Goal: Task Accomplishment & Management: Manage account settings

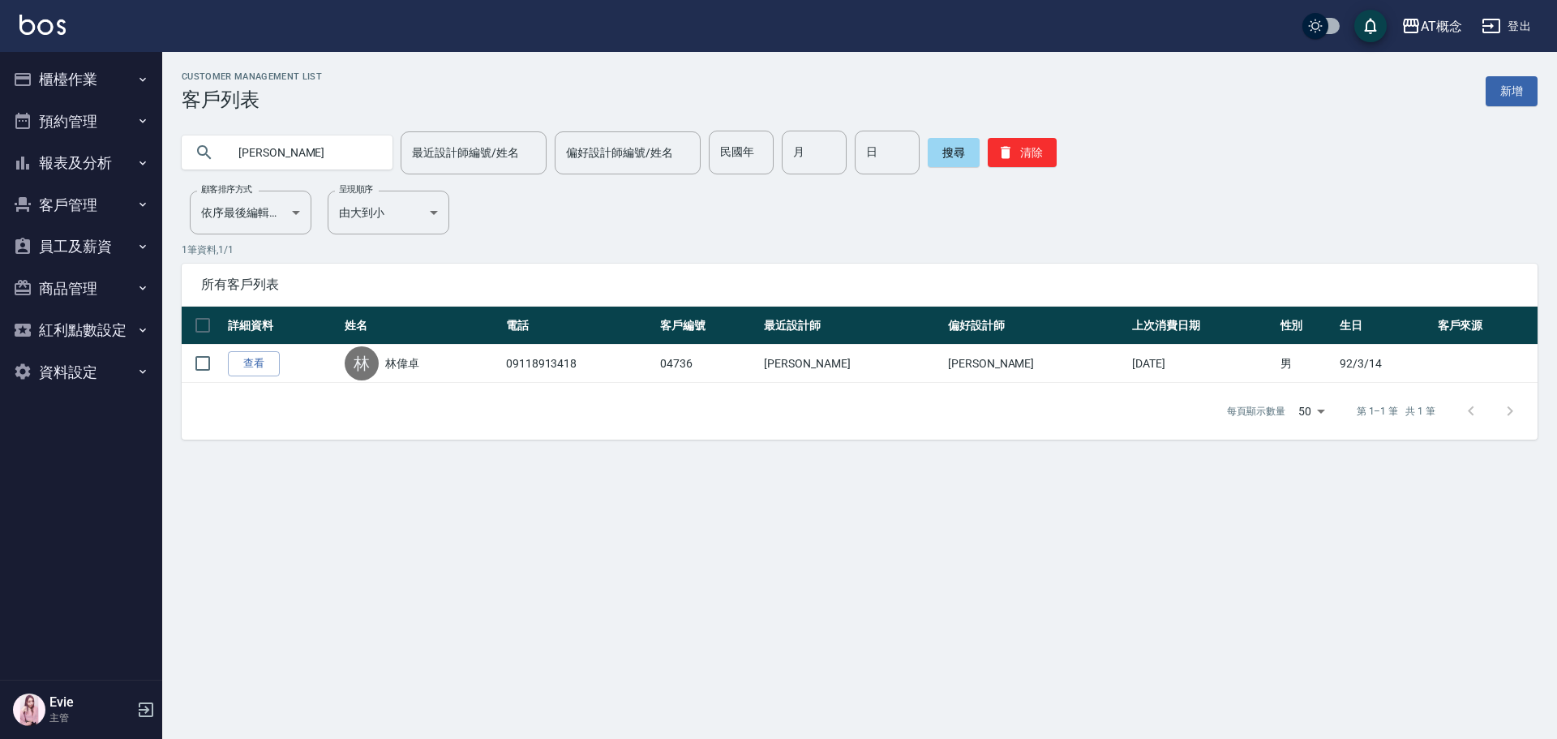
drag, startPoint x: 279, startPoint y: 153, endPoint x: 156, endPoint y: 194, distance: 129.0
click at [161, 193] on div "AT概念 登出 櫃檯作業 打帳單 帳單列表 現金收支登錄 高階收支登錄 材料自購登錄 每日結帳 排班表 現場電腦打卡 預約管理 預約管理 單日預約紀錄 單週預…" at bounding box center [778, 369] width 1557 height 739
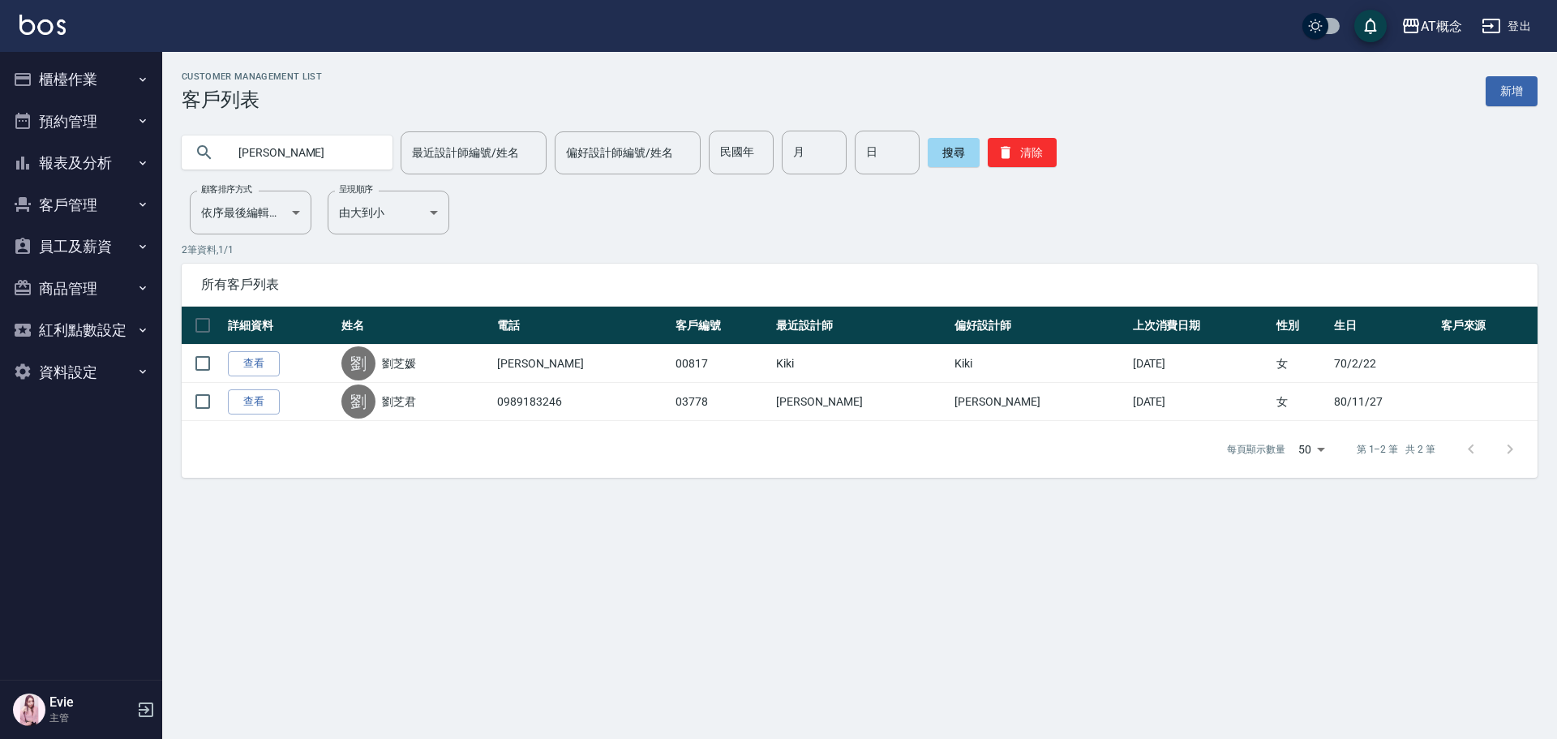
type input "劉"
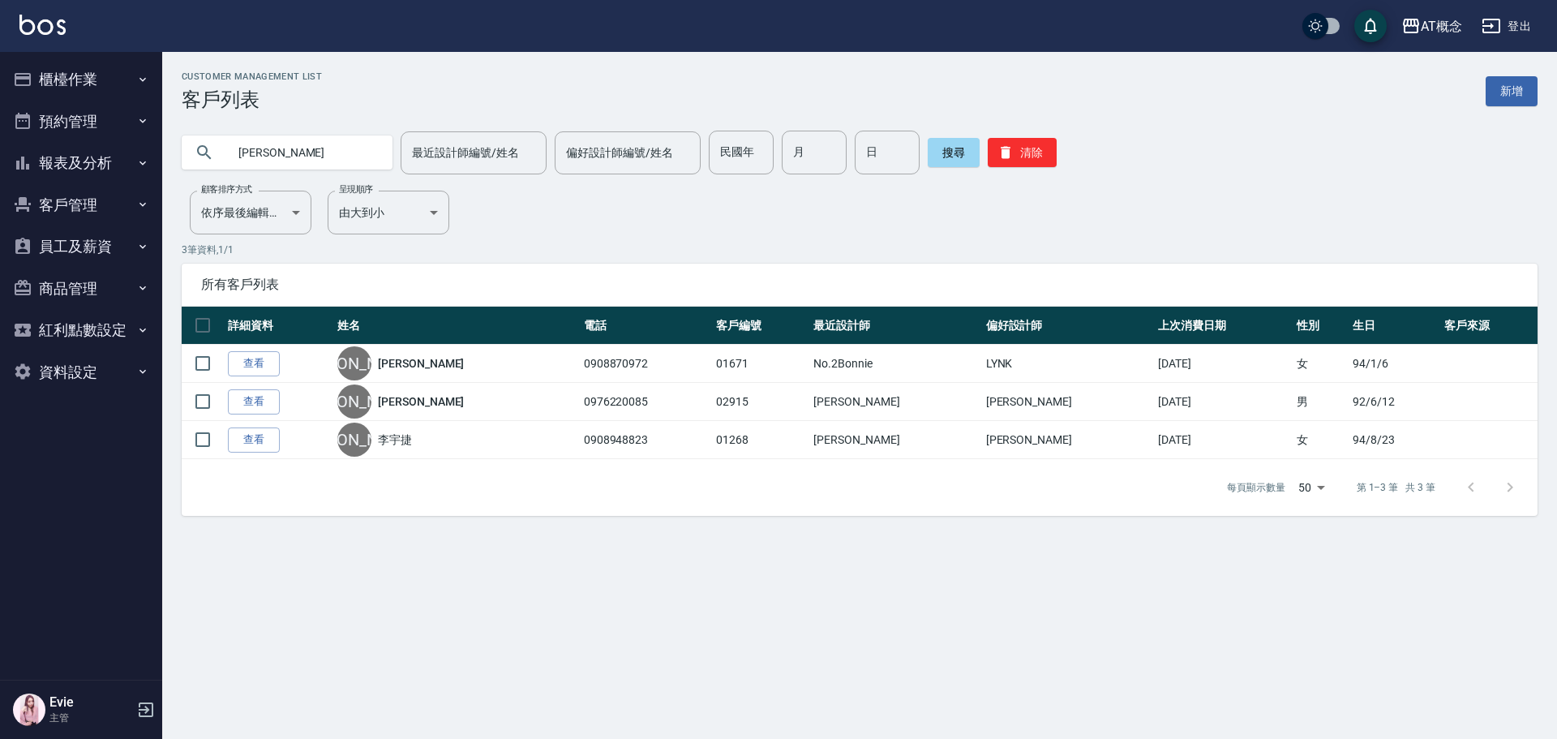
type input "[PERSON_NAME]"
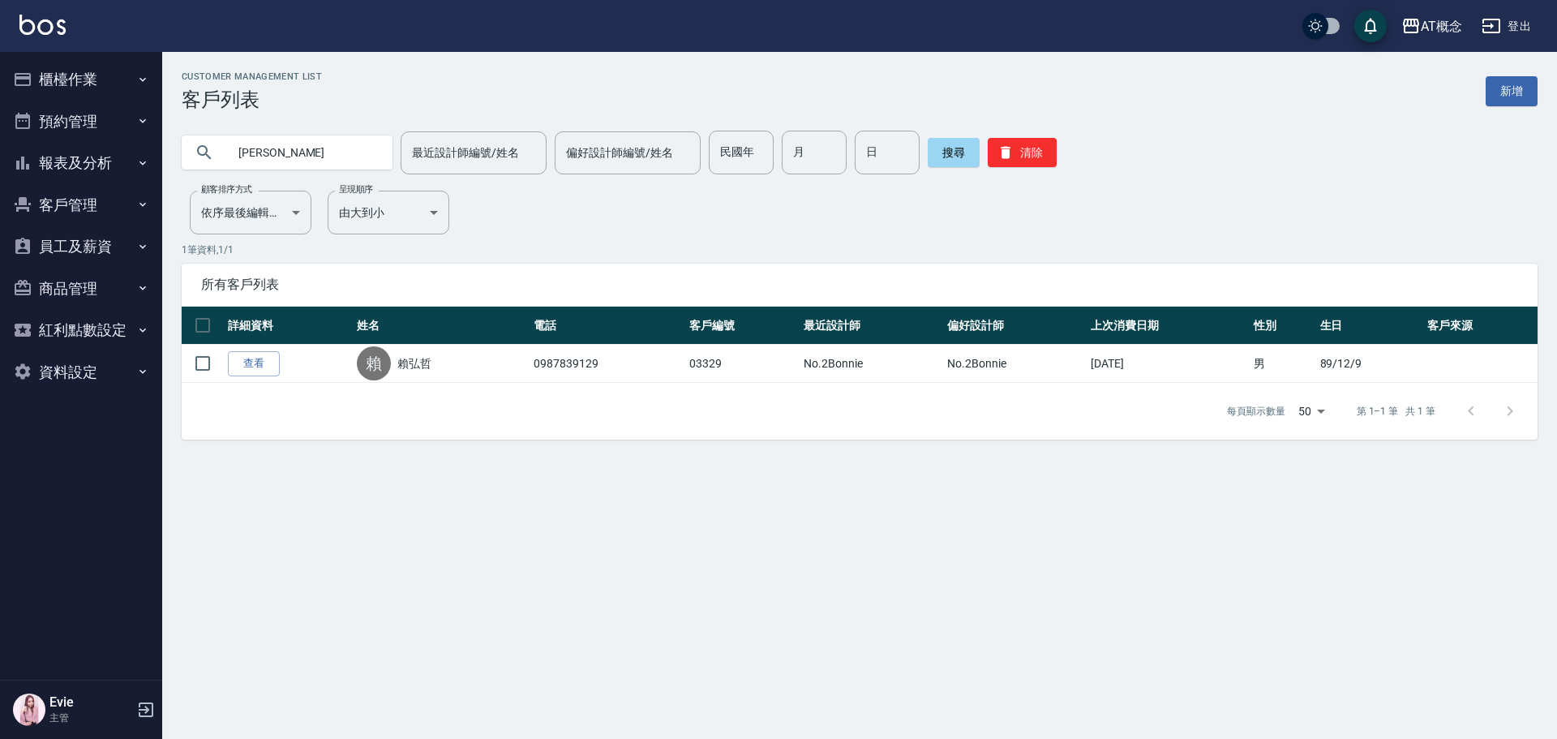
type input "賴"
type input "03739"
click at [944, 148] on button "搜尋" at bounding box center [954, 152] width 52 height 29
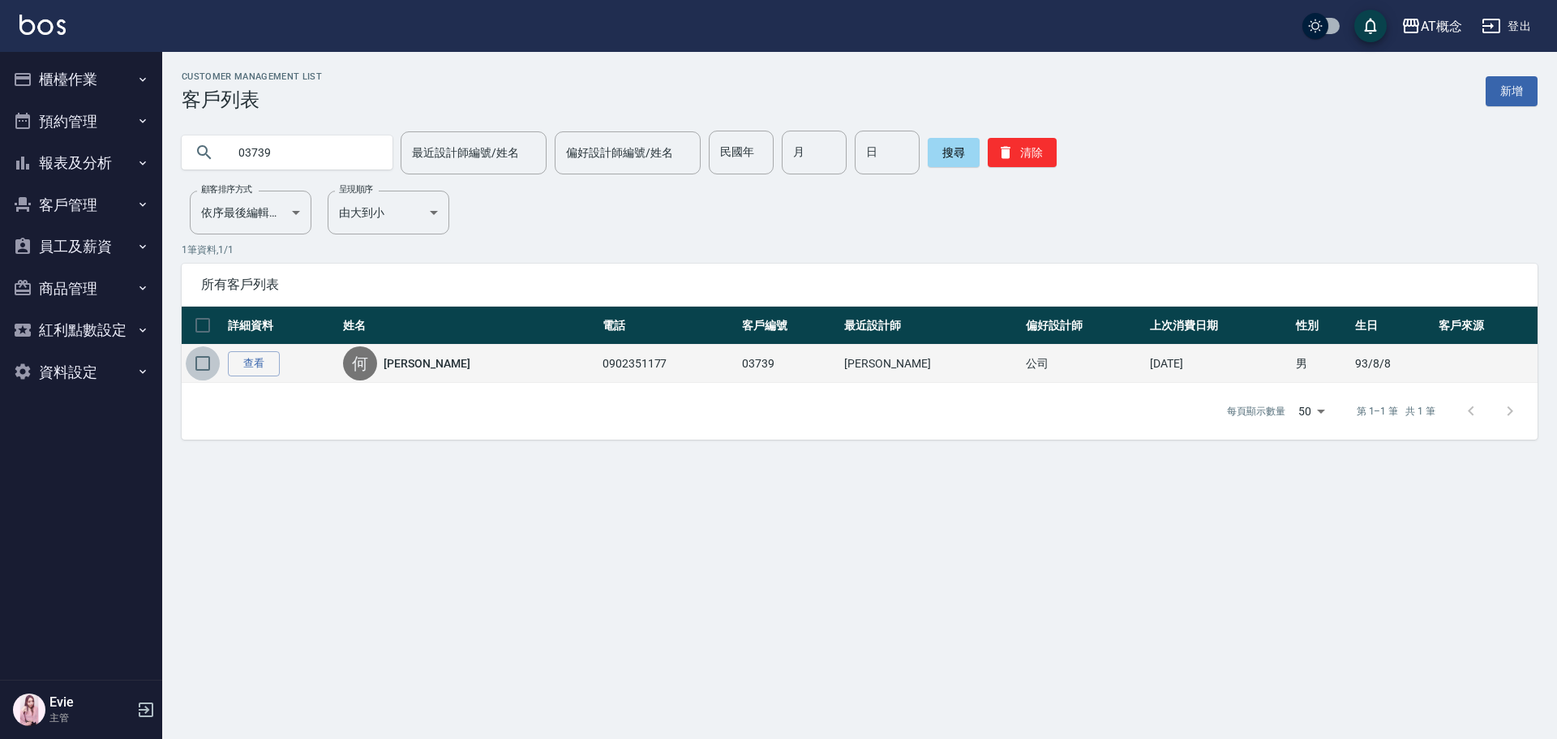
click at [201, 362] on input "checkbox" at bounding box center [203, 363] width 34 height 34
checkbox input "true"
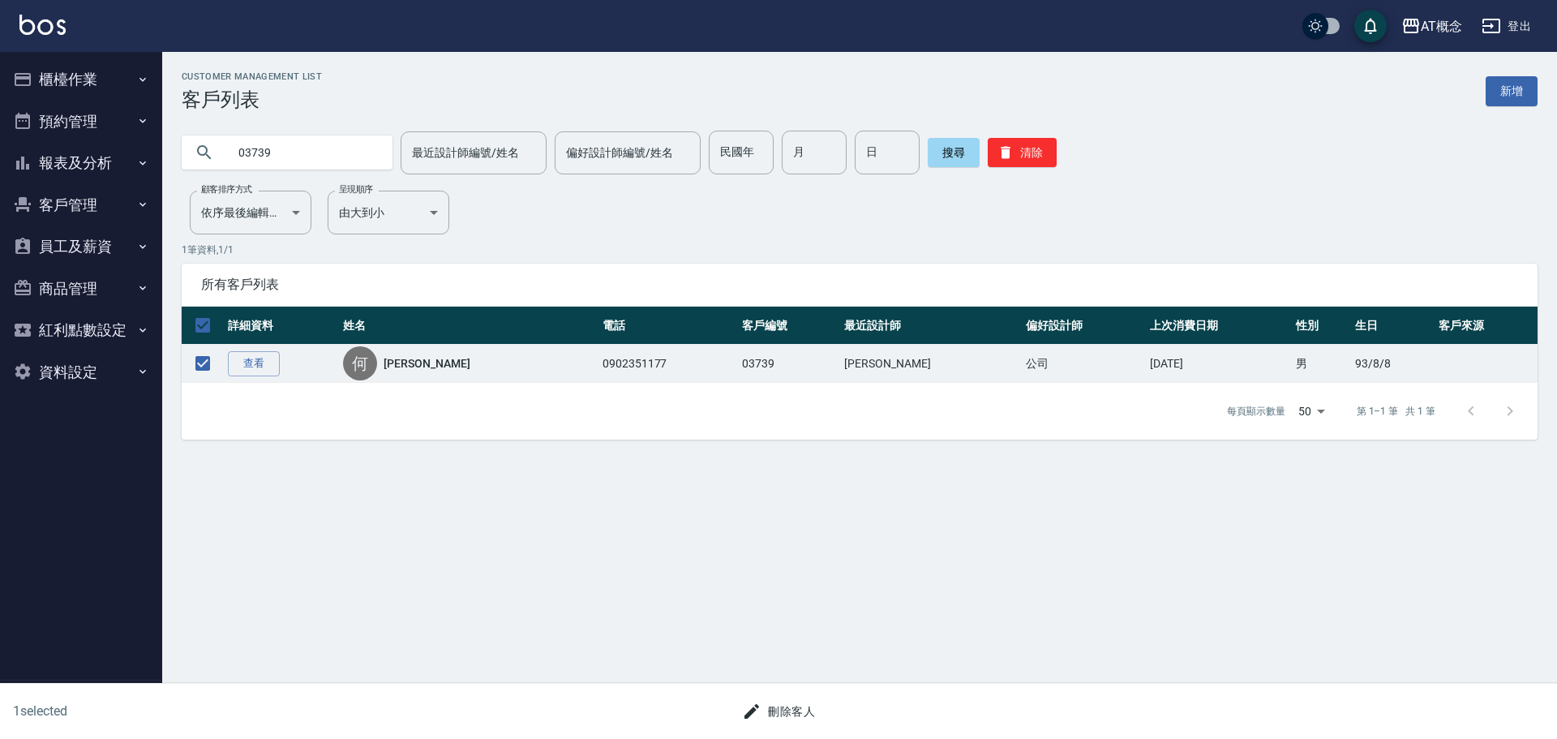
click at [774, 718] on button "刪除客人" at bounding box center [778, 712] width 86 height 30
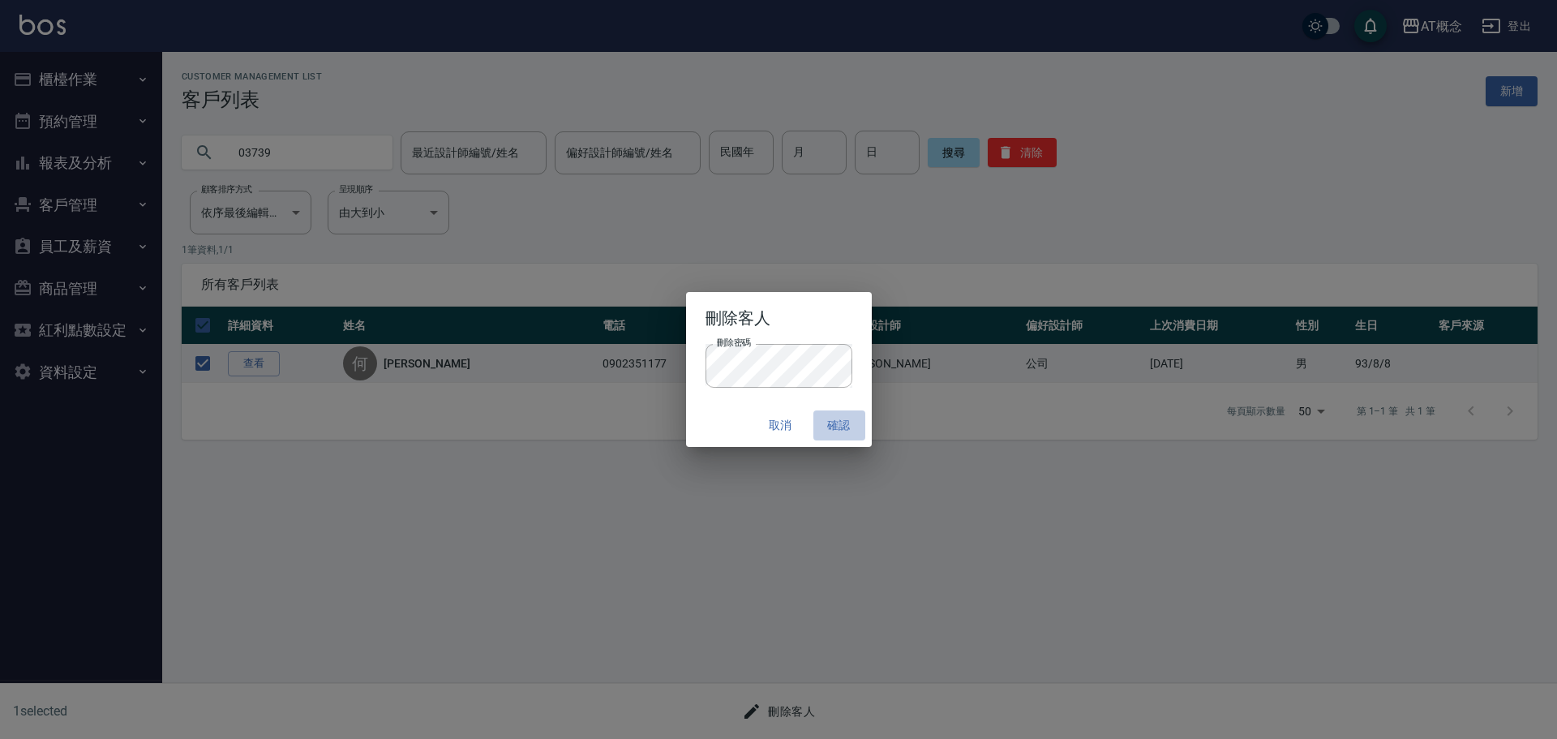
click at [847, 425] on button "確認" at bounding box center [839, 425] width 52 height 30
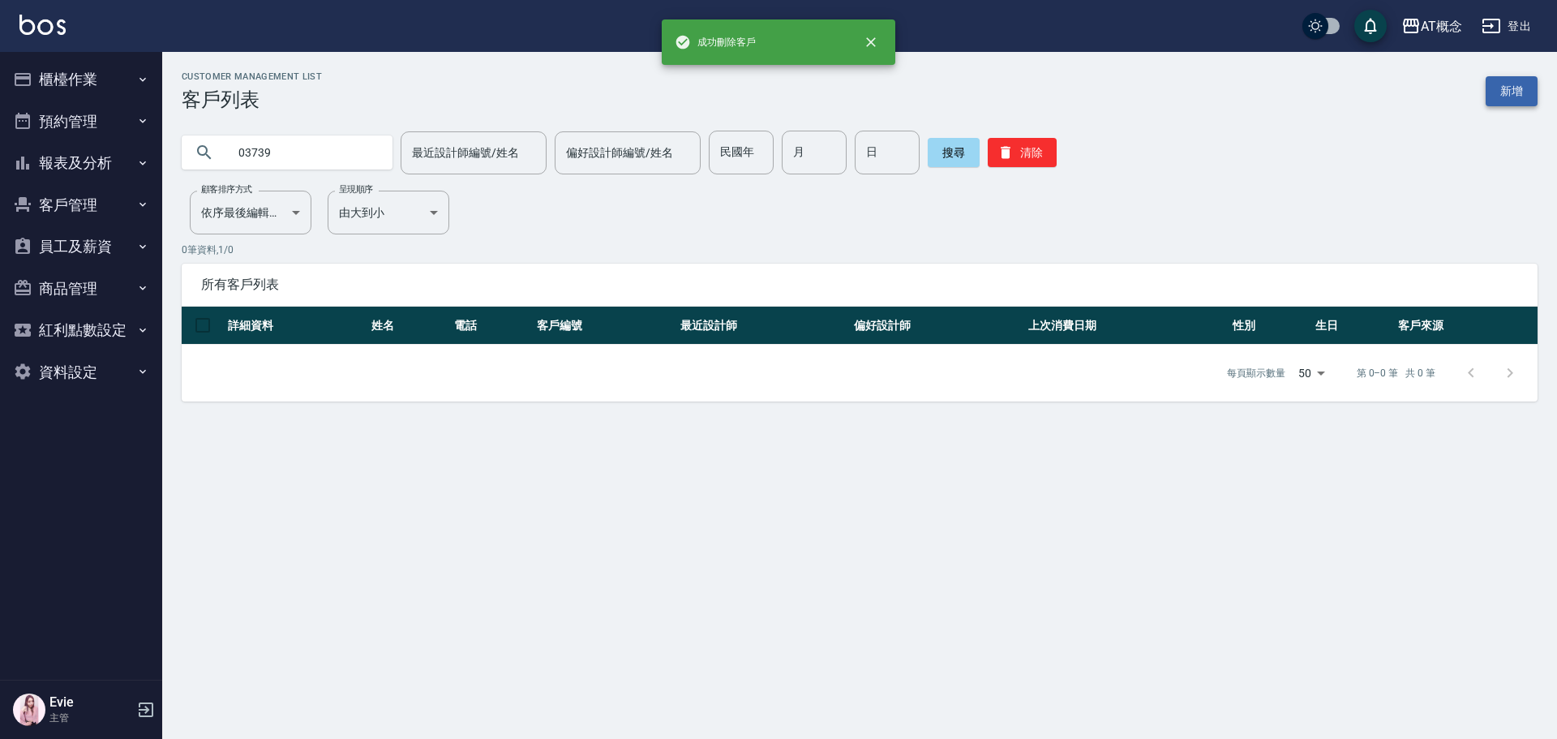
click at [1507, 92] on link "新增" at bounding box center [1511, 91] width 52 height 30
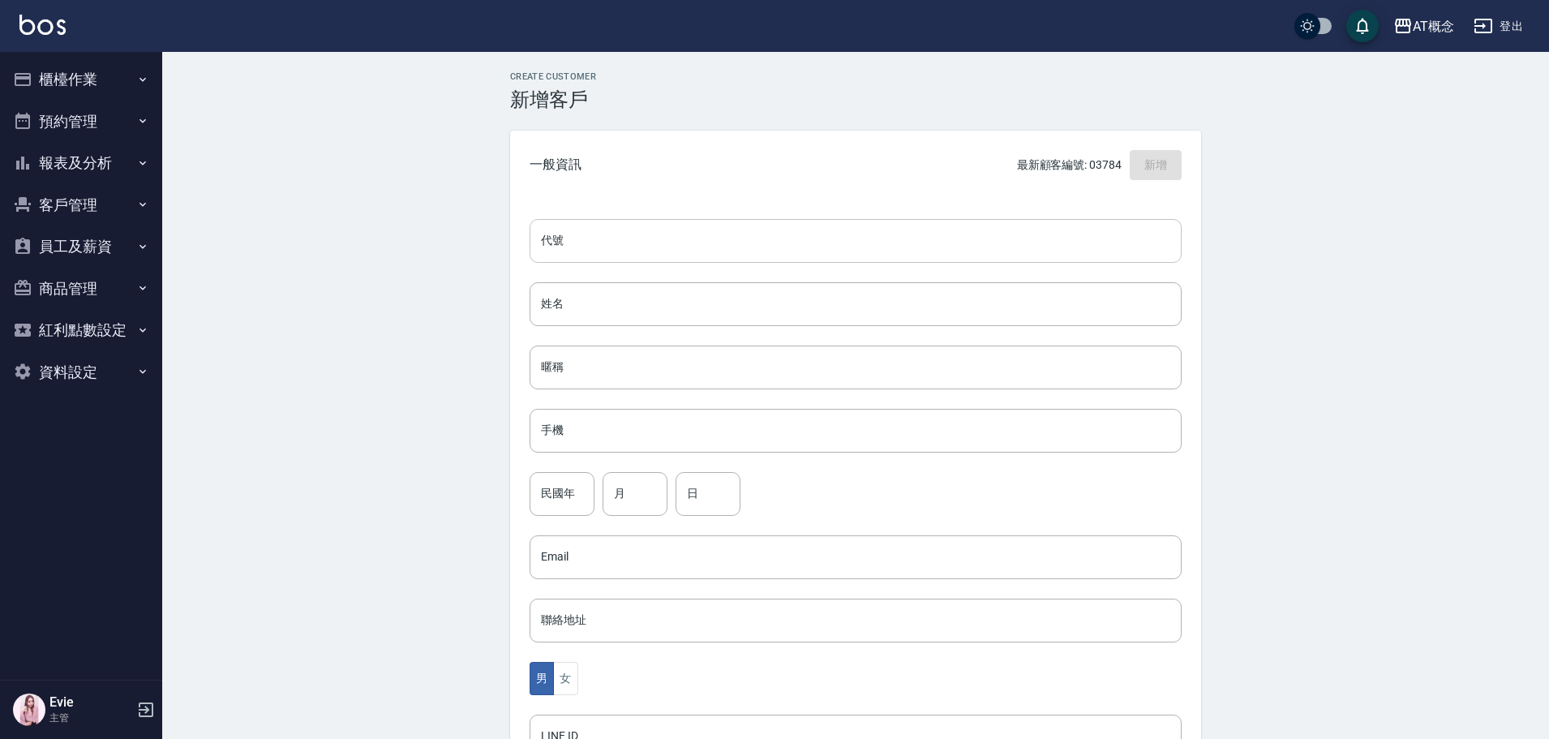
click at [617, 236] on input "代號" at bounding box center [855, 241] width 652 height 44
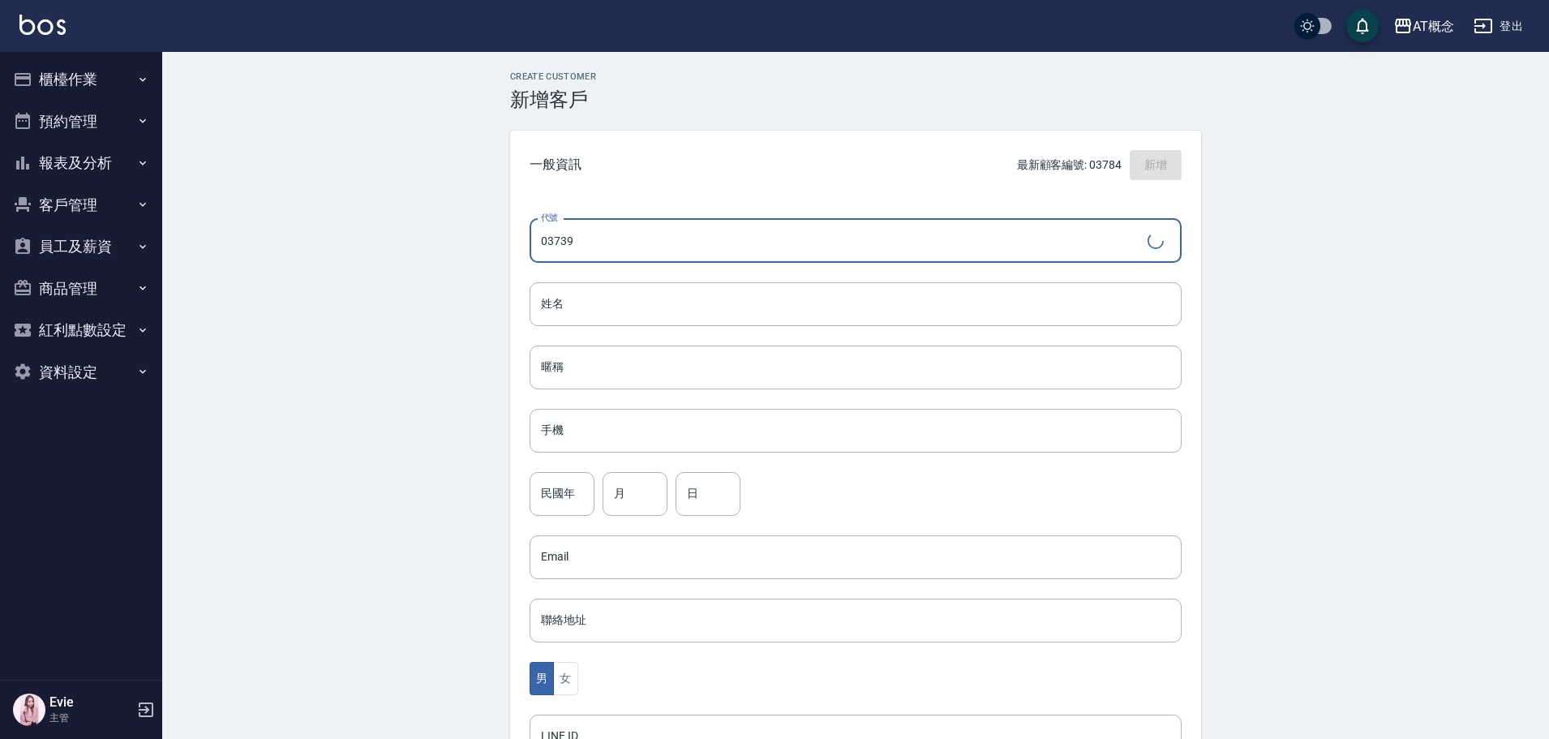
type input "03739"
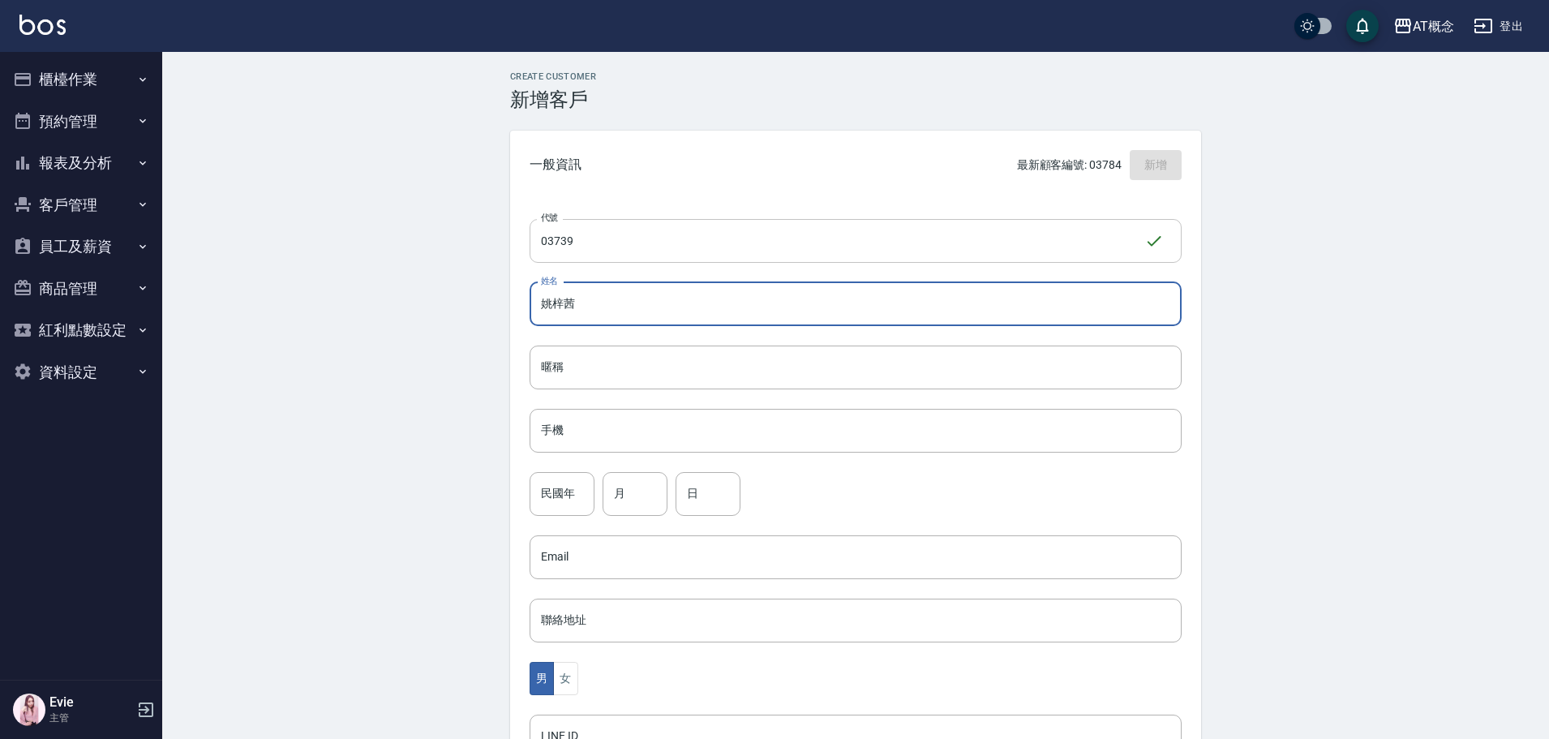
type input "姚梓茜"
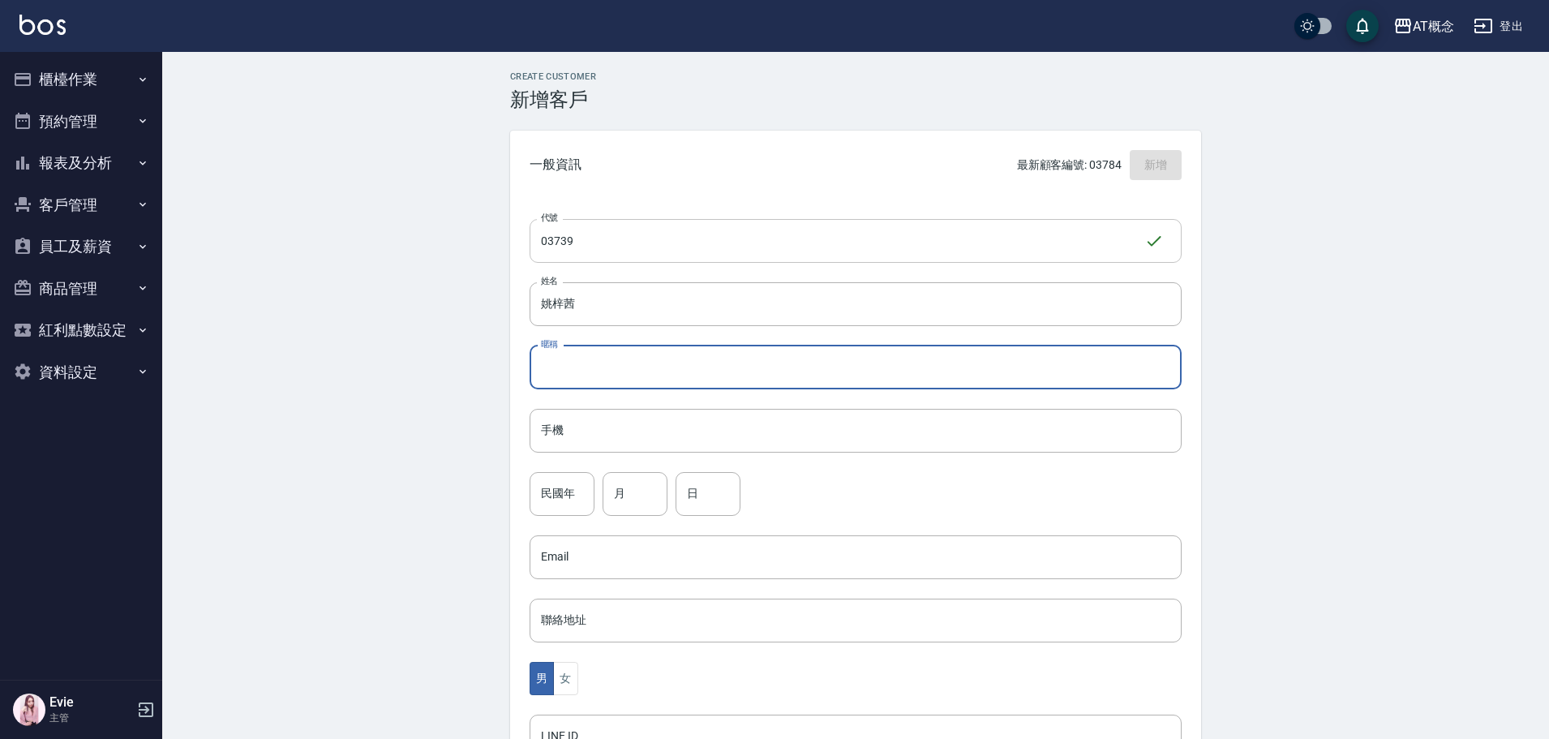
type input "莘"
type input "[PERSON_NAME]"
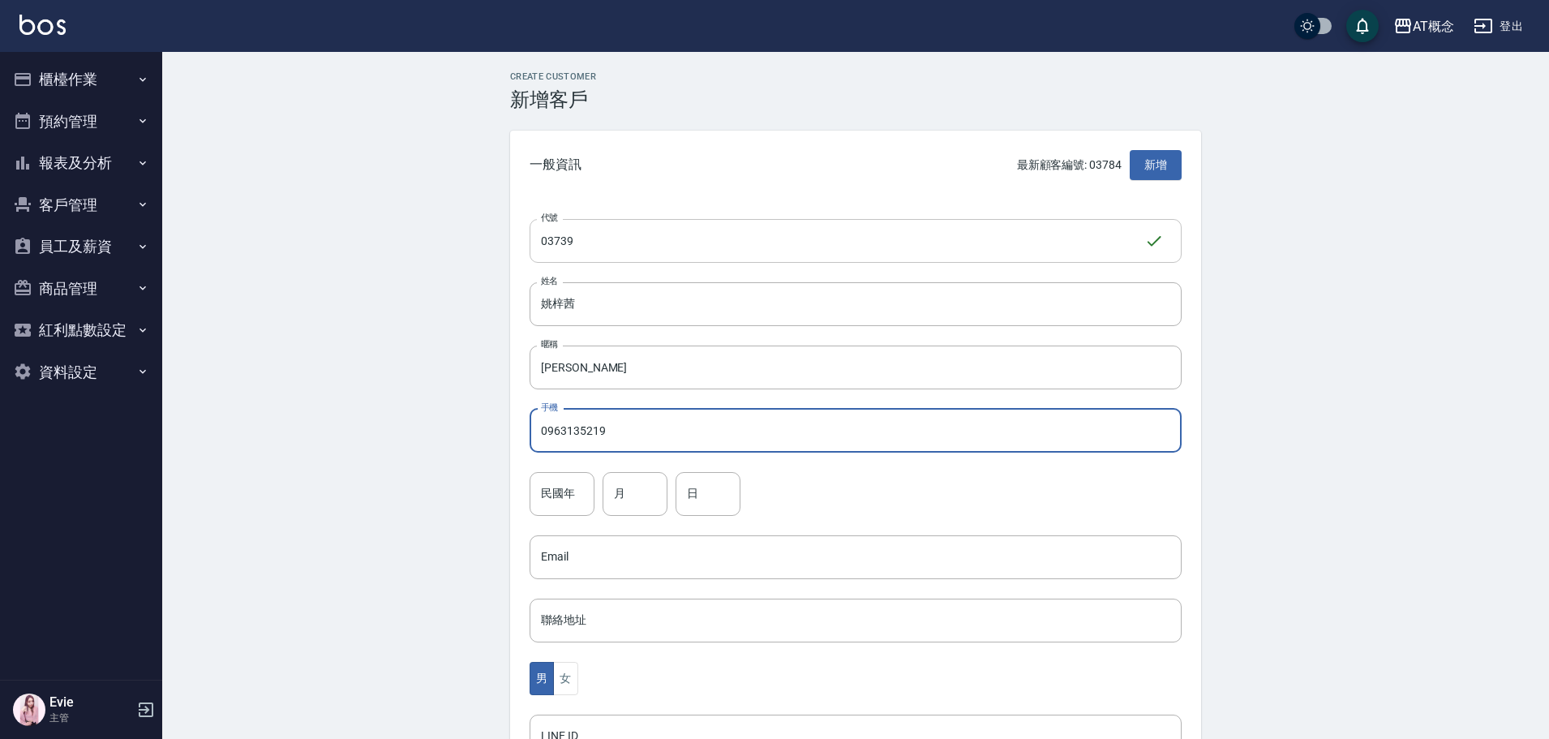
type input "0963135219"
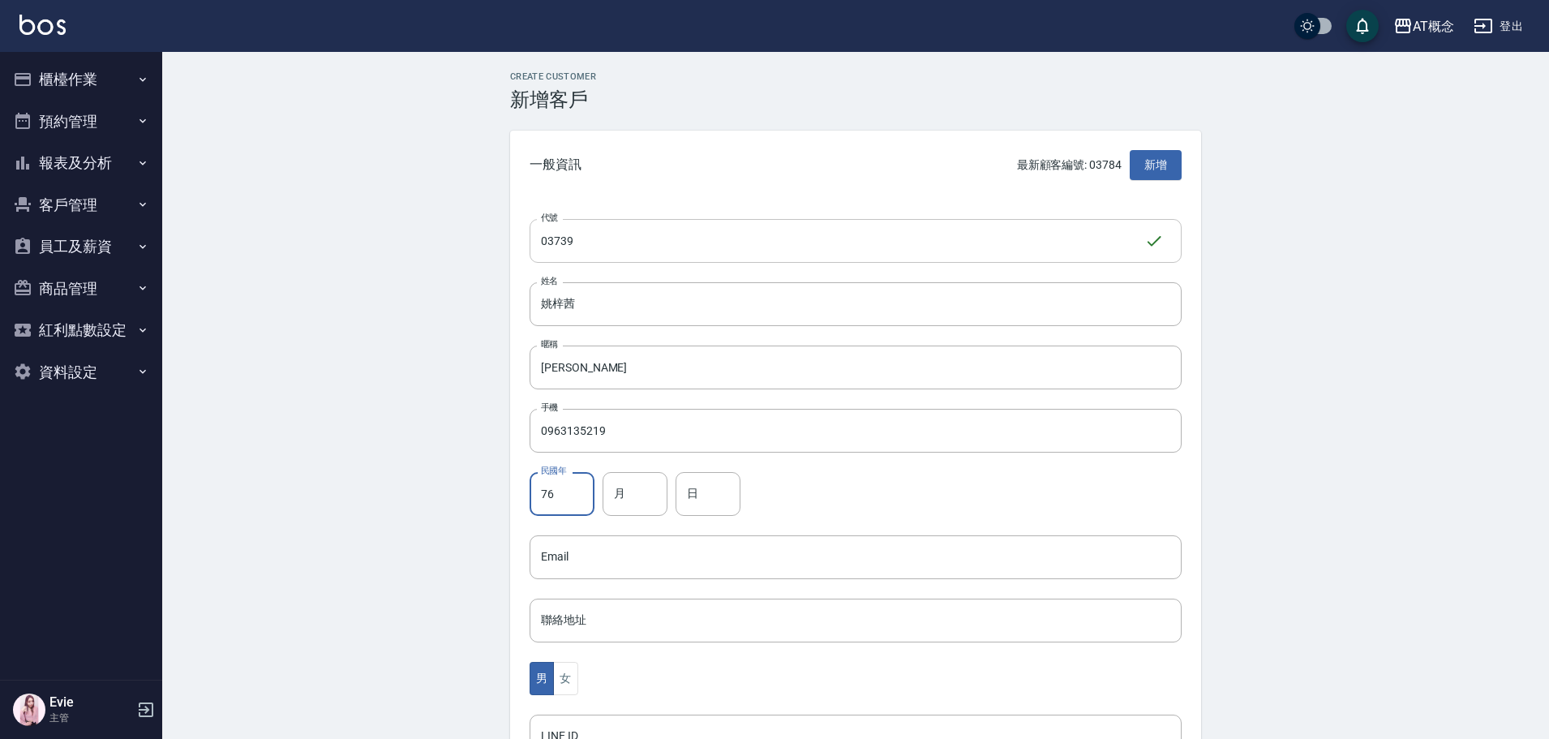
type input "76"
type input "12"
click at [565, 675] on button "女" at bounding box center [565, 678] width 24 height 33
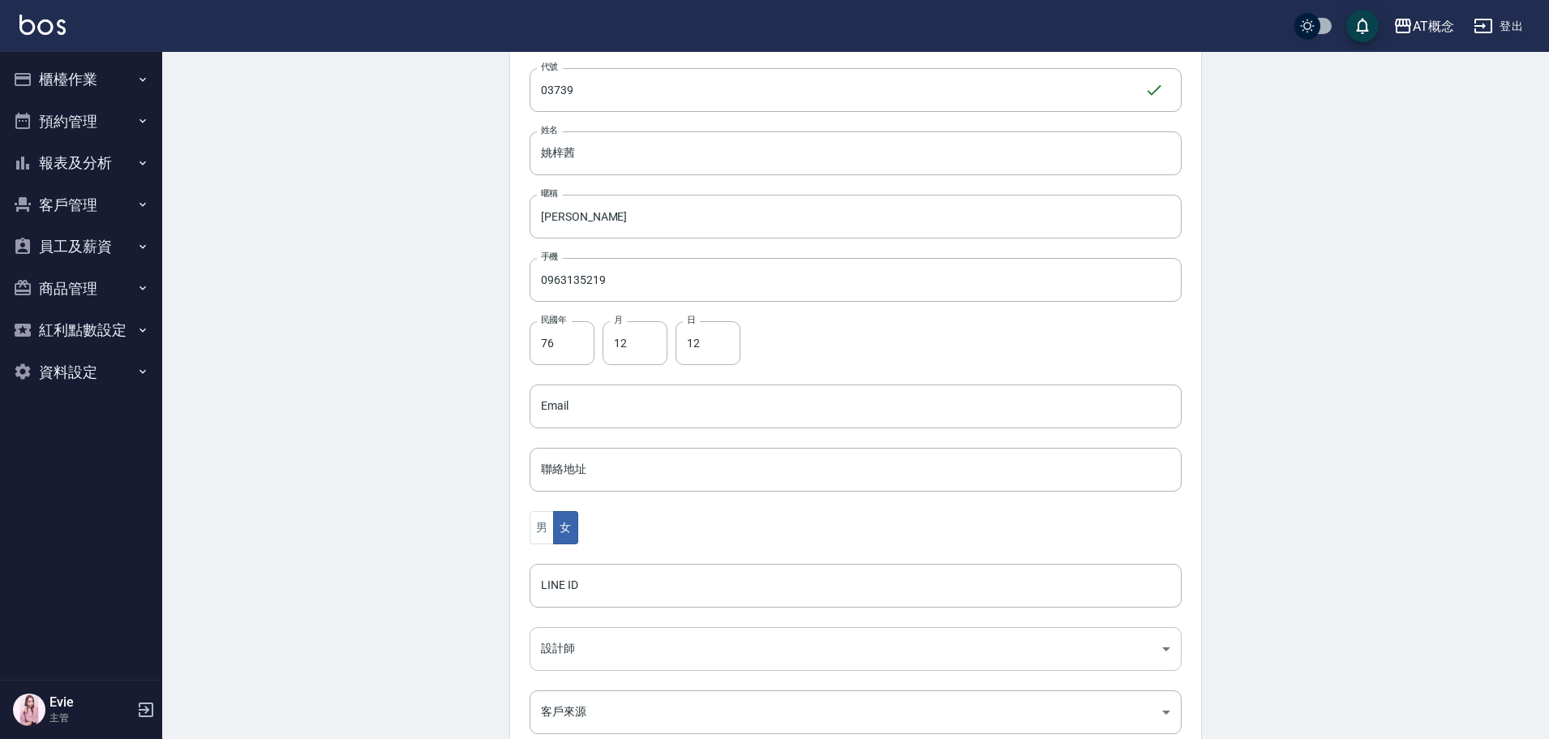
scroll to position [162, 0]
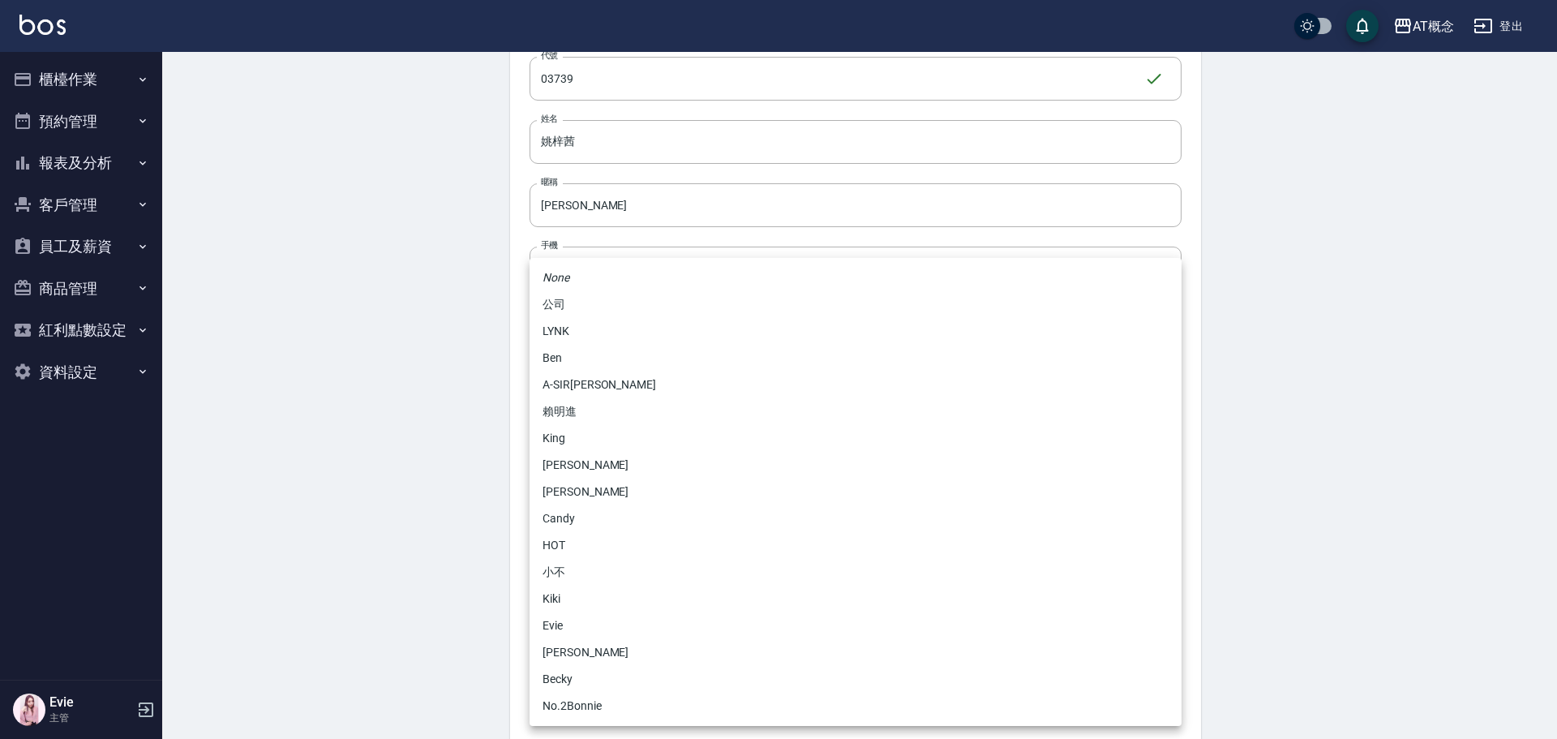
click at [579, 636] on body "AT概念 登出 櫃檯作業 打帳單 帳單列表 現金收支登錄 高階收支登錄 材料自購登錄 每日結帳 排班表 現場電腦打卡 預約管理 預約管理 單日預約紀錄 單週預…" at bounding box center [778, 366] width 1557 height 1056
click at [564, 327] on li "LYNK" at bounding box center [855, 331] width 652 height 27
type input "7b760190-a54a-4ce3-a4b8-9dfdebd6f24a"
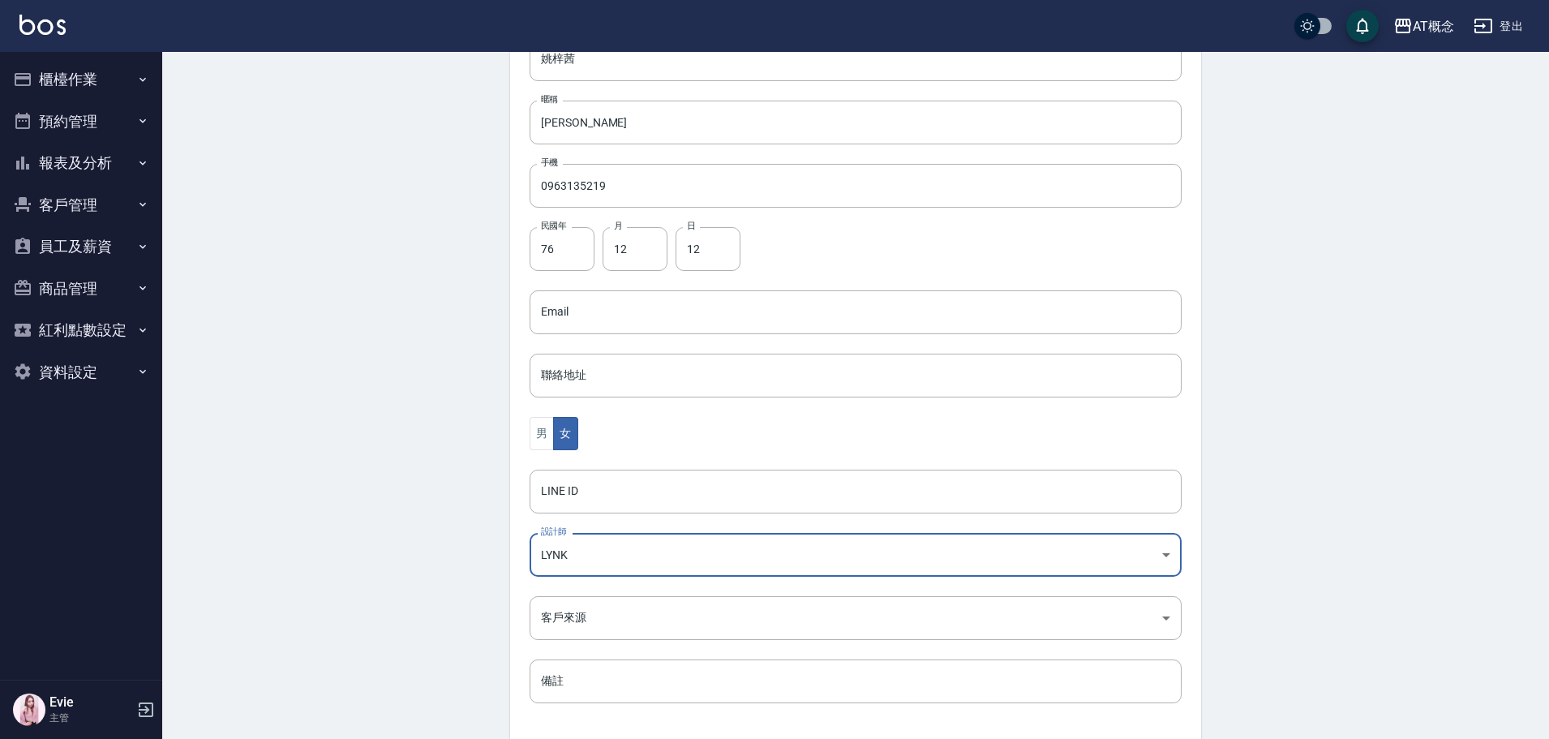
scroll to position [317, 0]
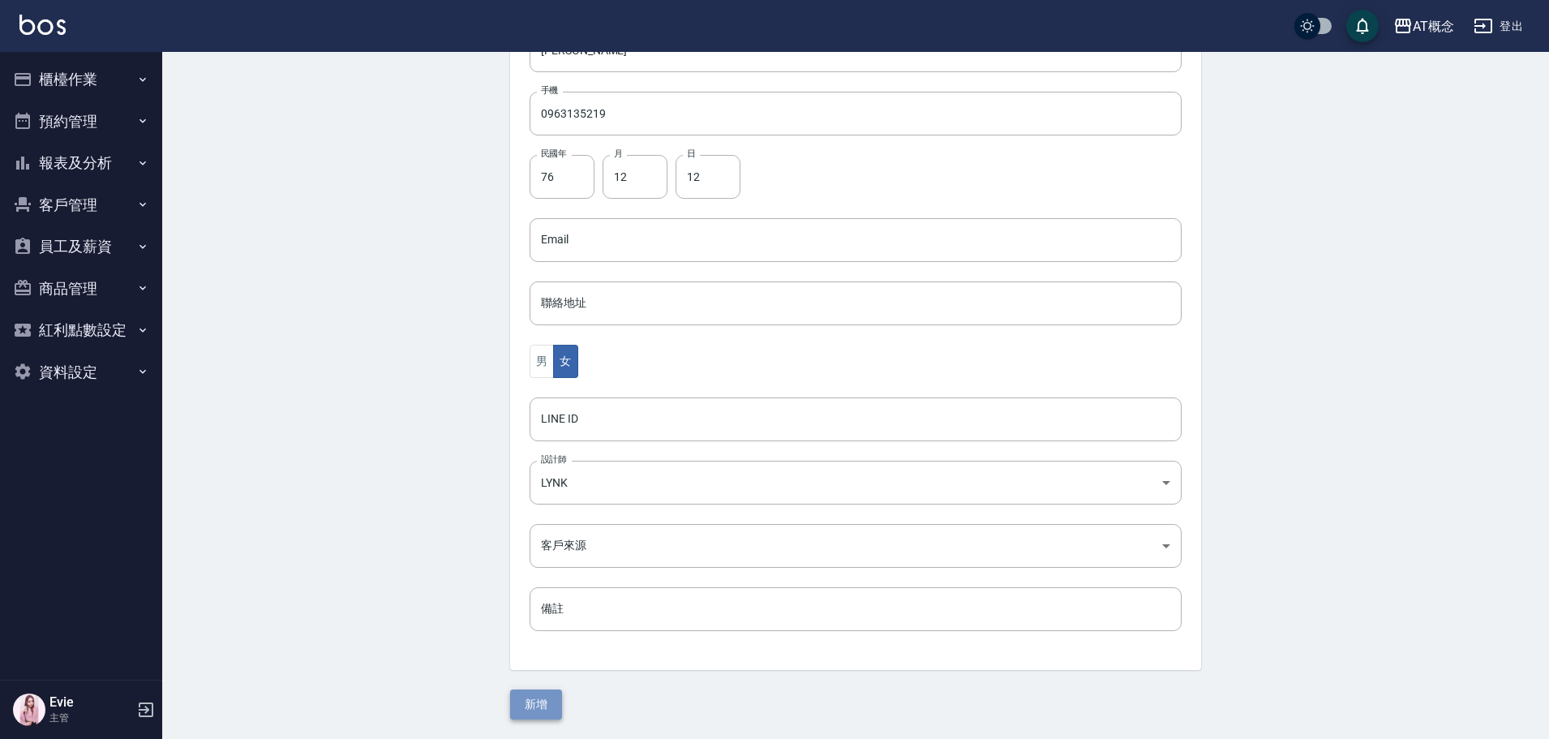
click at [535, 692] on button "新增" at bounding box center [536, 704] width 52 height 30
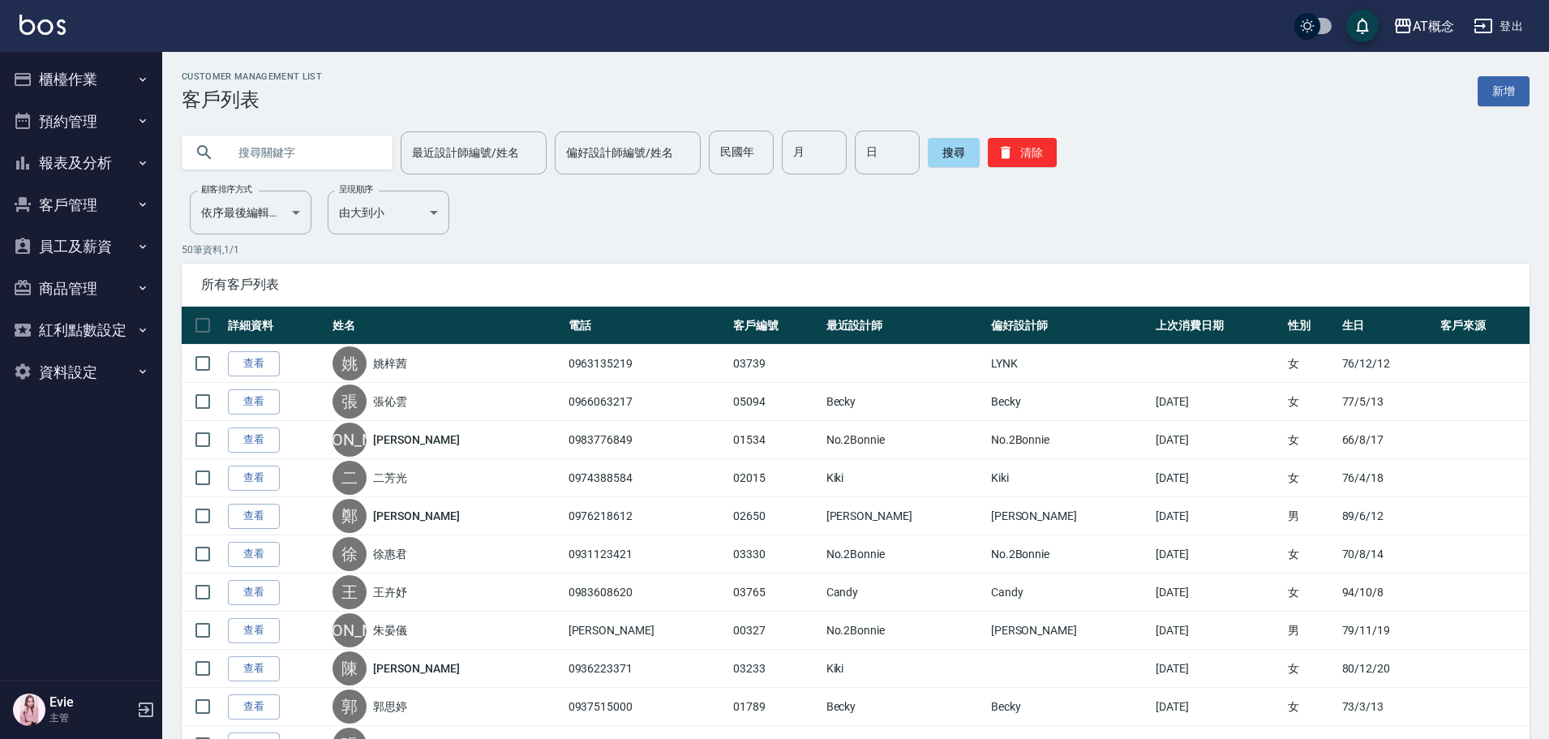
click at [299, 139] on input "text" at bounding box center [303, 153] width 152 height 44
type input "03698"
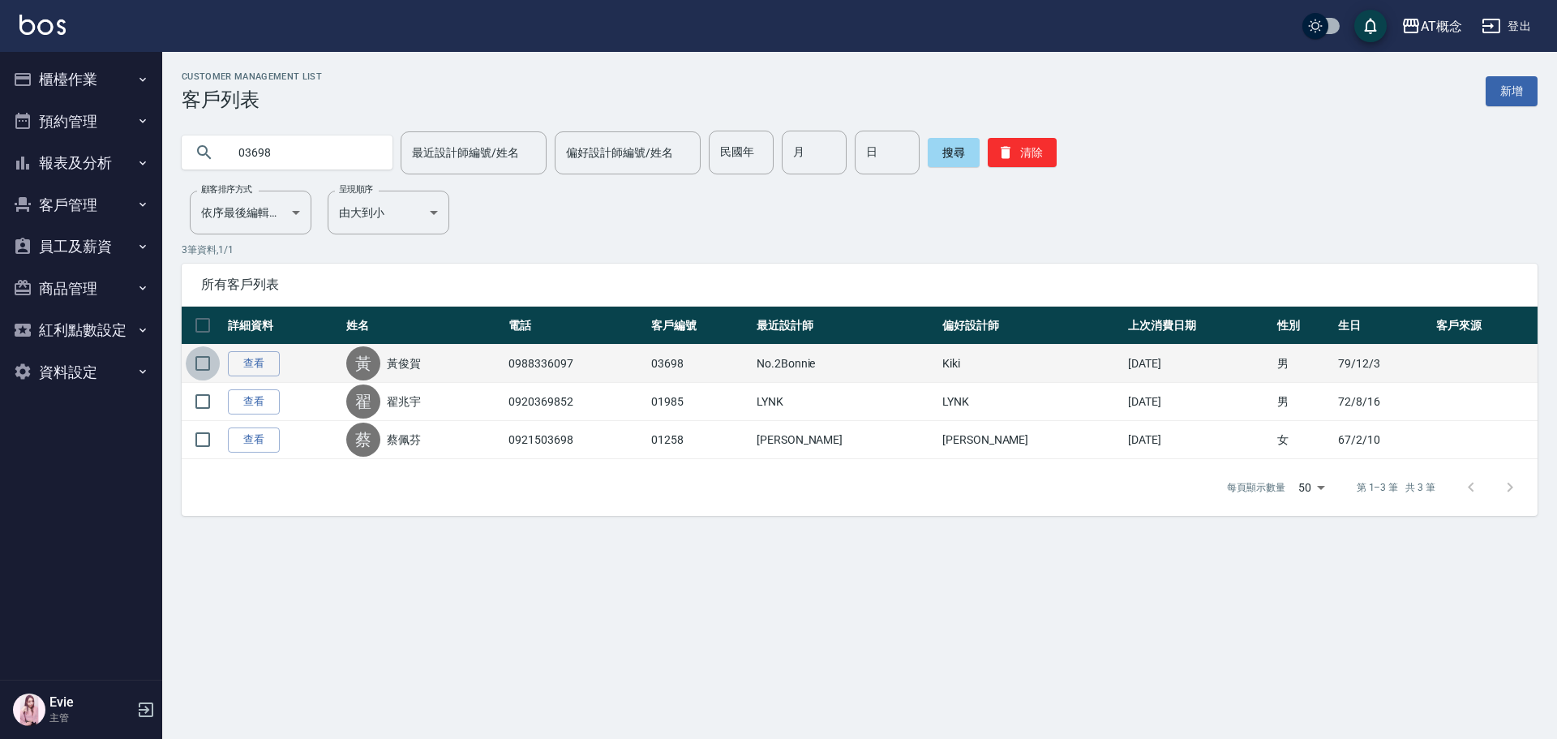
click at [208, 362] on input "checkbox" at bounding box center [203, 363] width 34 height 34
checkbox input "true"
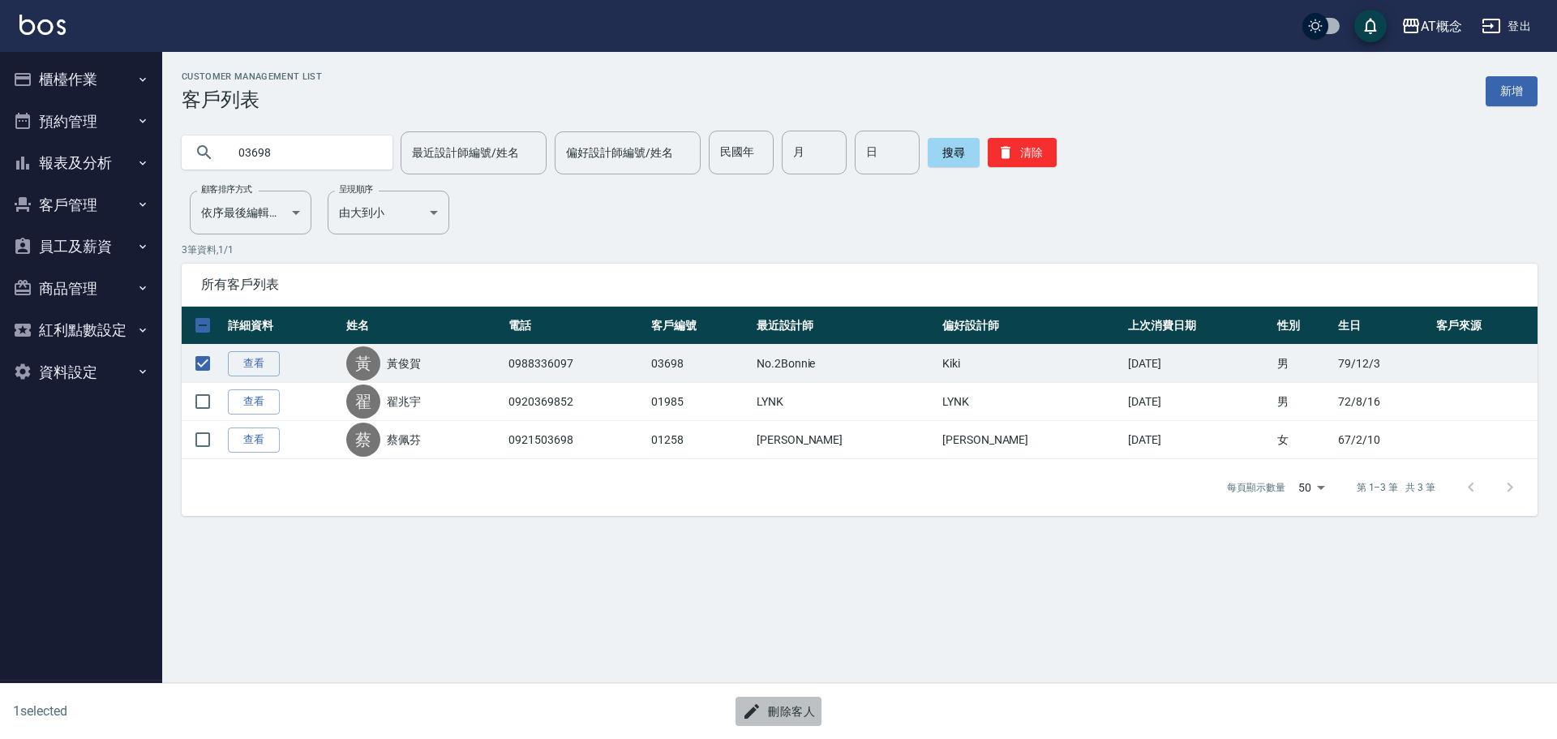
click at [784, 709] on button "刪除客人" at bounding box center [778, 712] width 86 height 30
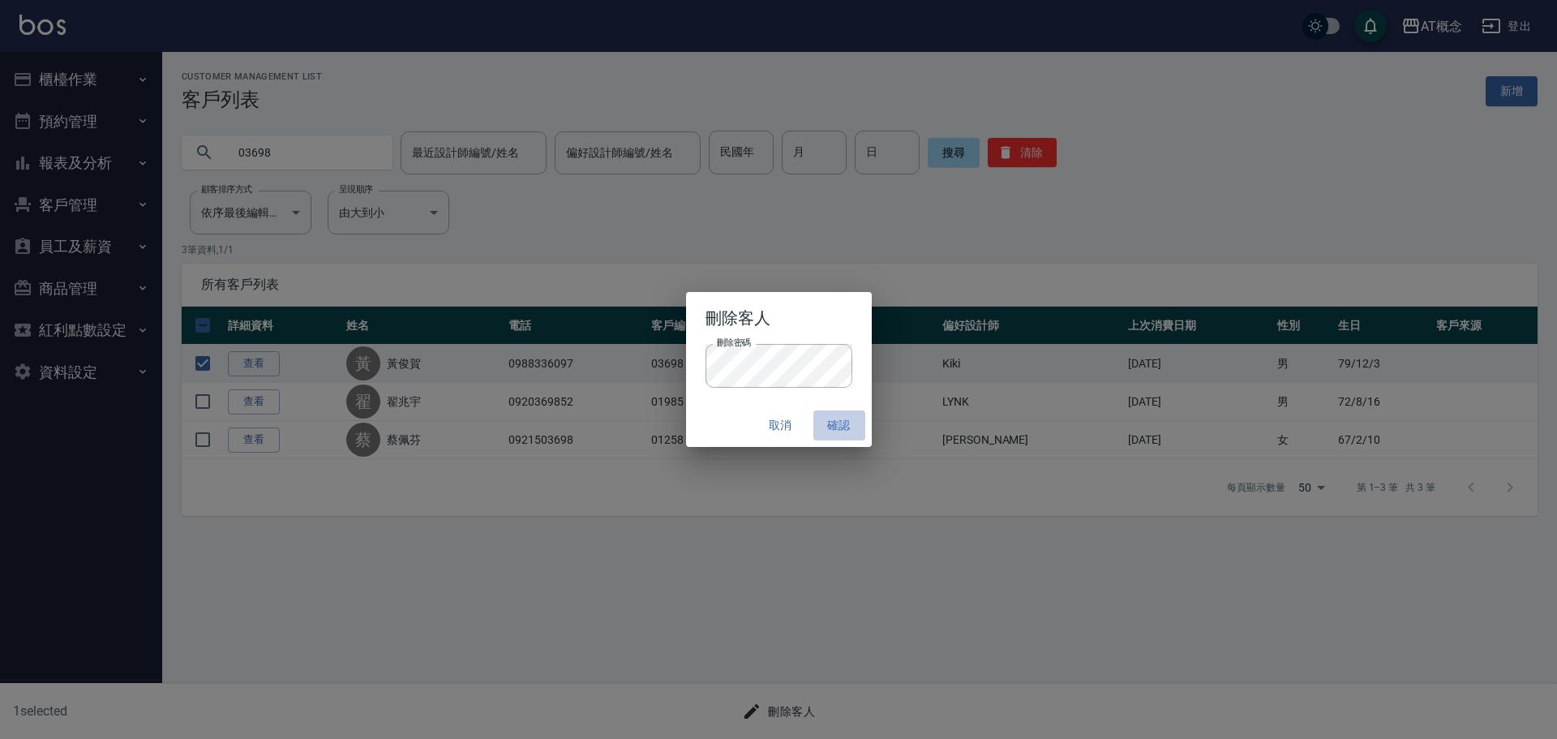
click at [845, 424] on button "確認" at bounding box center [839, 425] width 52 height 30
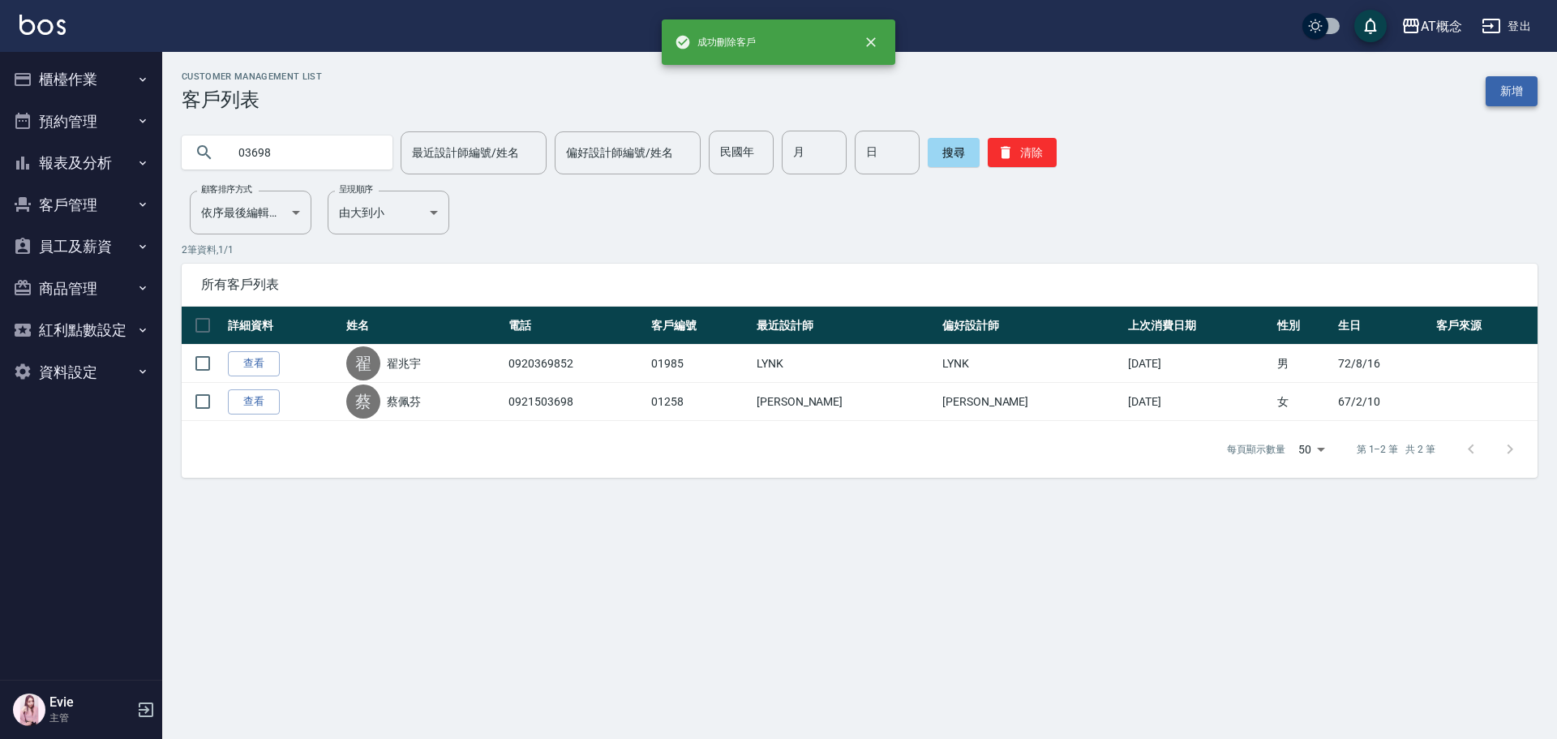
click at [1511, 97] on link "新增" at bounding box center [1511, 91] width 52 height 30
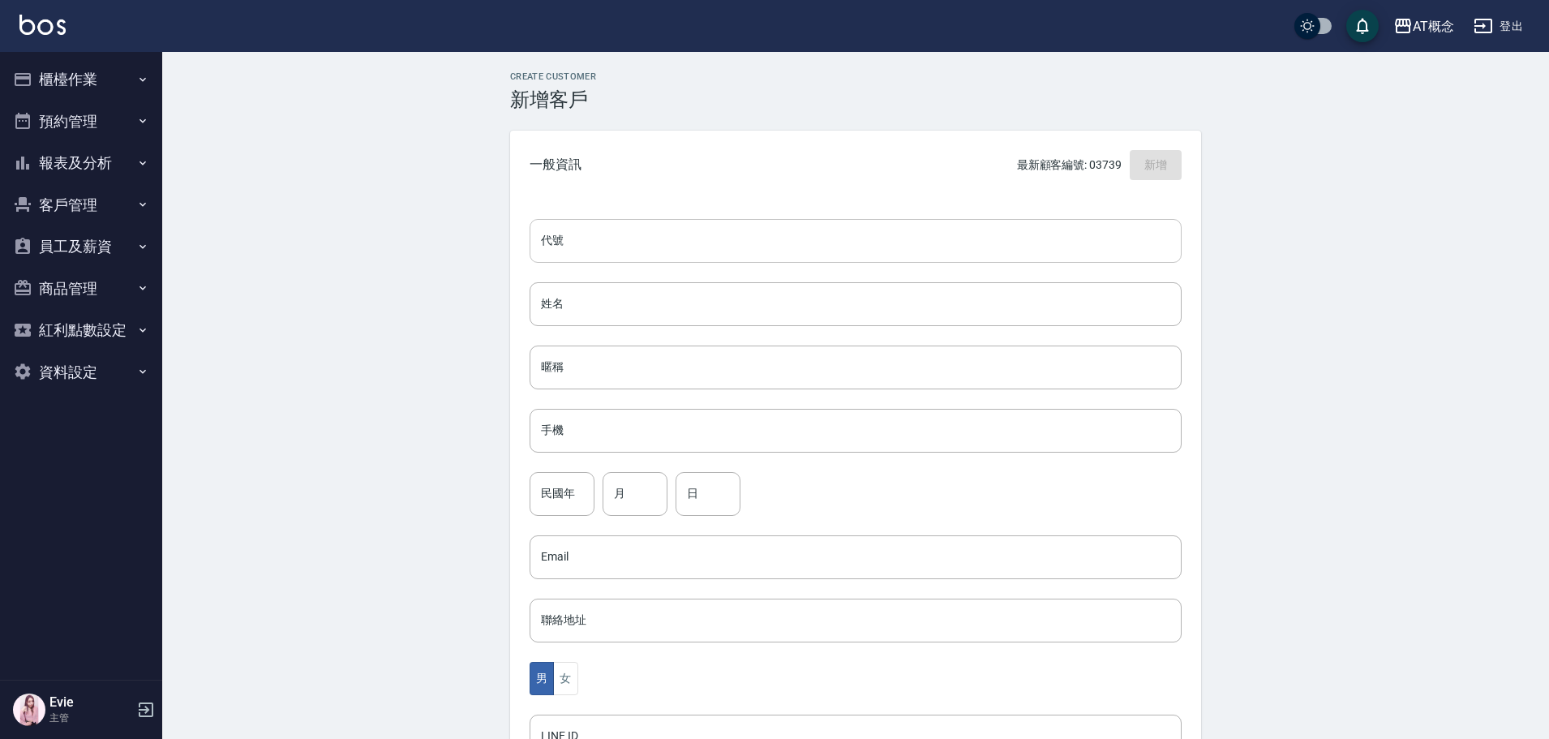
click at [752, 252] on input "代號" at bounding box center [855, 241] width 652 height 44
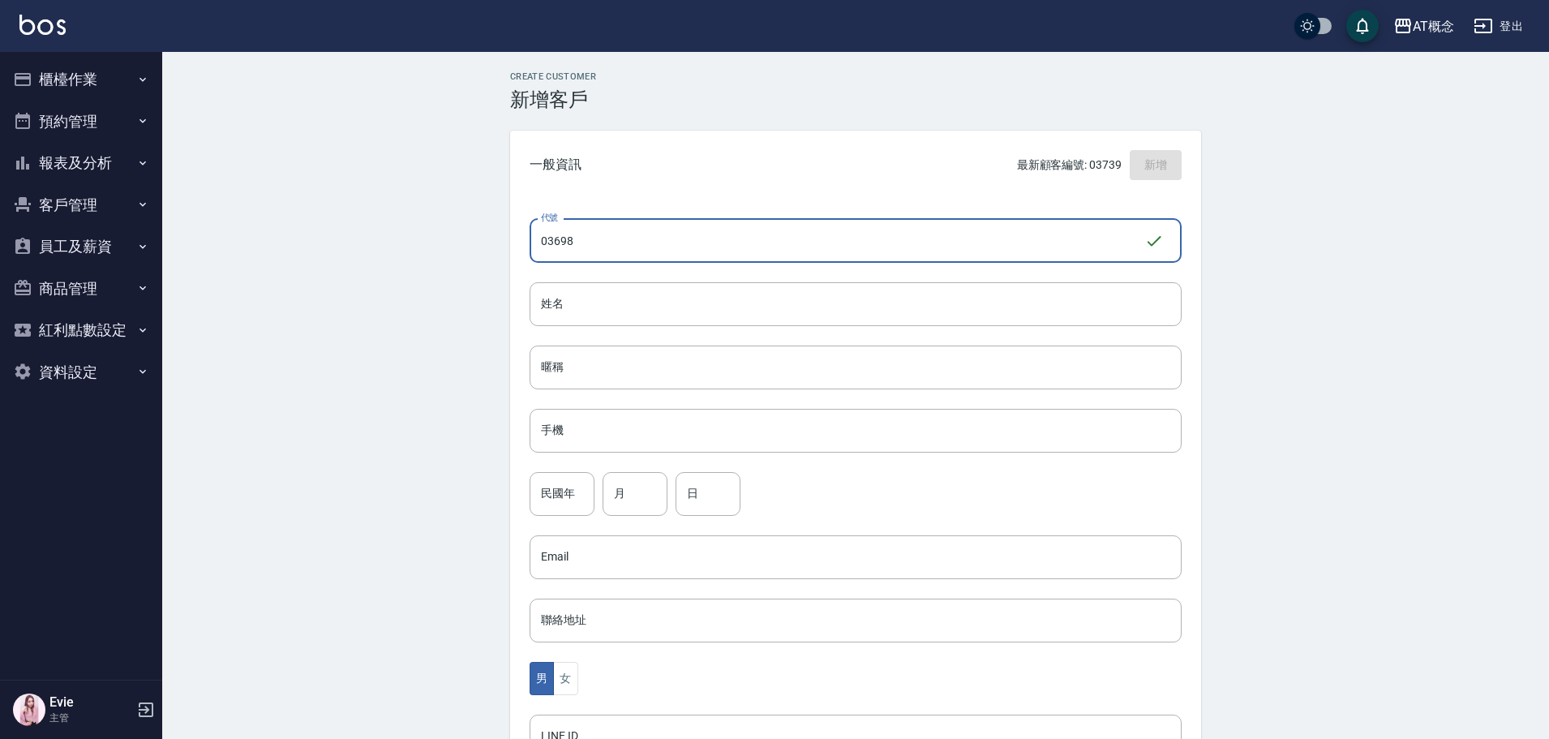
type input "03698"
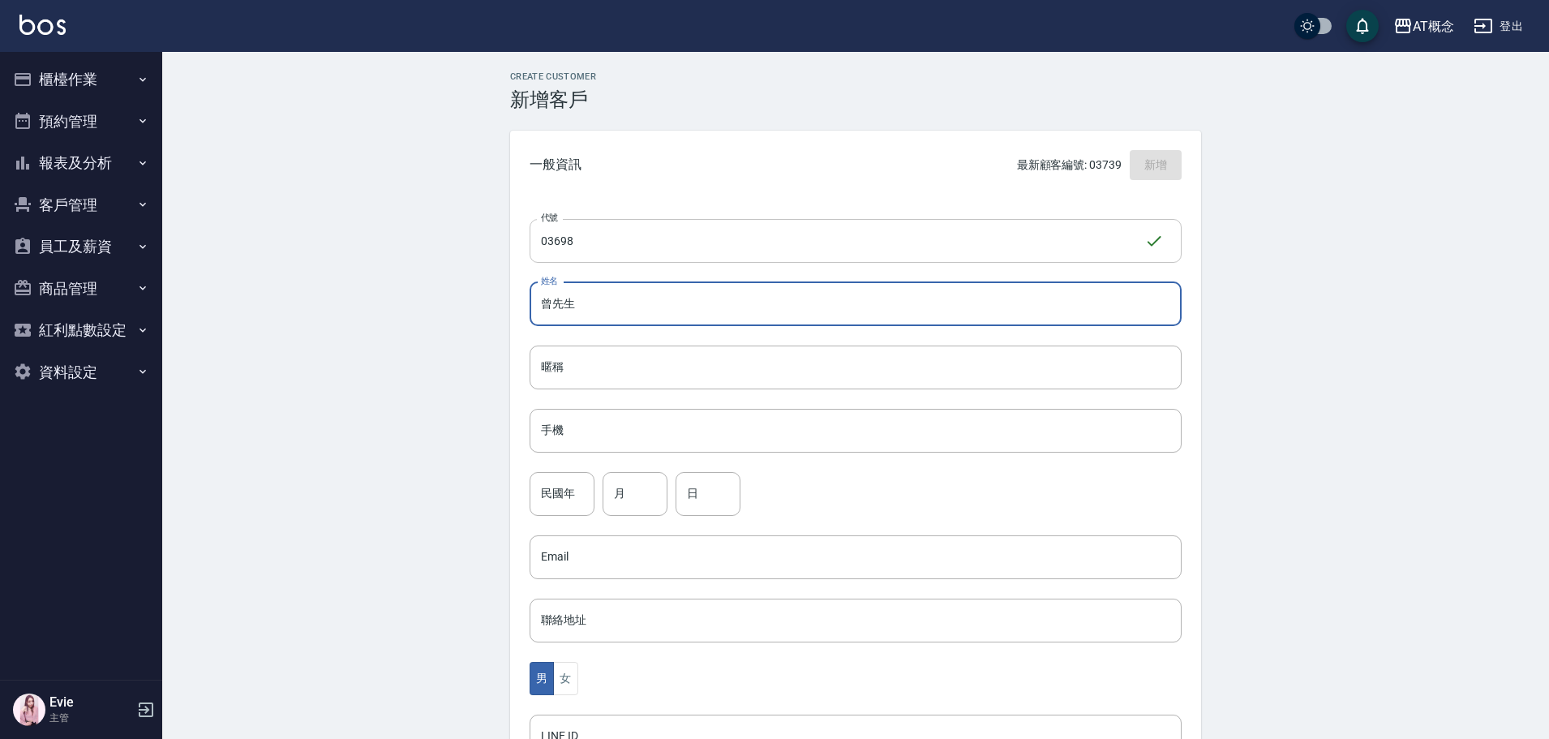
type input "曾先生"
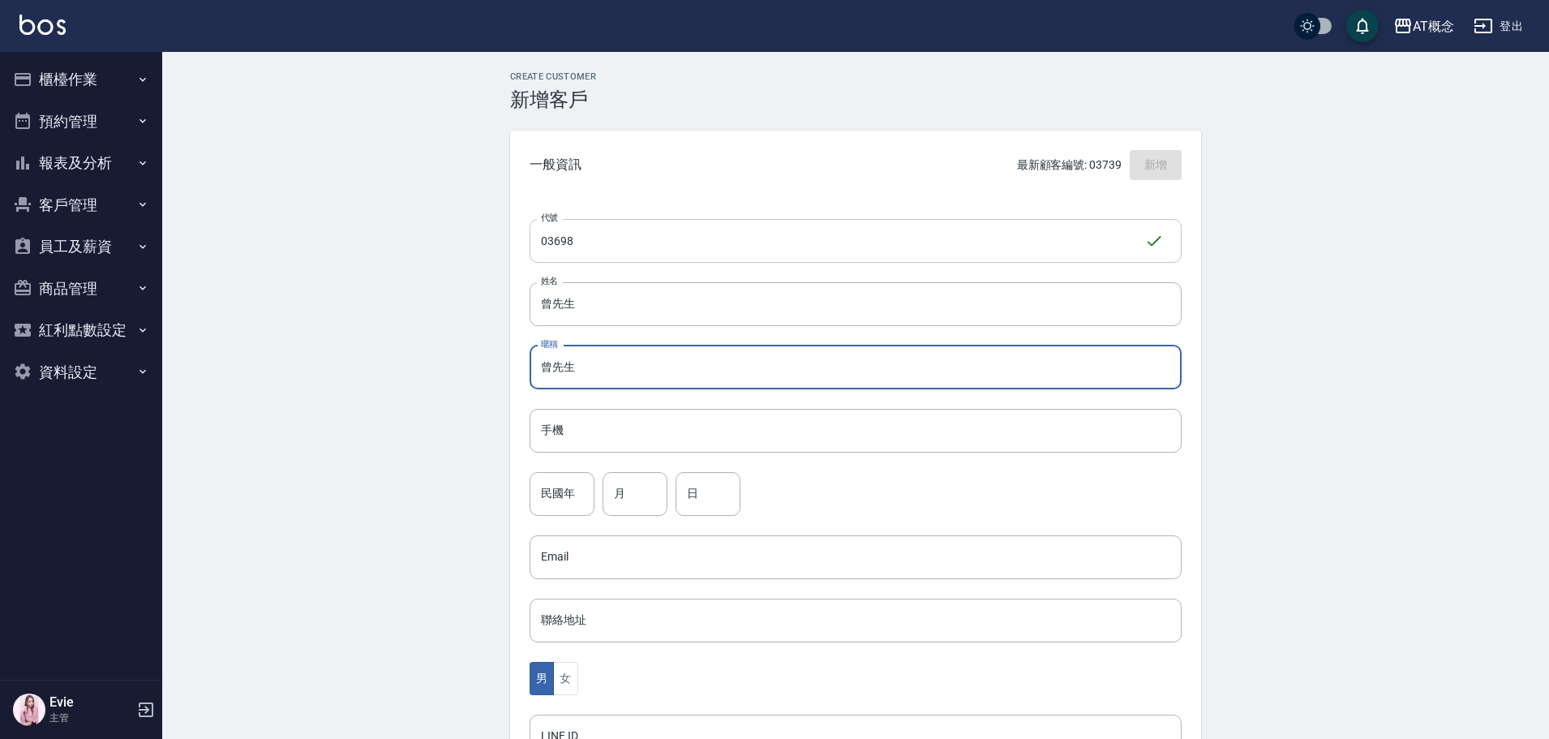
type input "曾先生"
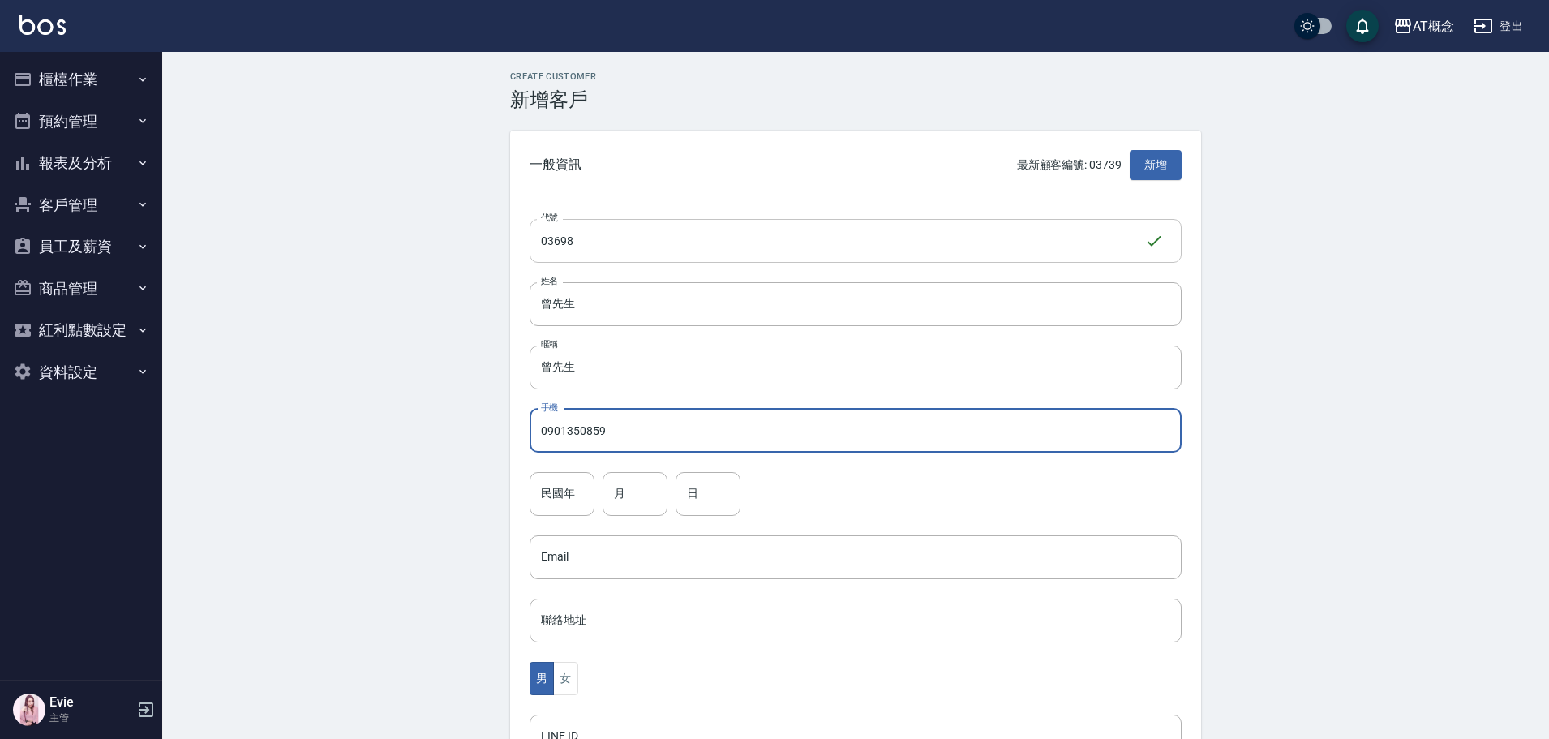
type input "0901350859"
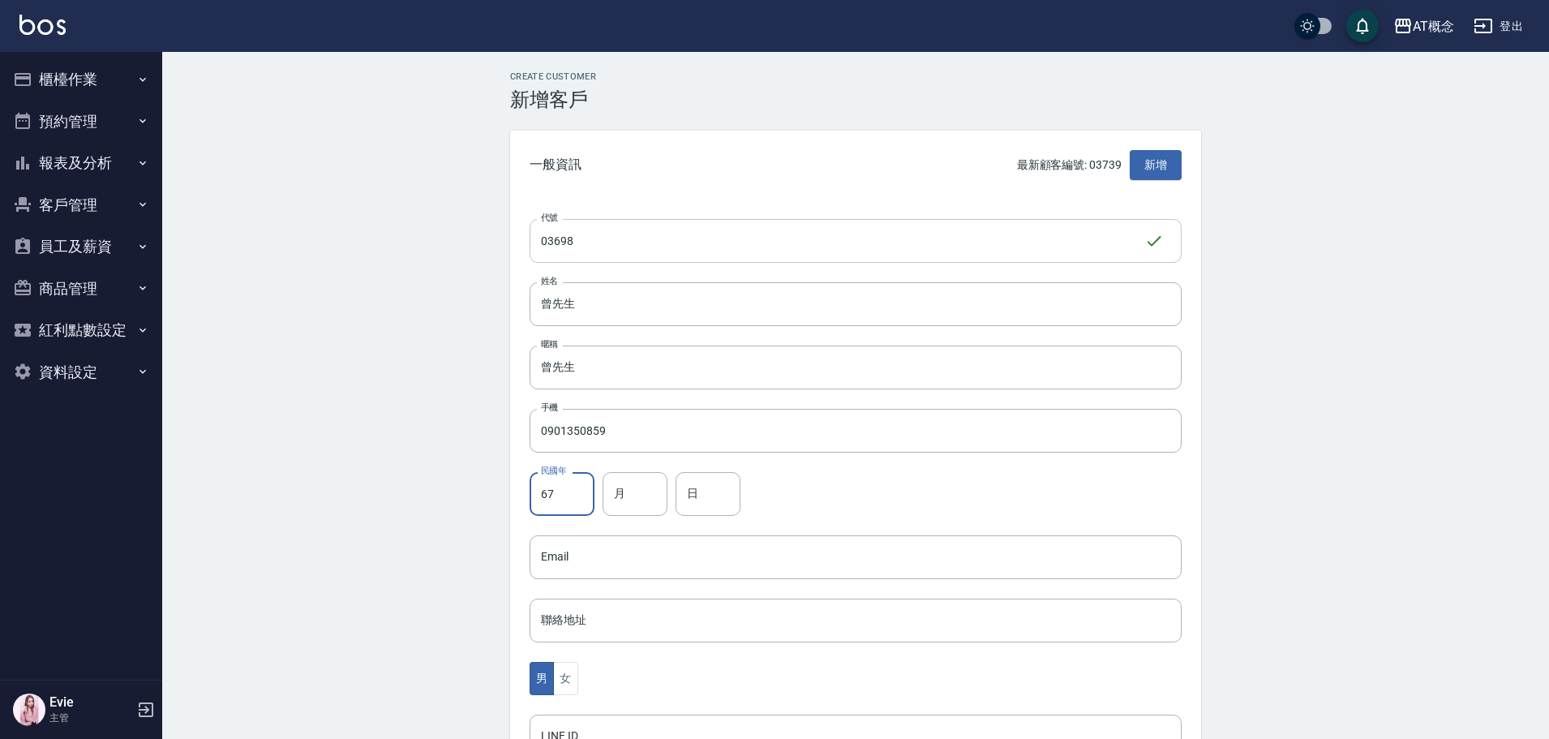
type input "67"
type input "9"
type input "8"
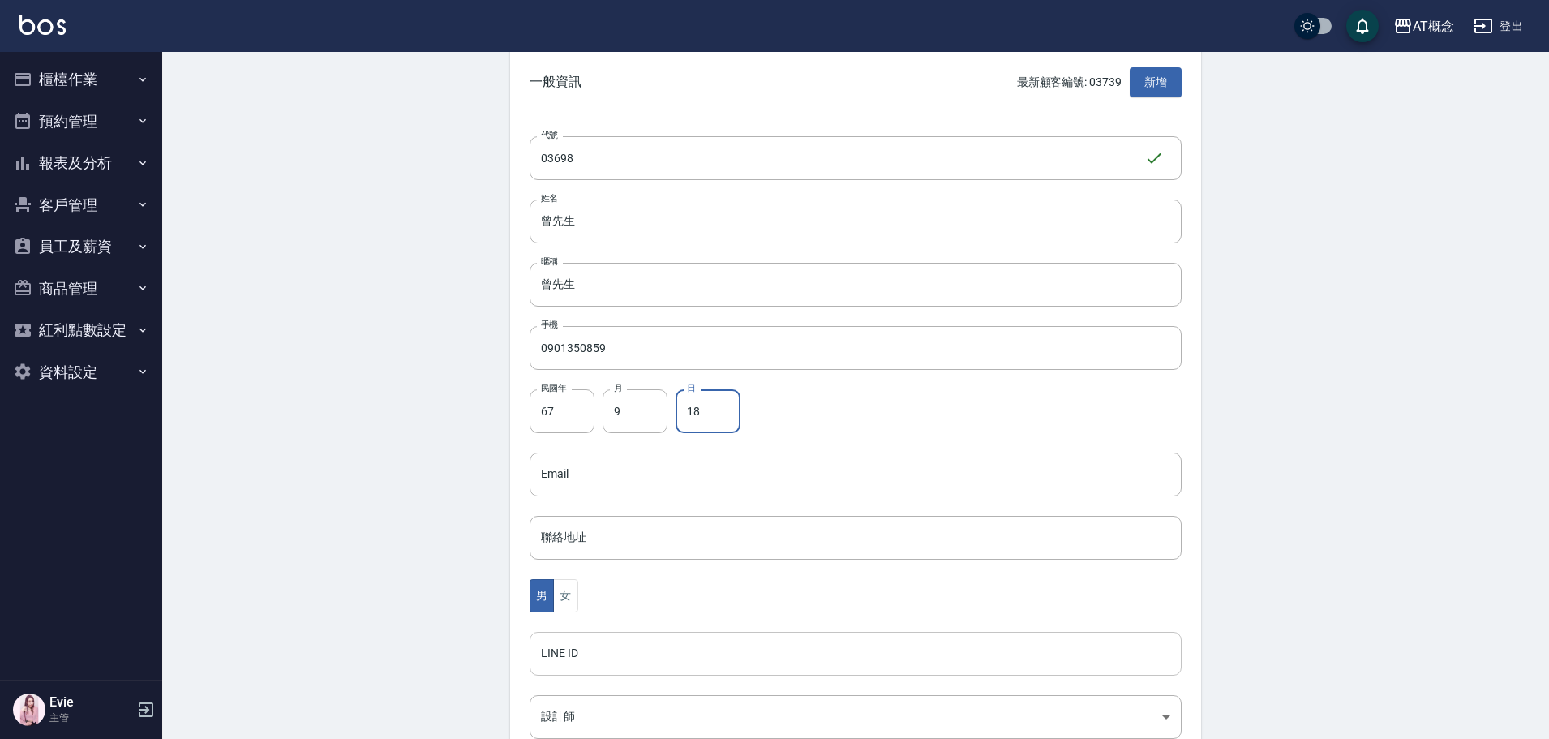
scroll to position [162, 0]
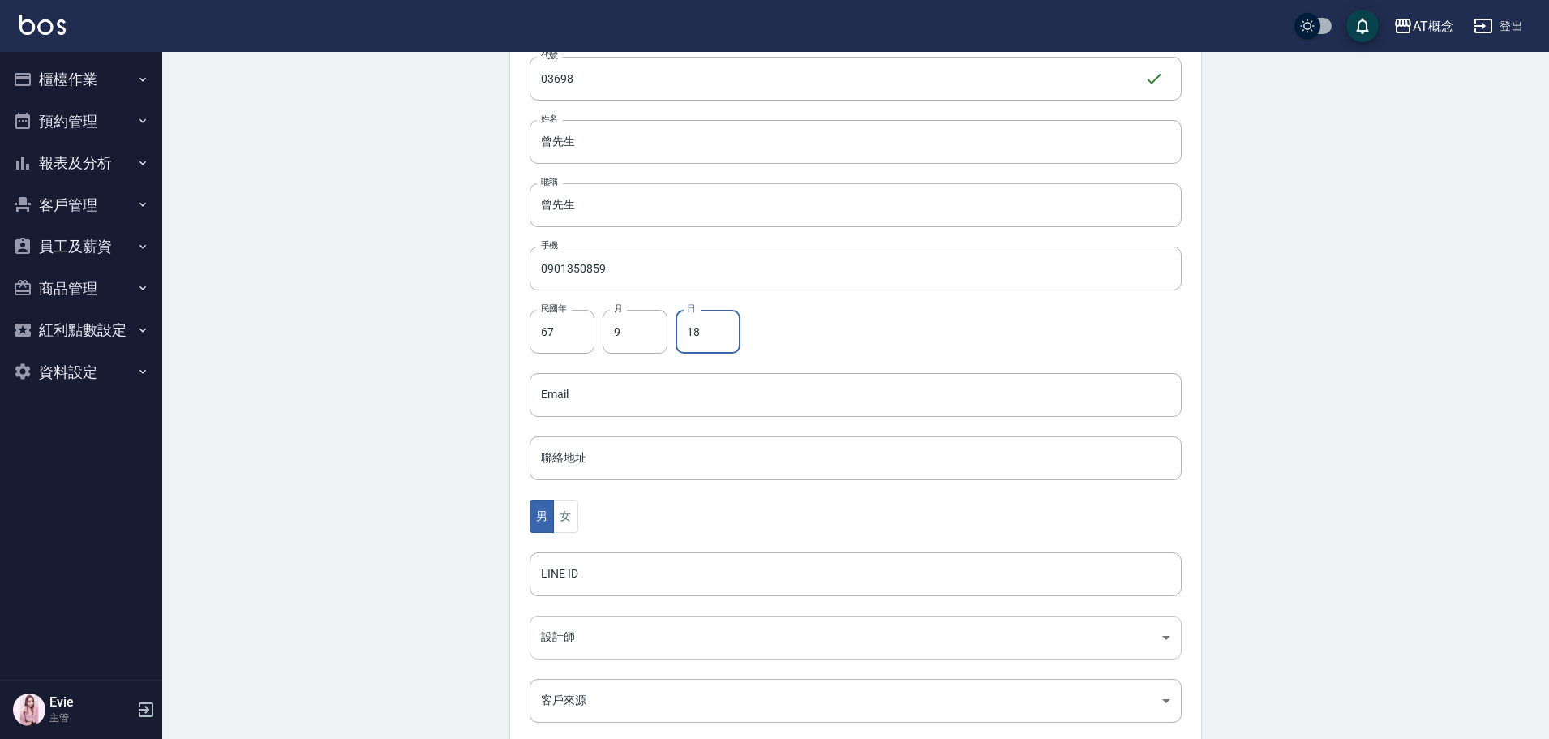
type input "18"
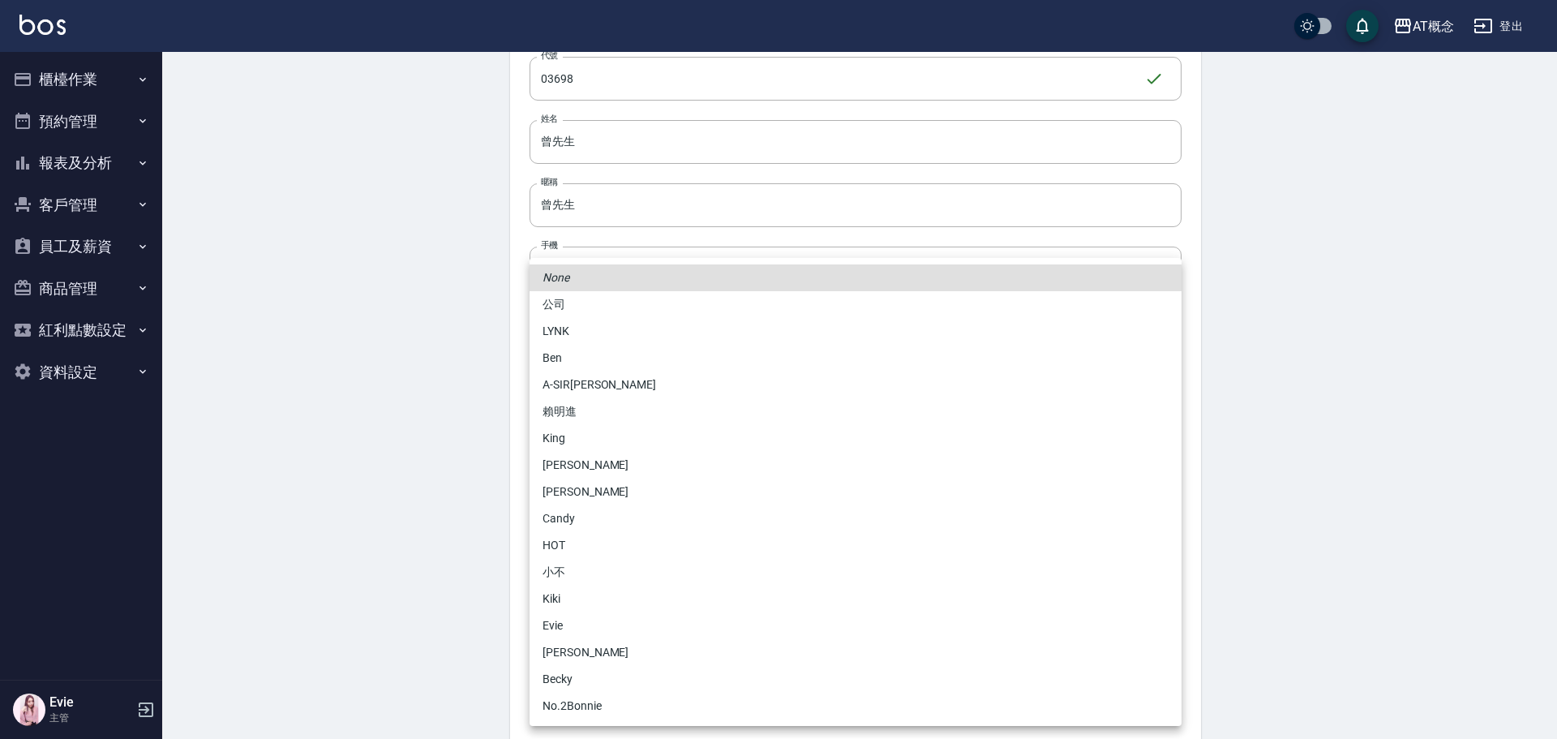
click at [585, 641] on body "AT概念 登出 櫃檯作業 打帳單 帳單列表 現金收支登錄 高階收支登錄 材料自購登錄 每日結帳 排班表 現場電腦打卡 預約管理 預約管理 單日預約紀錄 單週預…" at bounding box center [778, 366] width 1557 height 1056
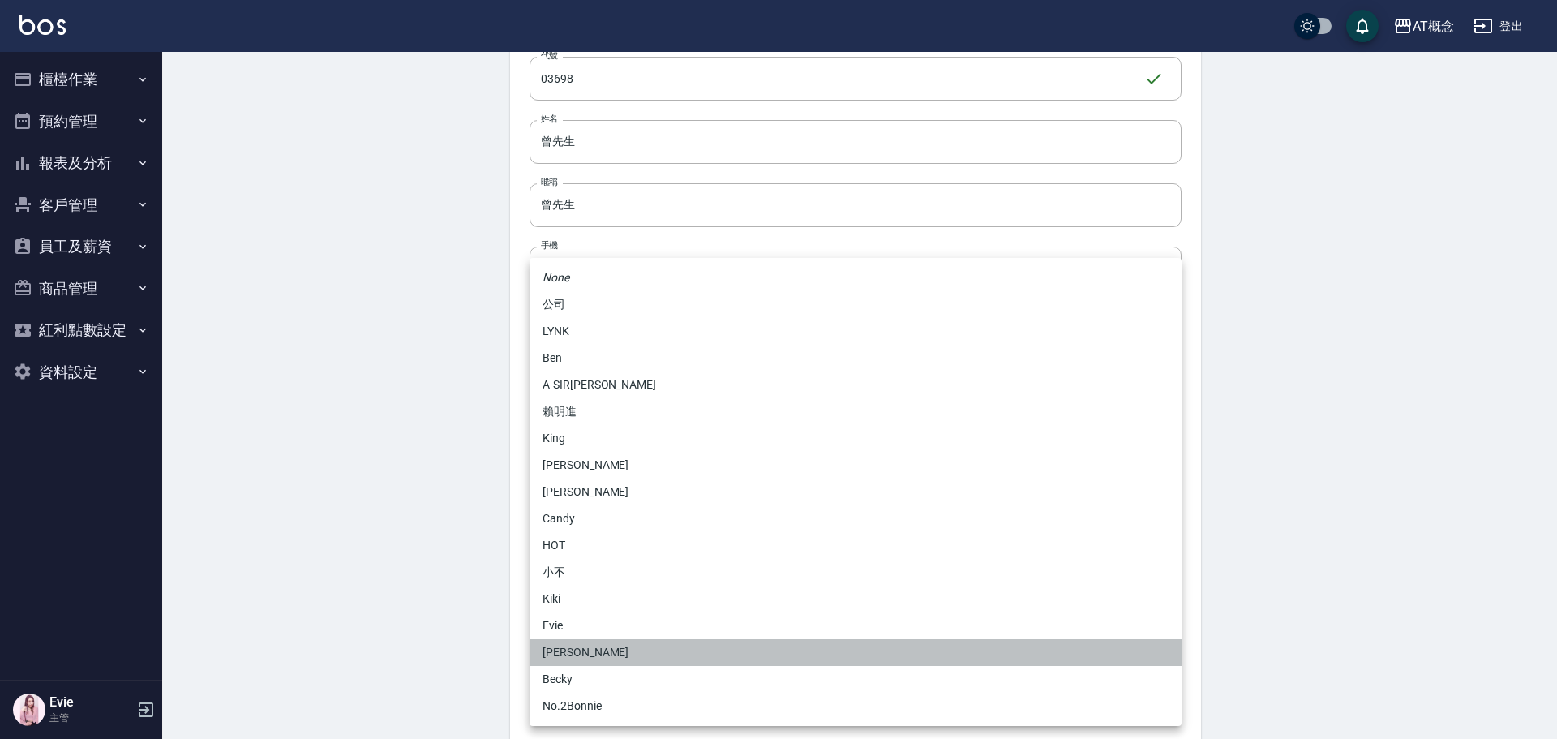
click at [589, 658] on li "[PERSON_NAME]" at bounding box center [855, 652] width 652 height 27
type input "6d66dedd-d7e3-492f-8c05-f4e40e3a1c36"
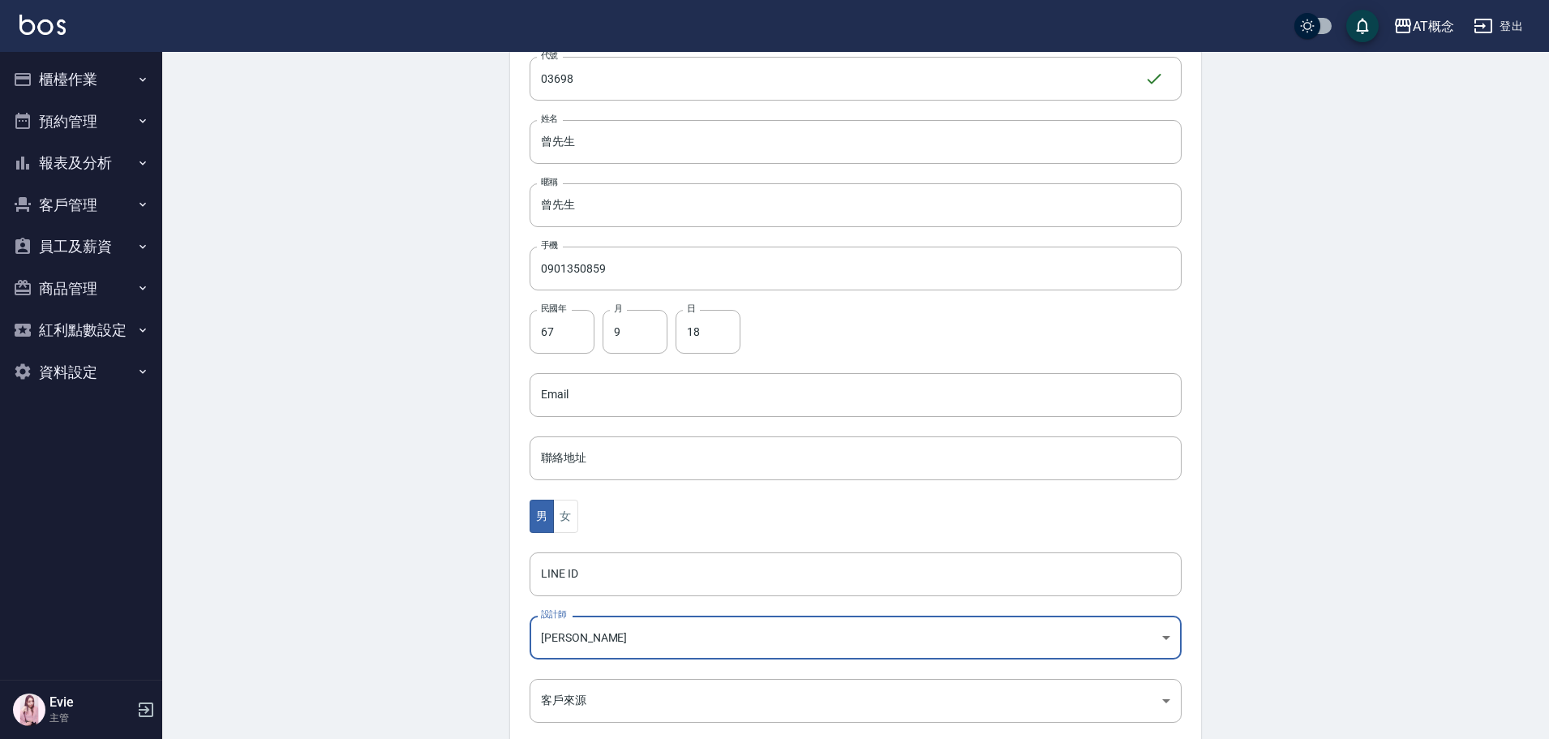
scroll to position [317, 0]
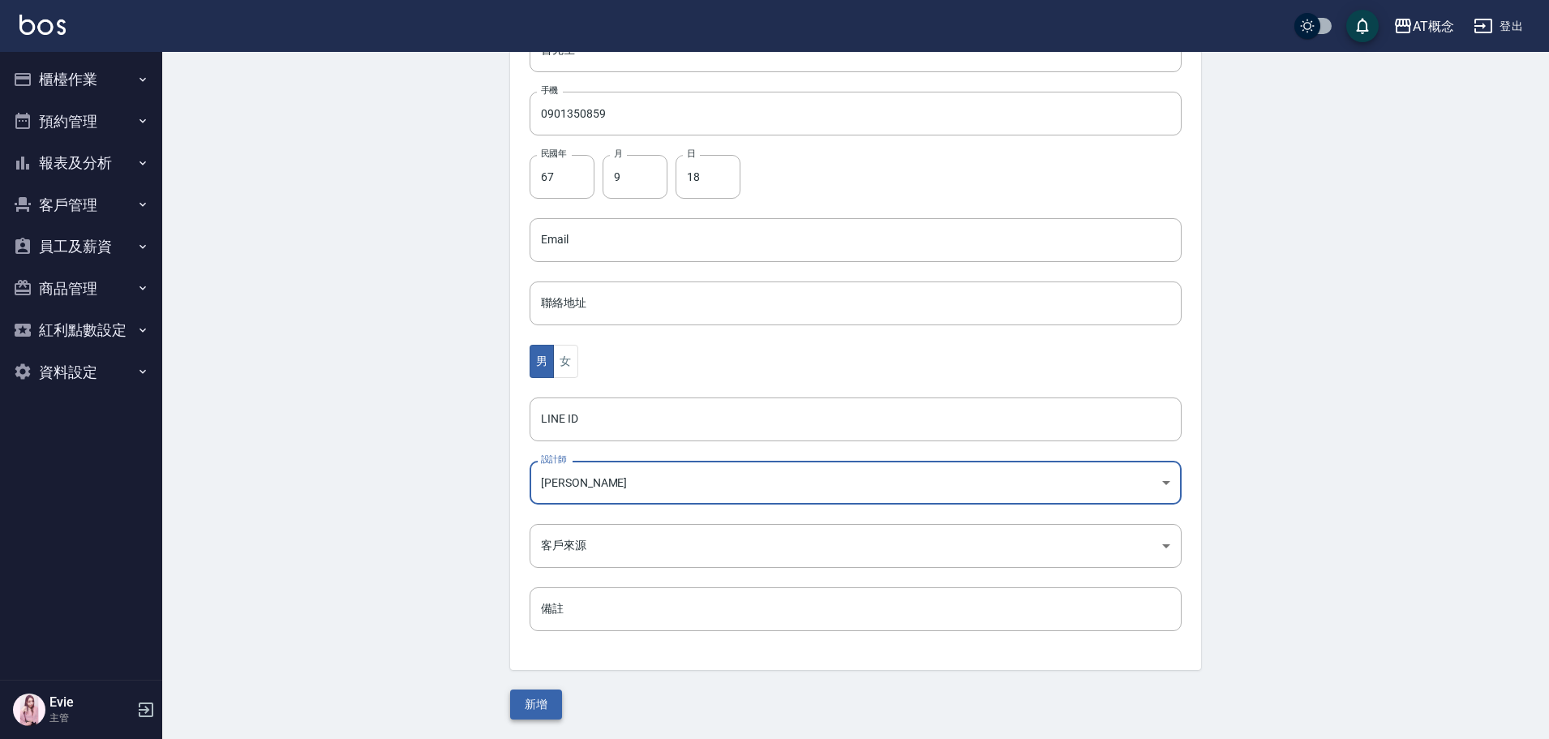
click at [547, 704] on button "新增" at bounding box center [536, 704] width 52 height 30
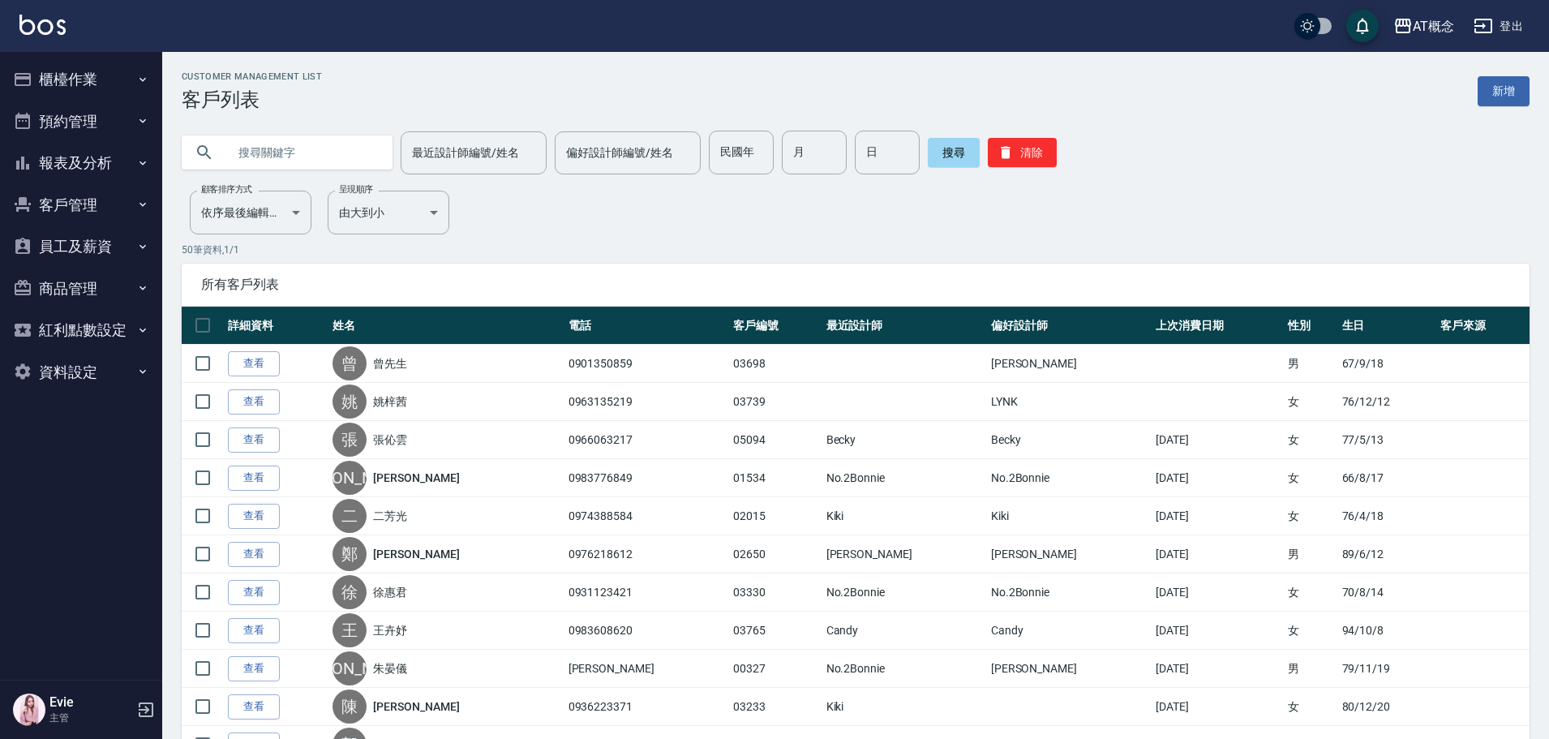
click at [280, 144] on input "text" at bounding box center [303, 153] width 152 height 44
type input "03678"
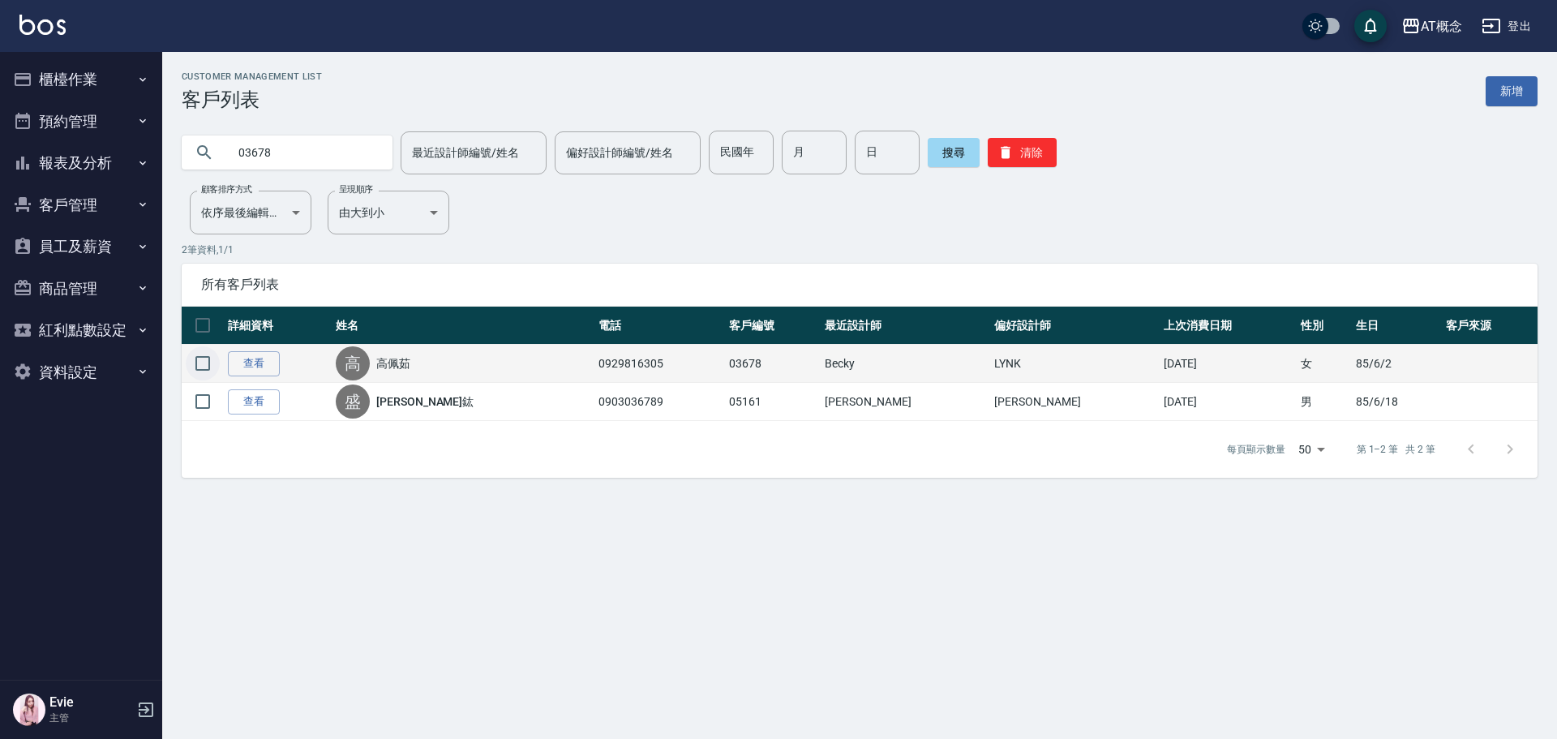
click at [205, 362] on input "checkbox" at bounding box center [203, 363] width 34 height 34
checkbox input "true"
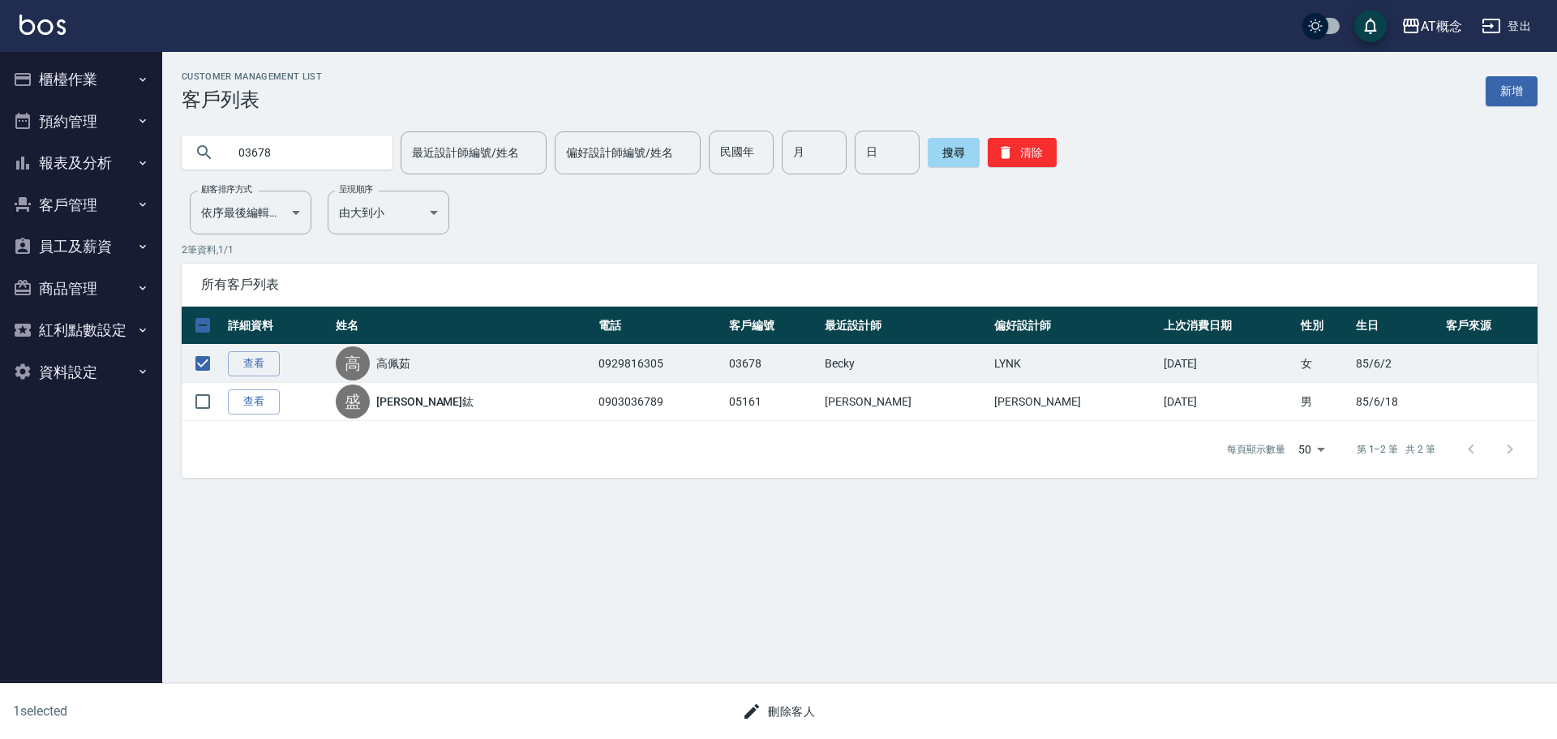
click at [792, 713] on button "刪除客人" at bounding box center [778, 712] width 86 height 30
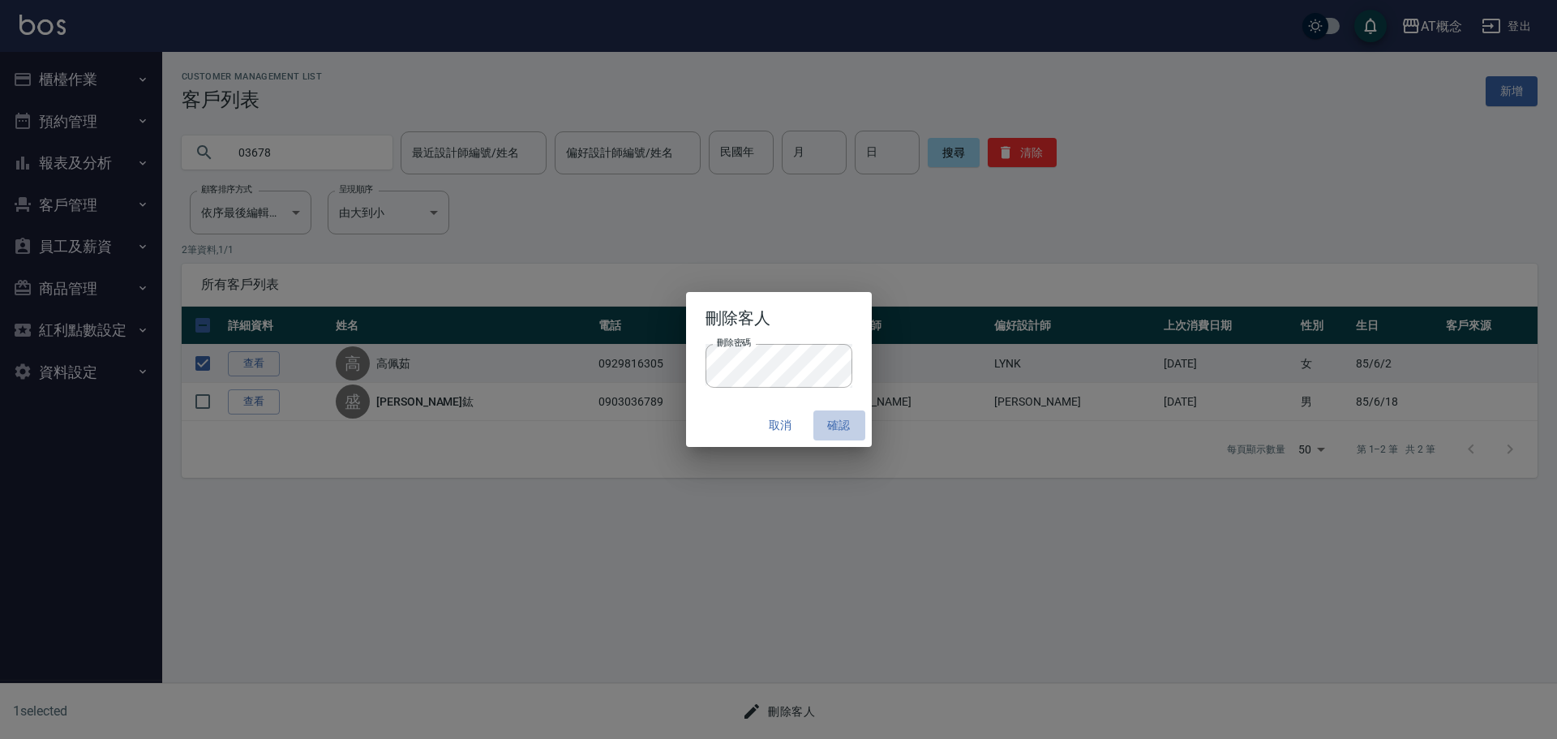
click at [841, 428] on button "確認" at bounding box center [839, 425] width 52 height 30
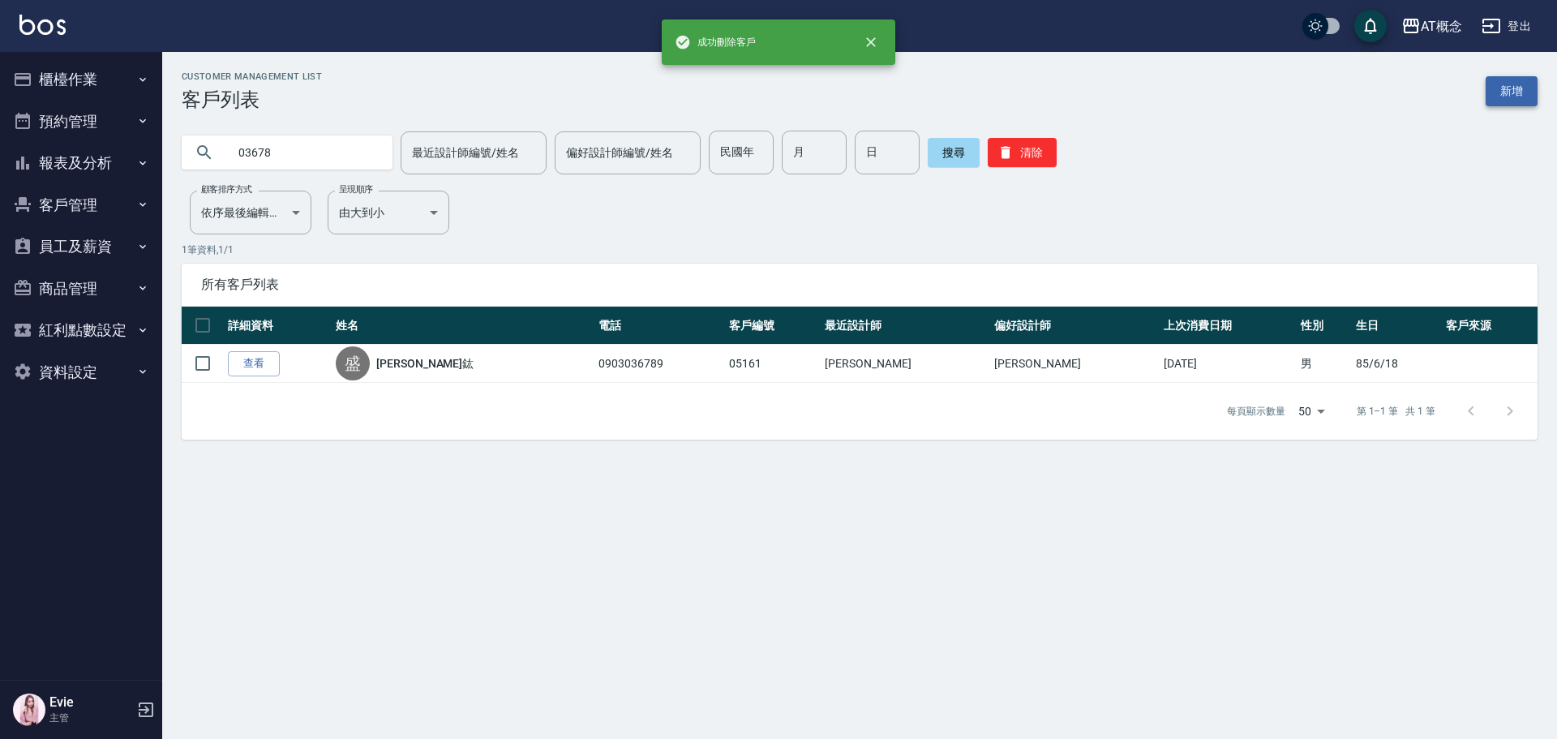
click at [1518, 88] on link "新增" at bounding box center [1511, 91] width 52 height 30
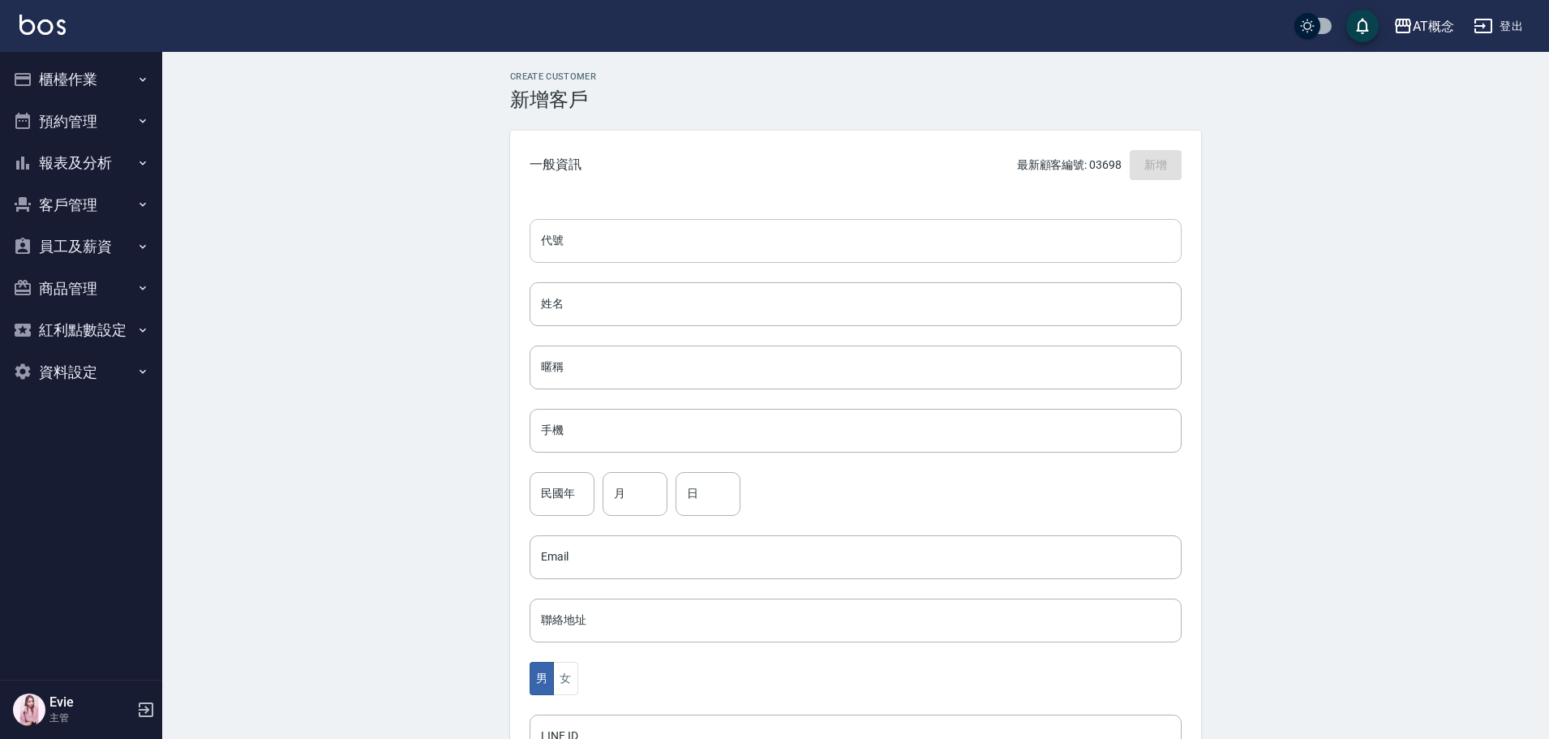
drag, startPoint x: 833, startPoint y: 246, endPoint x: 826, endPoint y: 240, distance: 8.6
click at [833, 241] on input "代號" at bounding box center [855, 241] width 652 height 44
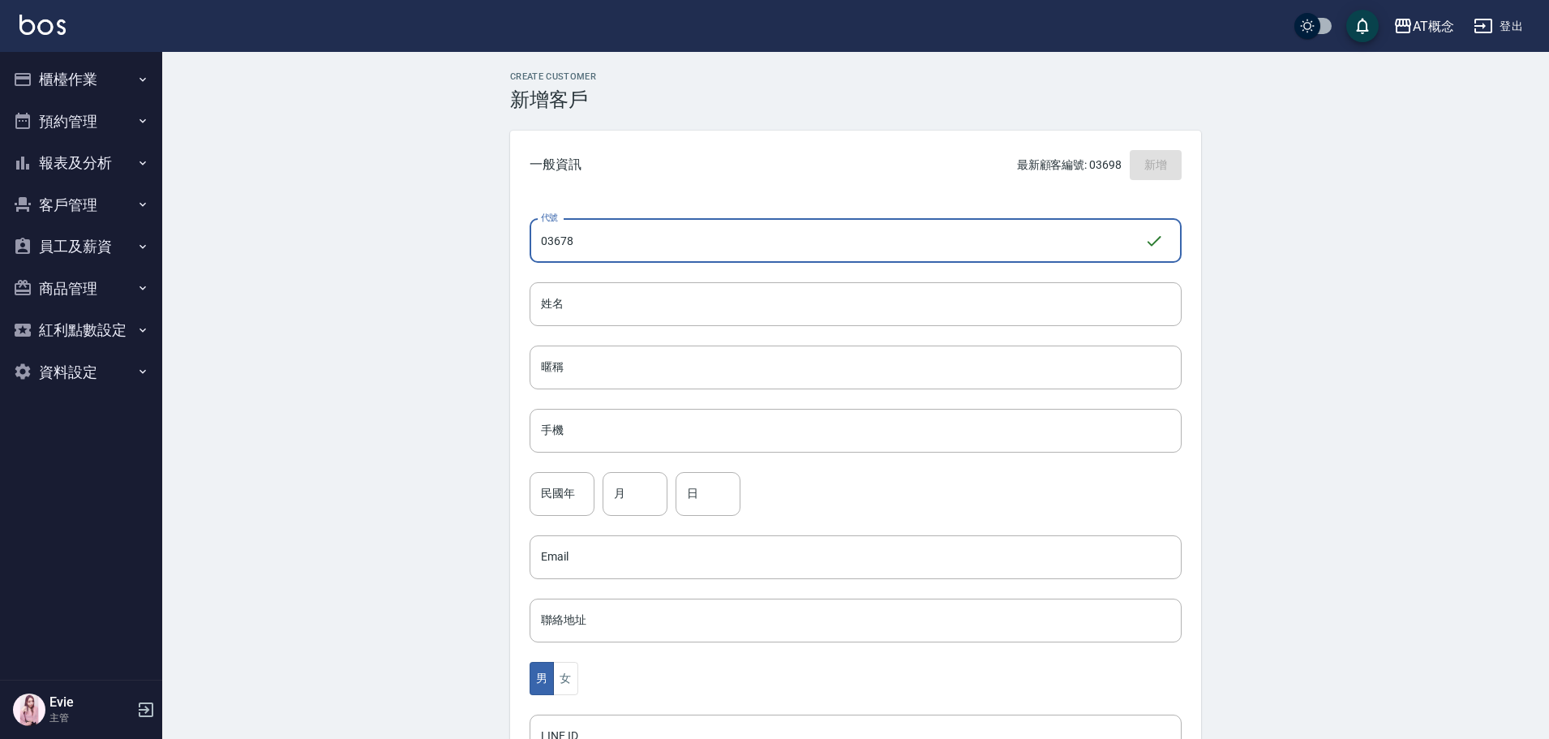
type input "03678"
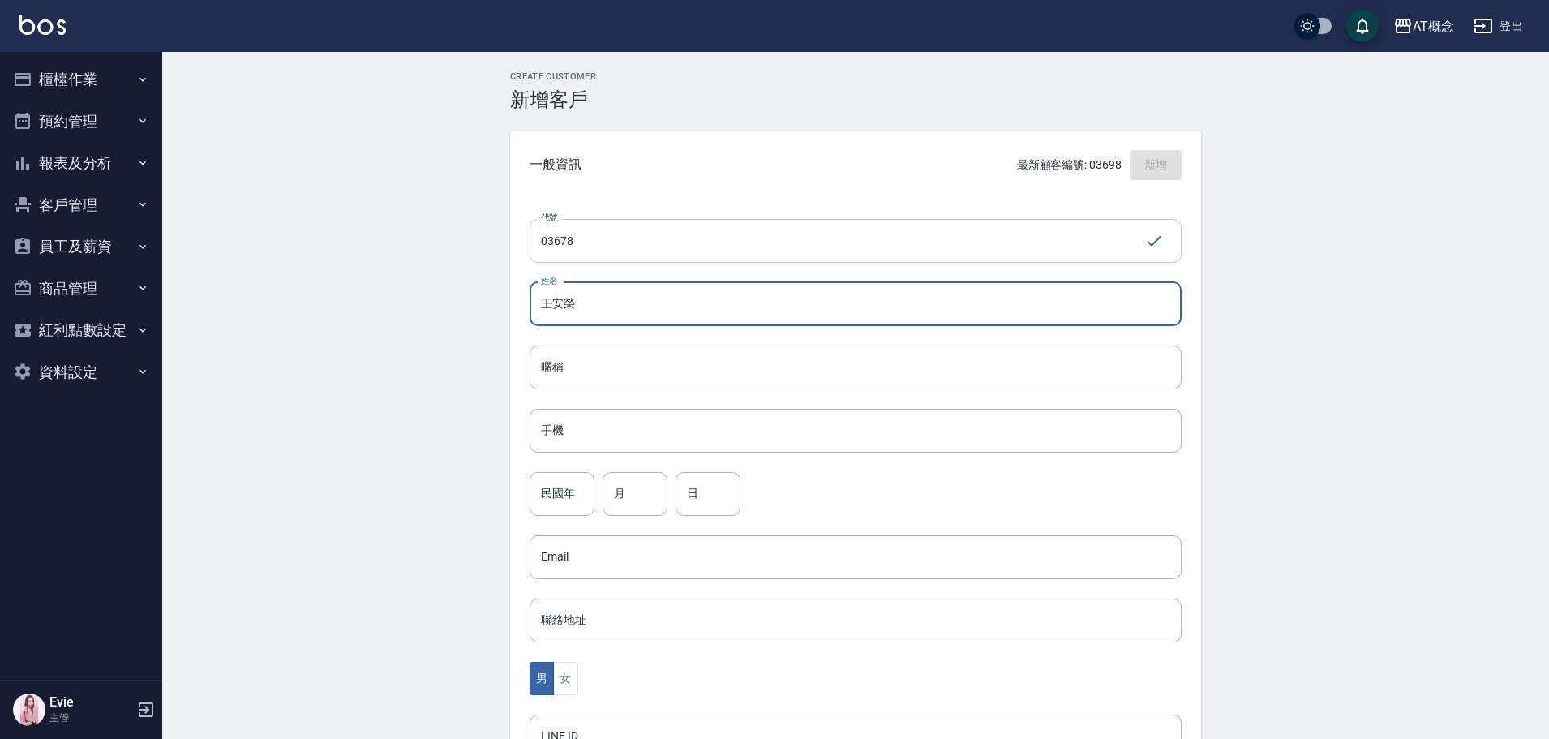
type input "王安榮"
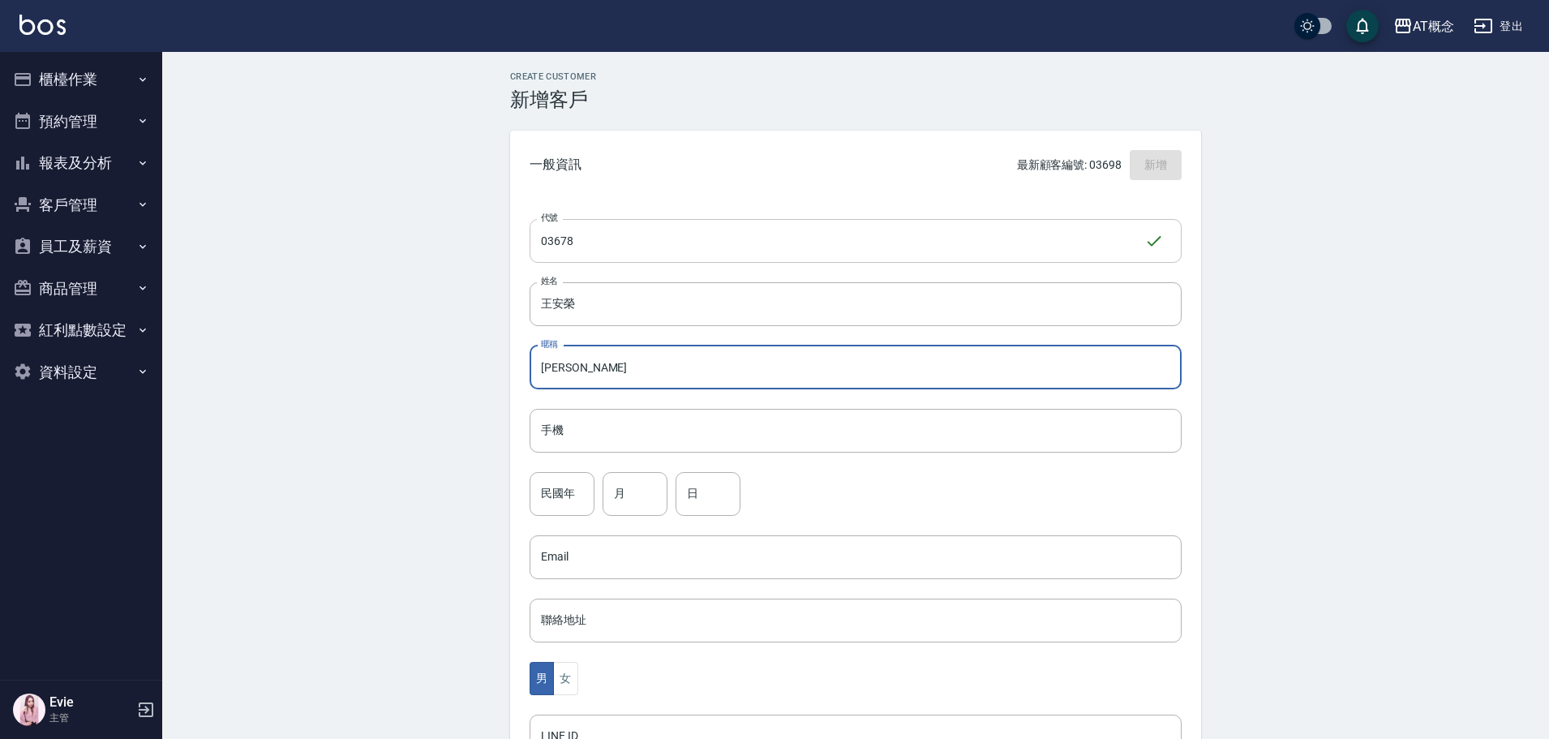
type input "[PERSON_NAME]"
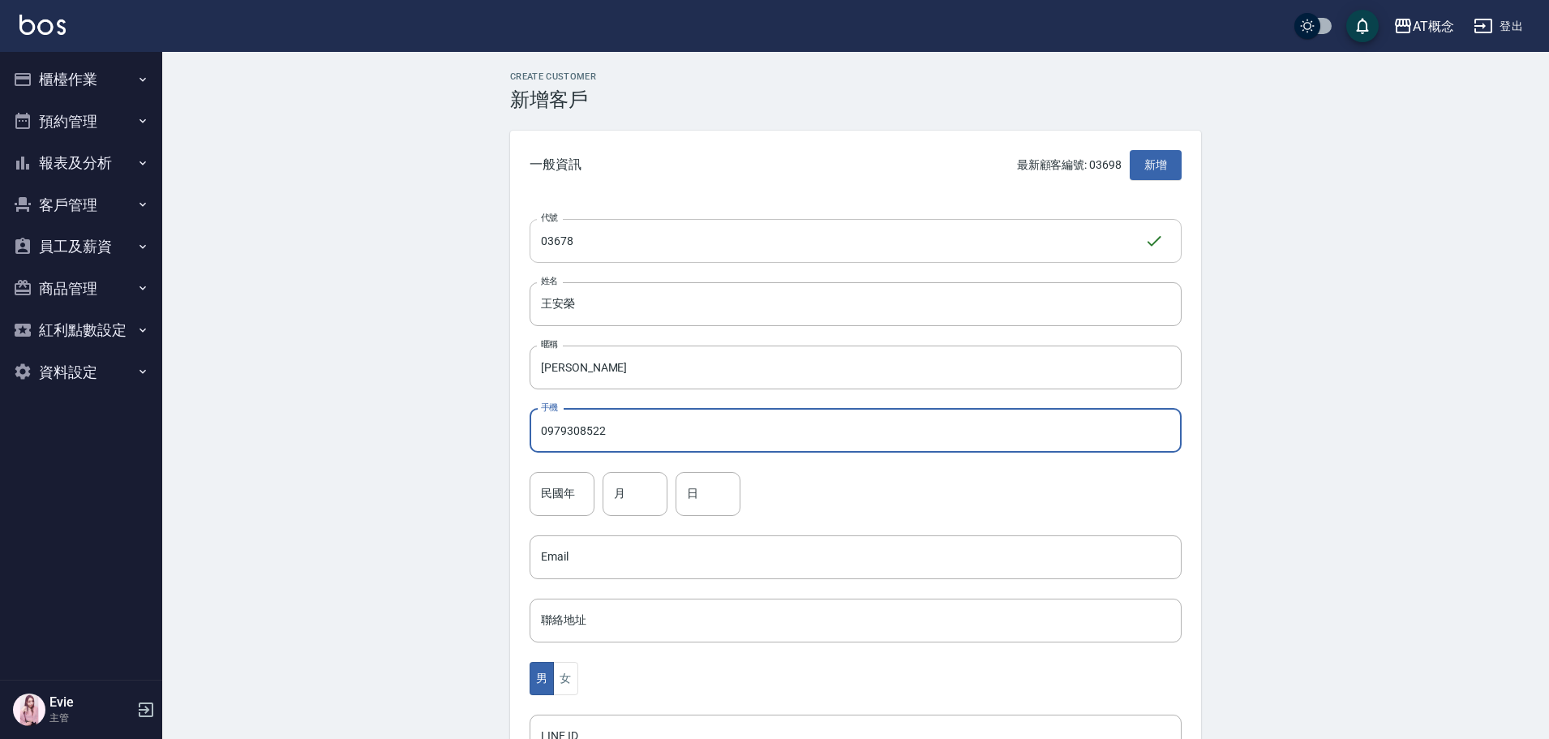
type input "0979308522"
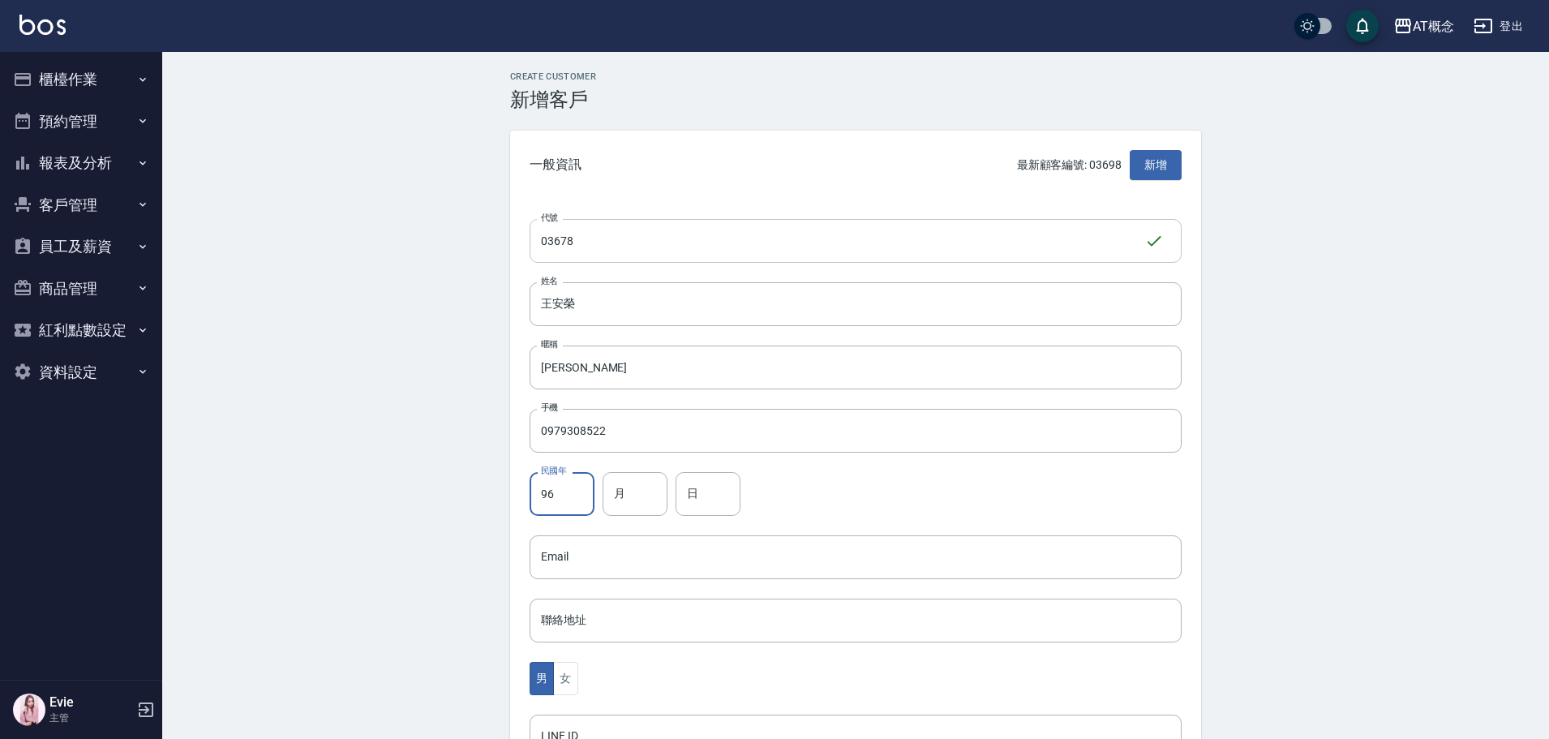
type input "96"
type input "3"
type input "2"
type input "13"
drag, startPoint x: 568, startPoint y: 684, endPoint x: 586, endPoint y: 669, distance: 23.6
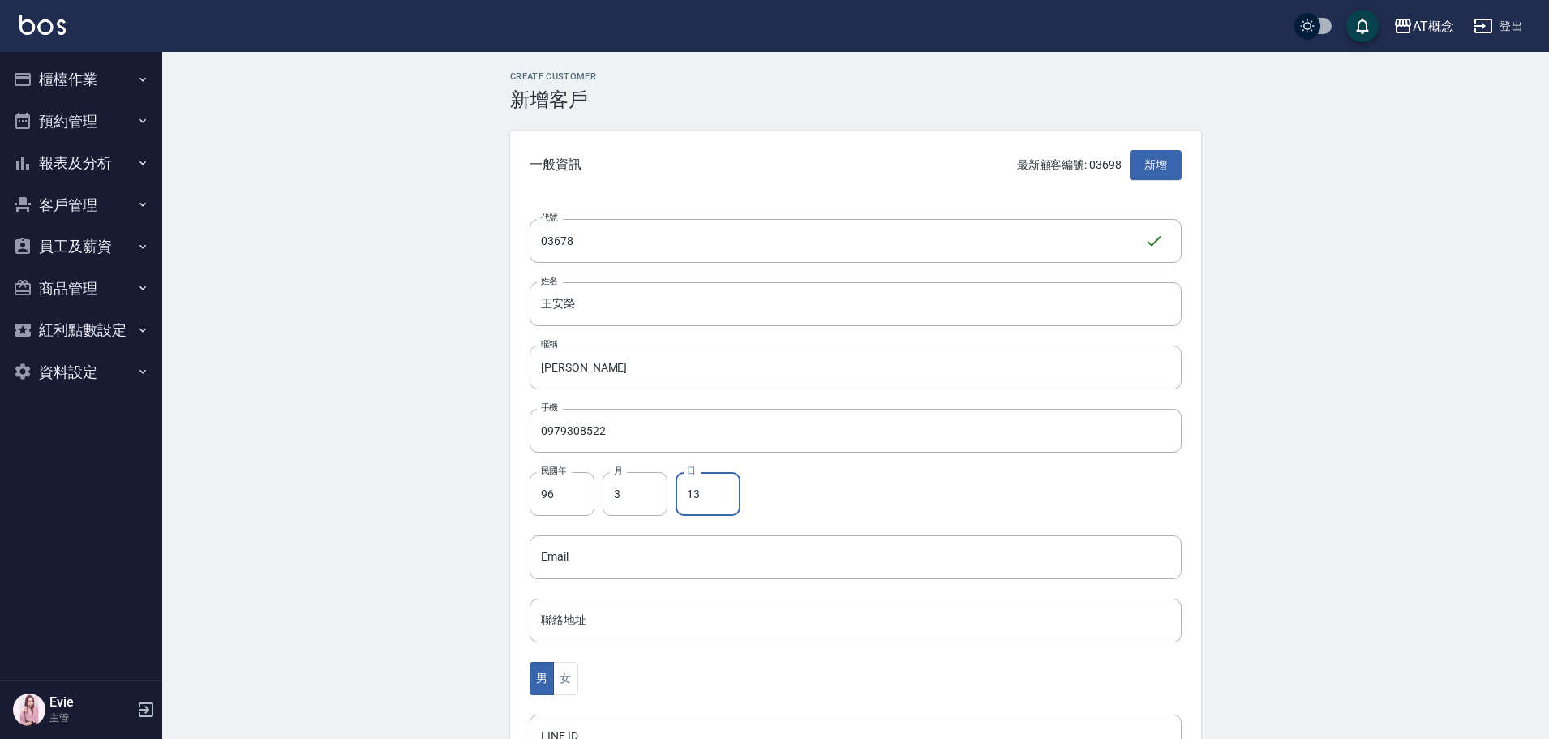
click at [568, 684] on button "女" at bounding box center [565, 678] width 24 height 33
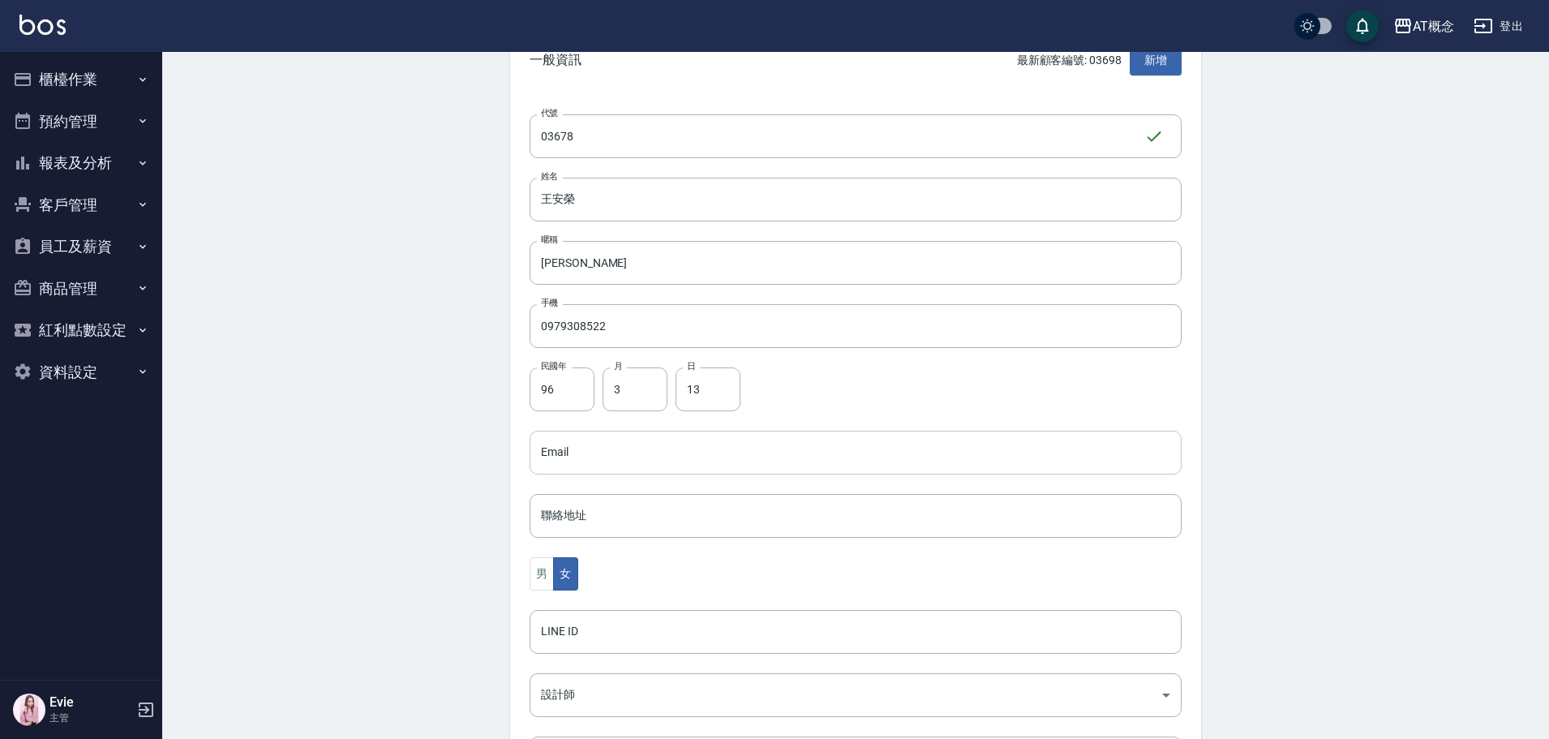
scroll to position [243, 0]
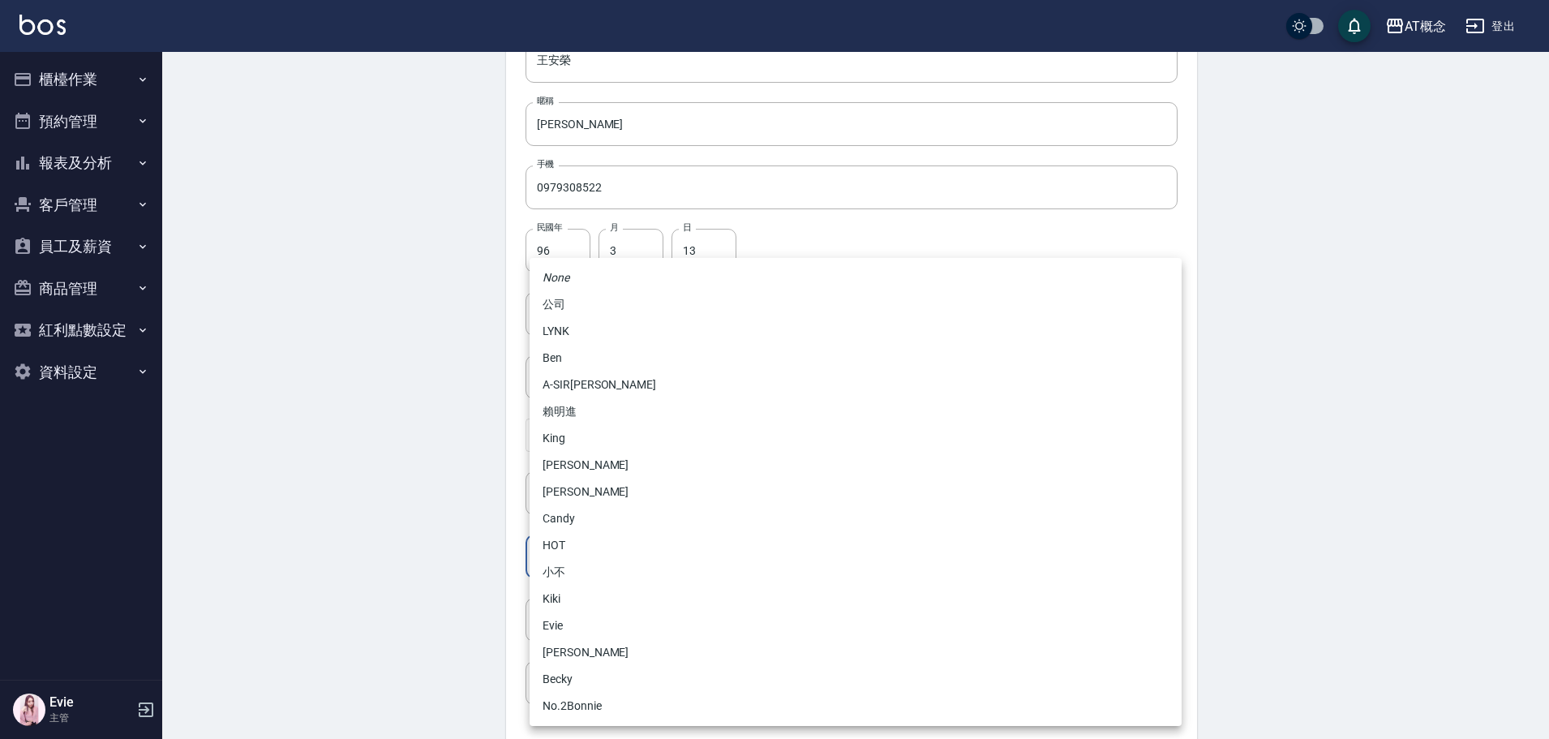
click at [561, 552] on body "AT概念 登出 櫃檯作業 打帳單 帳單列表 現金收支登錄 高階收支登錄 材料自購登錄 每日結帳 排班表 現場電腦打卡 預約管理 預約管理 單日預約紀錄 單週預…" at bounding box center [774, 285] width 1549 height 1056
click at [581, 528] on li "Candy" at bounding box center [855, 518] width 652 height 27
type input "95c88325-489e-4505-91c2-94462fb1bea6"
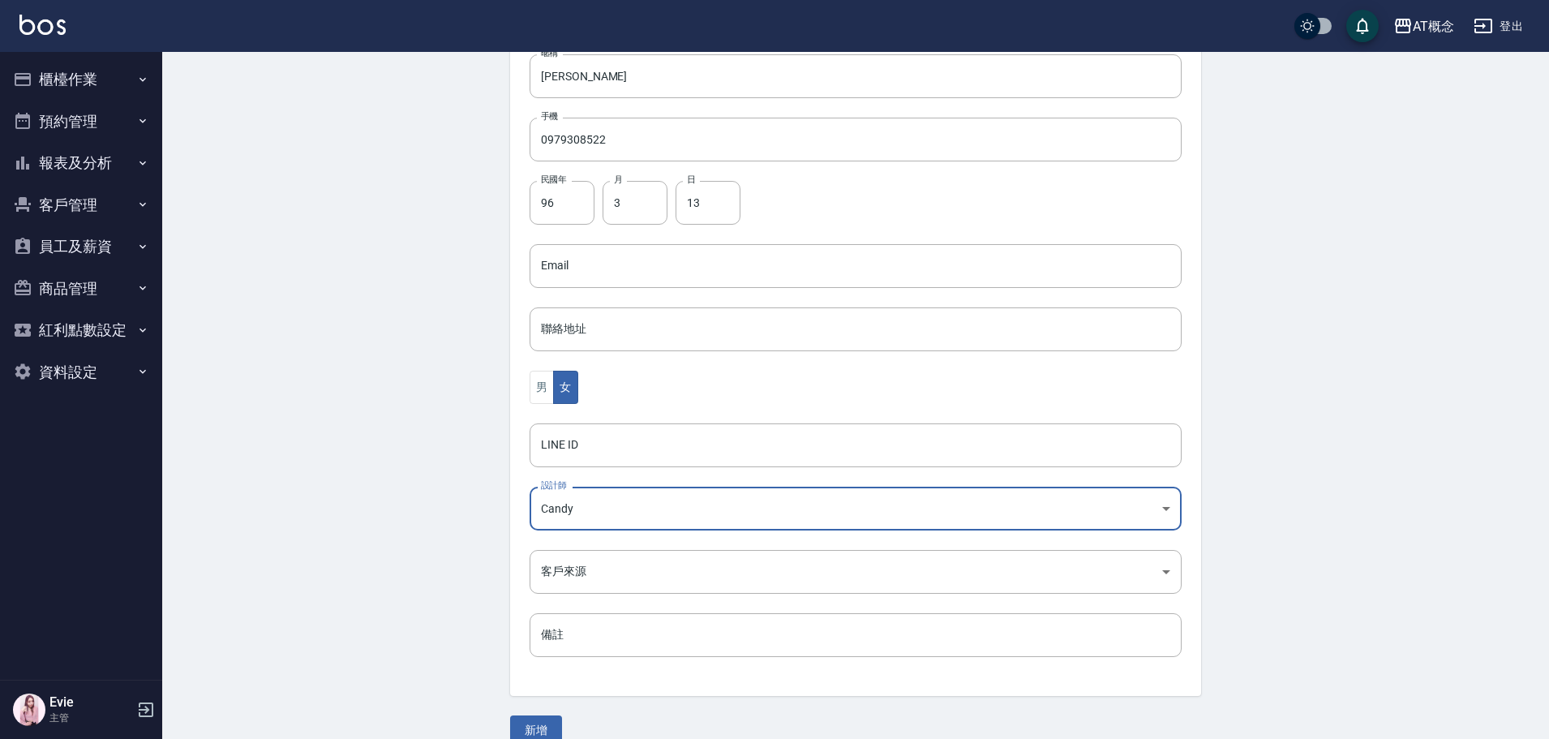
scroll to position [317, 0]
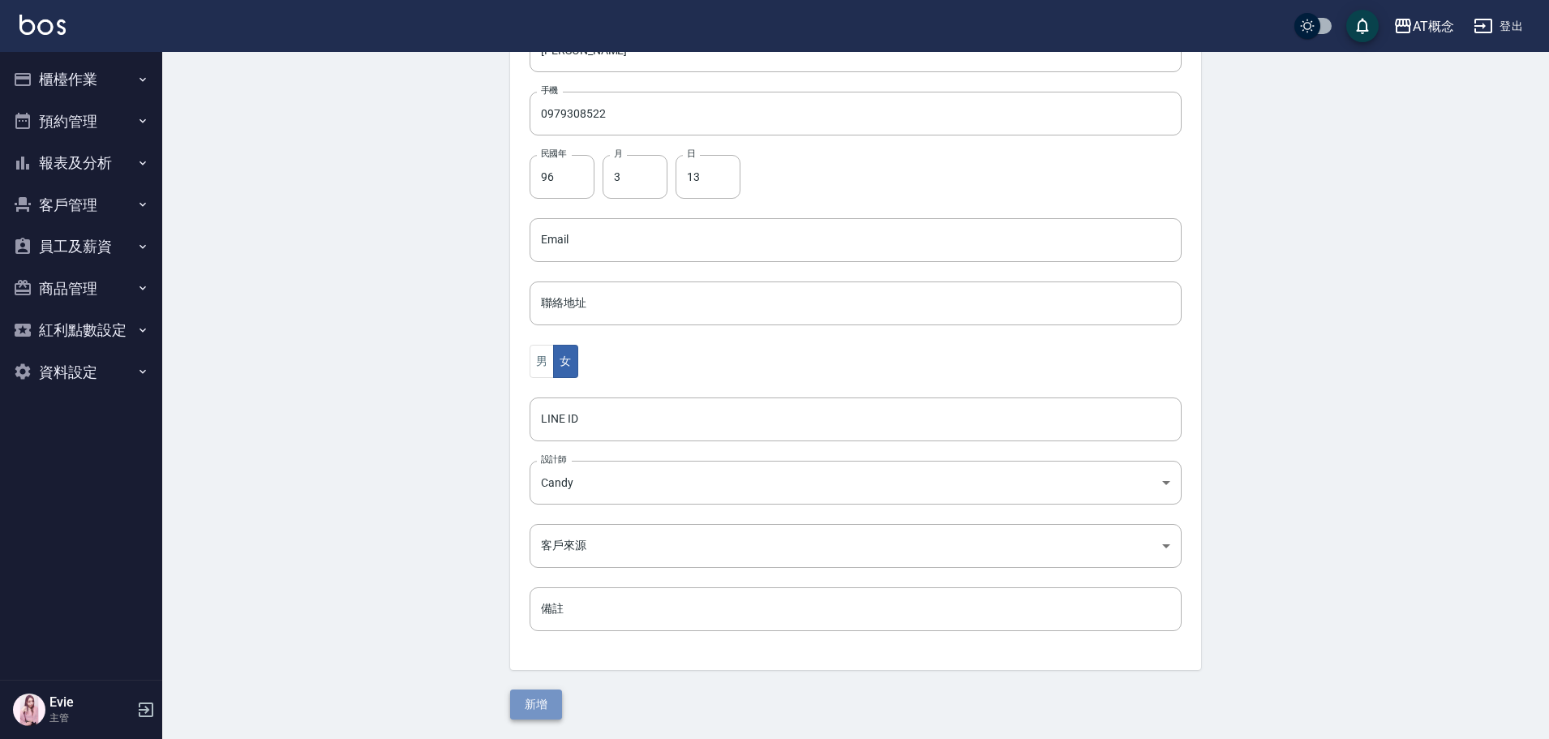
click at [548, 699] on button "新增" at bounding box center [536, 704] width 52 height 30
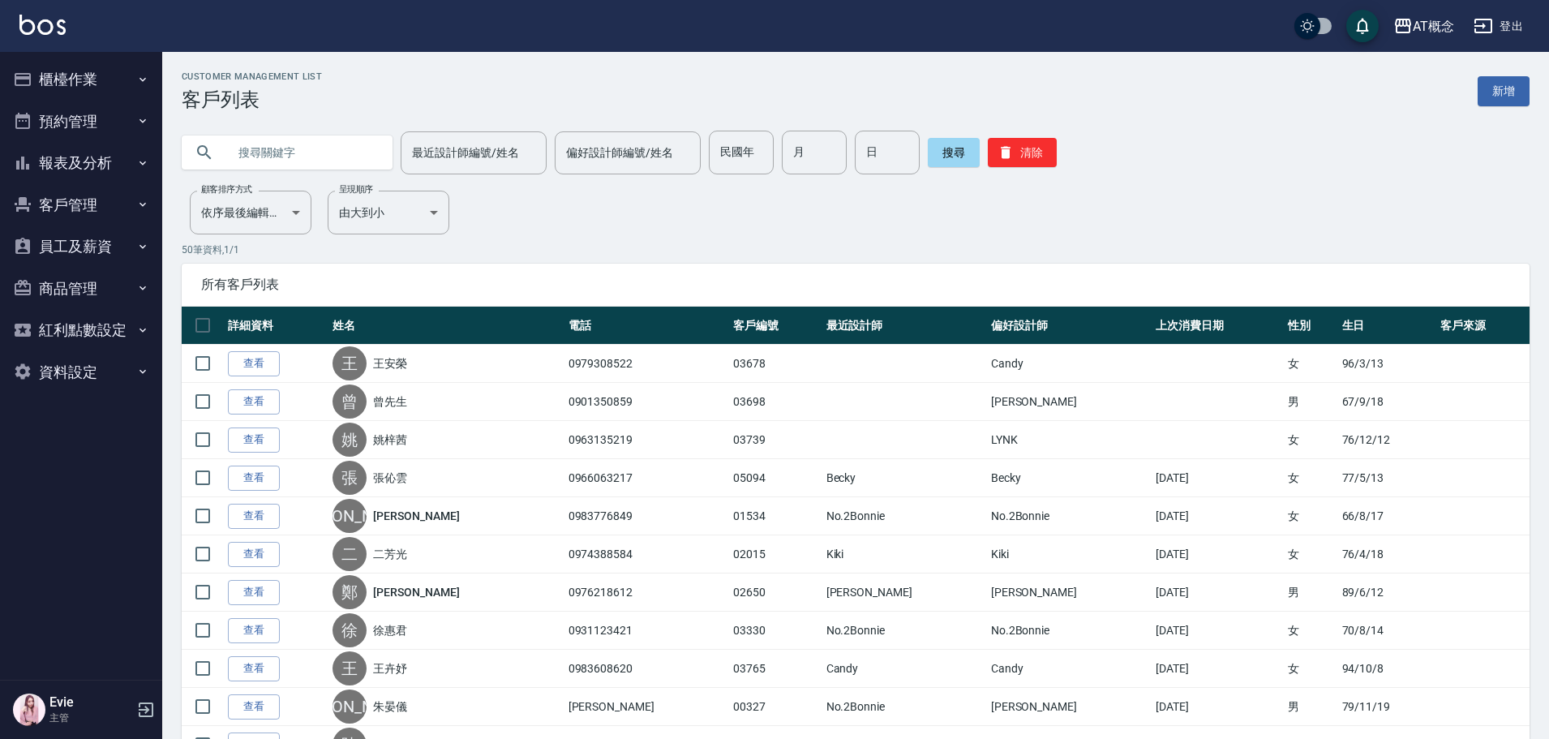
click at [300, 166] on input "text" at bounding box center [303, 153] width 152 height 44
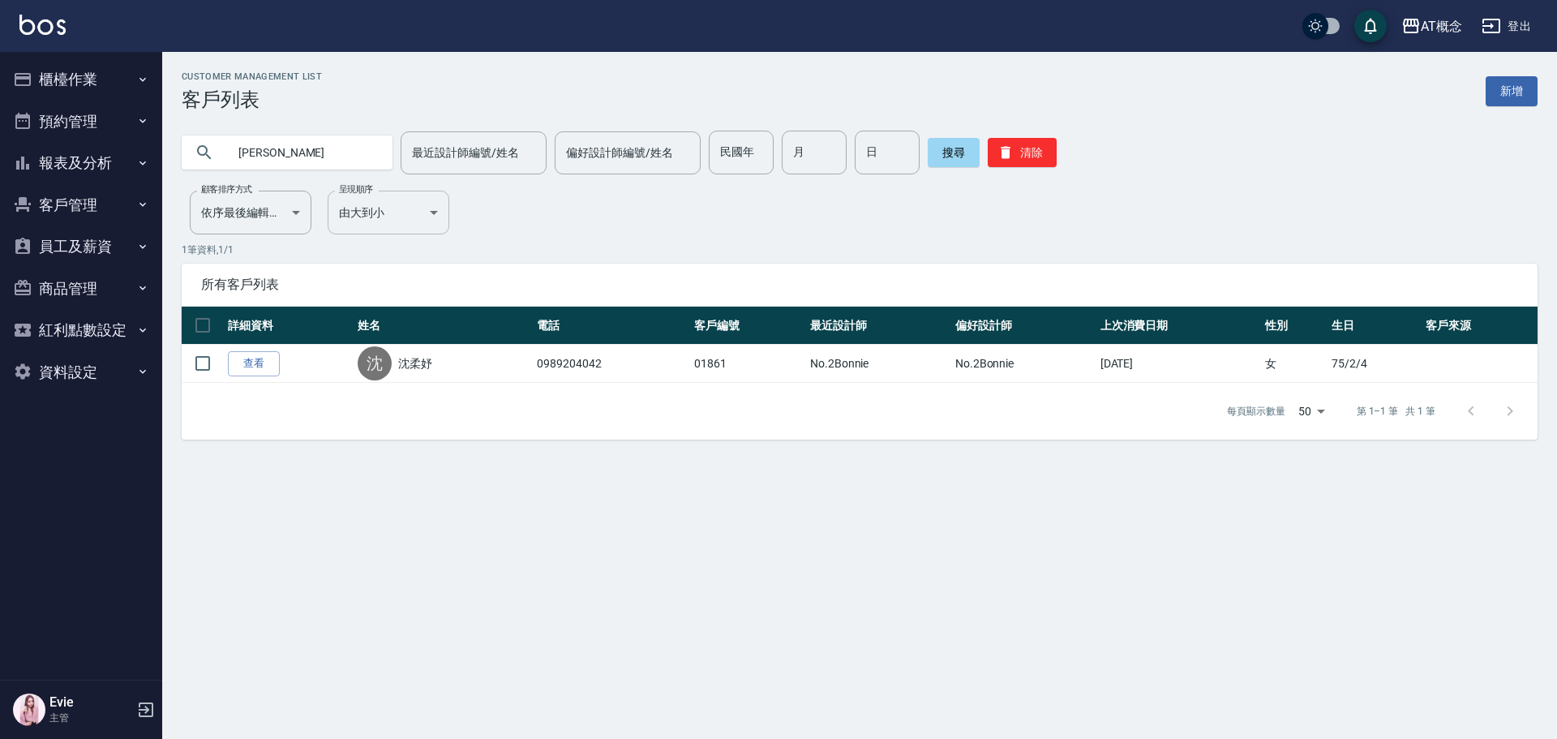
type input "沈"
click at [751, 155] on input "民國年" at bounding box center [741, 153] width 65 height 44
type input "81"
type input "1"
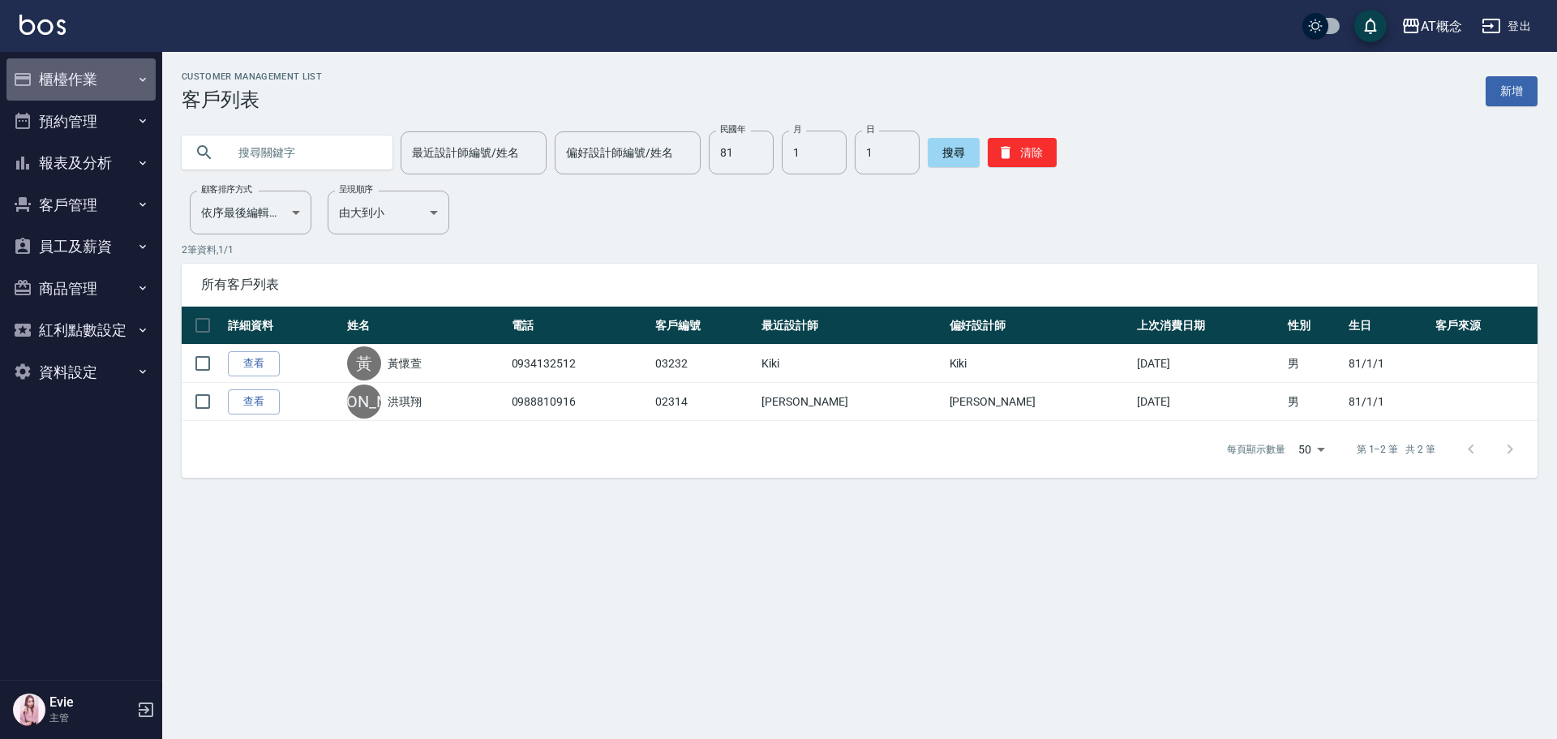
click at [55, 77] on button "櫃檯作業" at bounding box center [80, 79] width 149 height 42
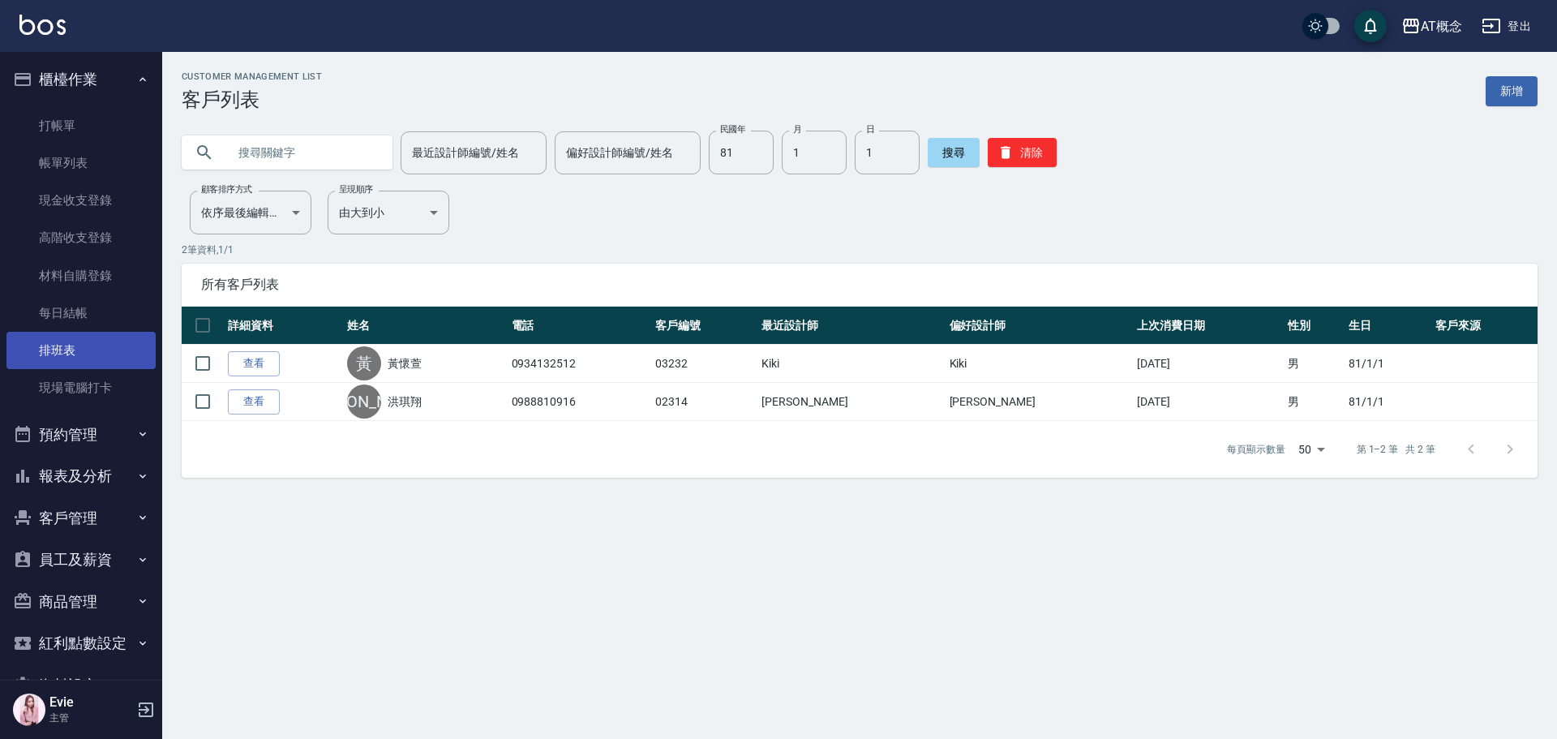
click at [77, 358] on link "排班表" at bounding box center [80, 350] width 149 height 37
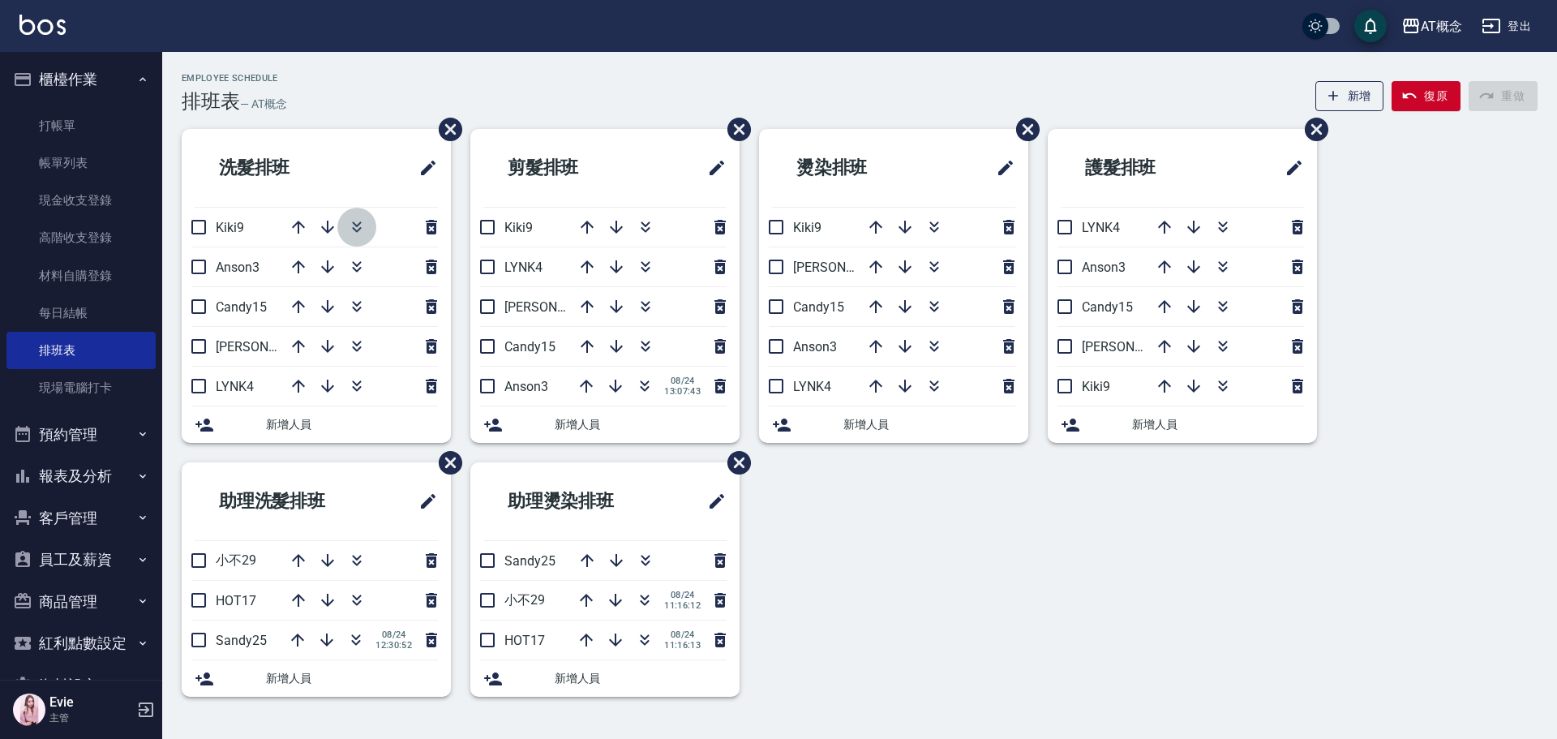
click at [347, 232] on icon "button" at bounding box center [356, 226] width 19 height 19
click at [362, 216] on button "button" at bounding box center [356, 227] width 39 height 39
click at [296, 345] on icon "button" at bounding box center [297, 345] width 19 height 19
click at [264, 345] on p "Kiki9" at bounding box center [247, 346] width 62 height 15
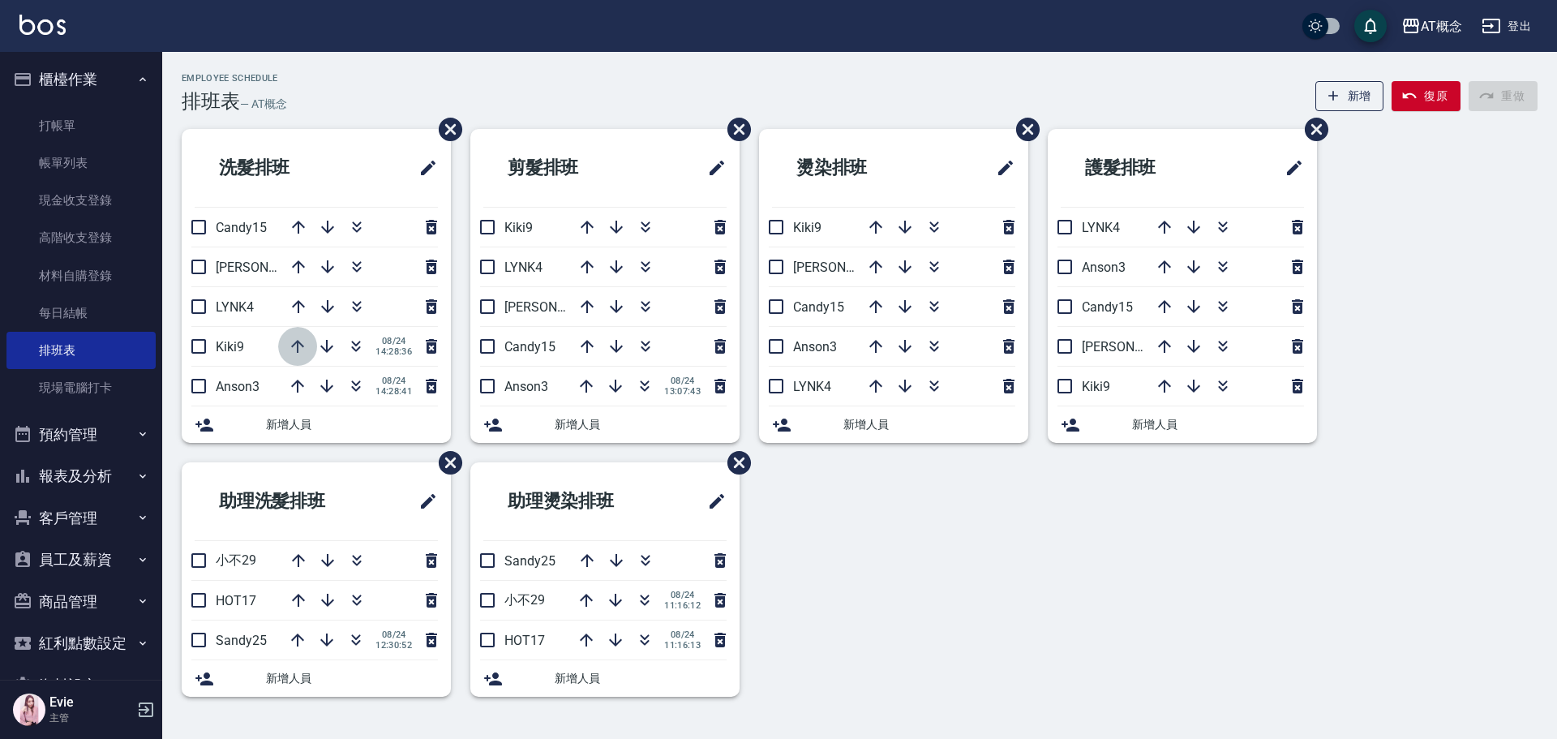
click at [298, 337] on icon "button" at bounding box center [297, 345] width 19 height 19
click at [295, 303] on icon "button" at bounding box center [297, 306] width 13 height 13
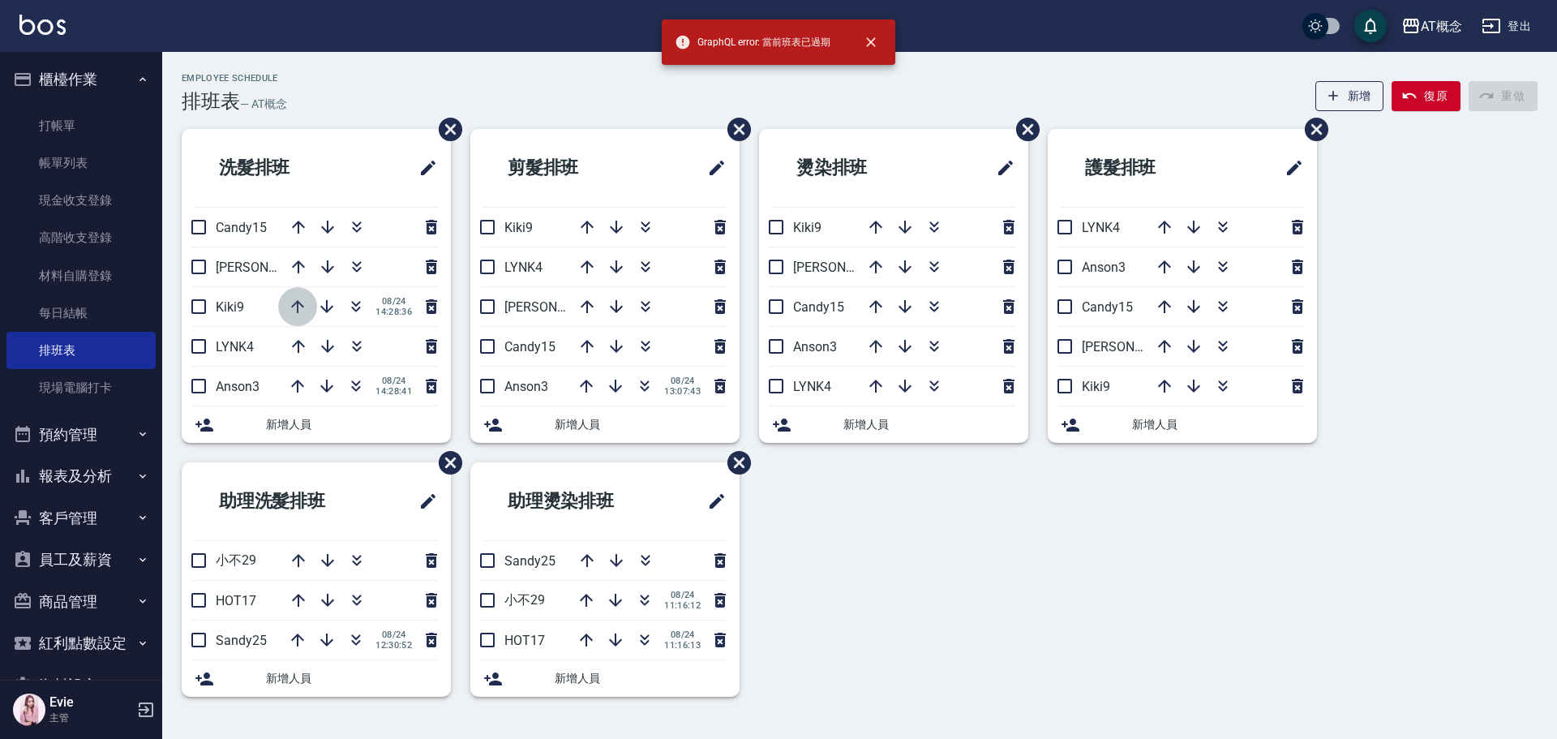
click at [294, 299] on icon "button" at bounding box center [297, 306] width 19 height 19
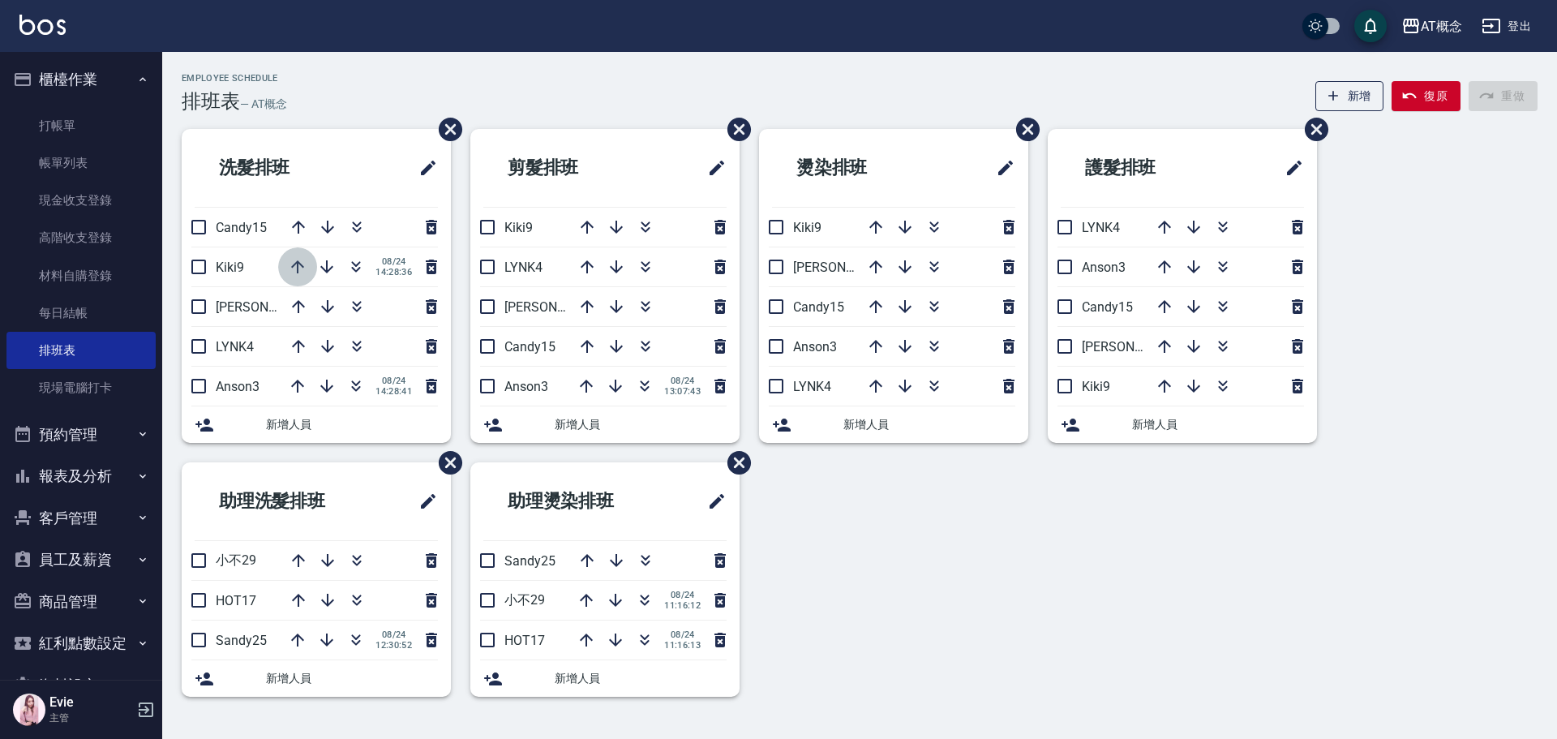
click at [293, 268] on icon "button" at bounding box center [297, 266] width 19 height 19
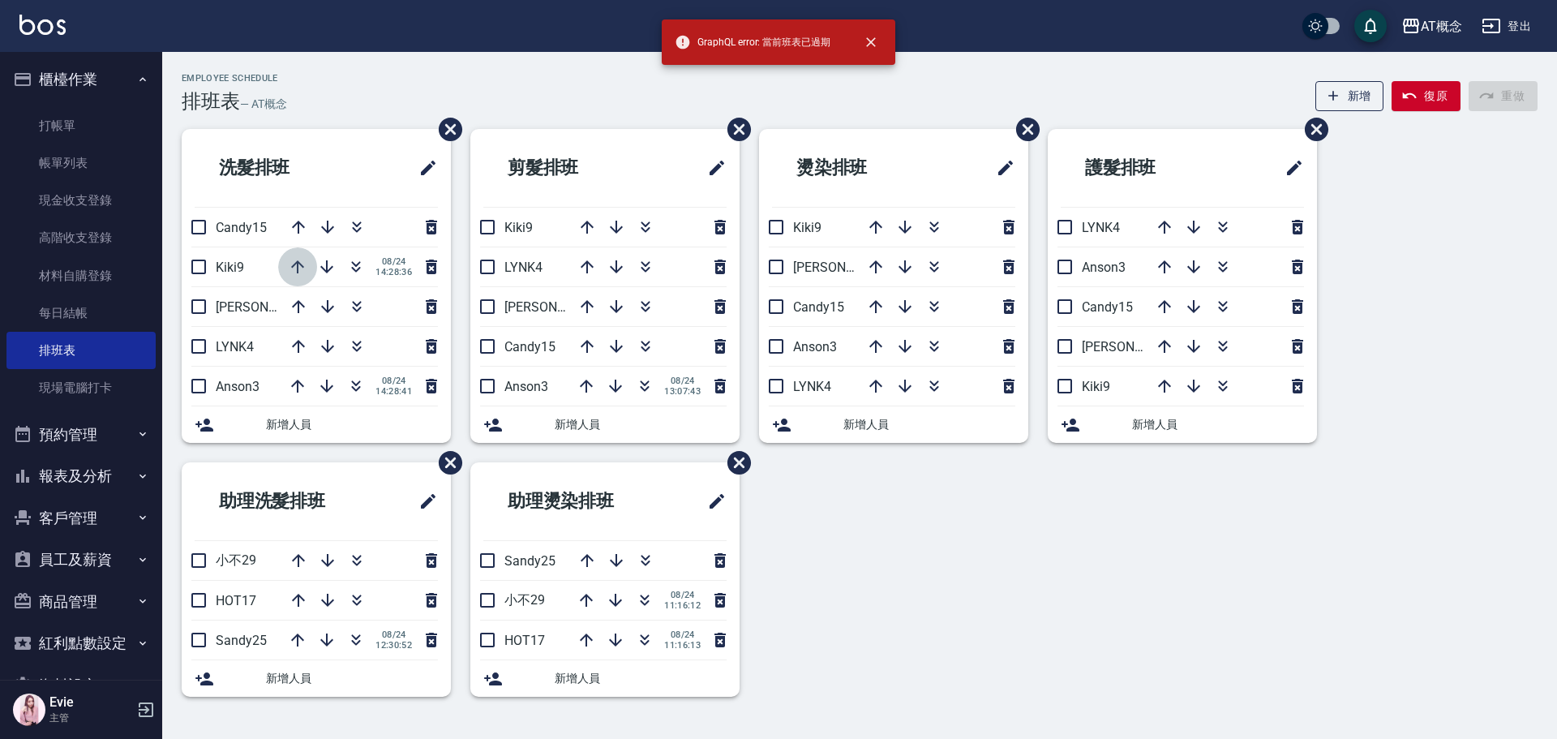
click at [293, 268] on icon "button" at bounding box center [297, 266] width 19 height 19
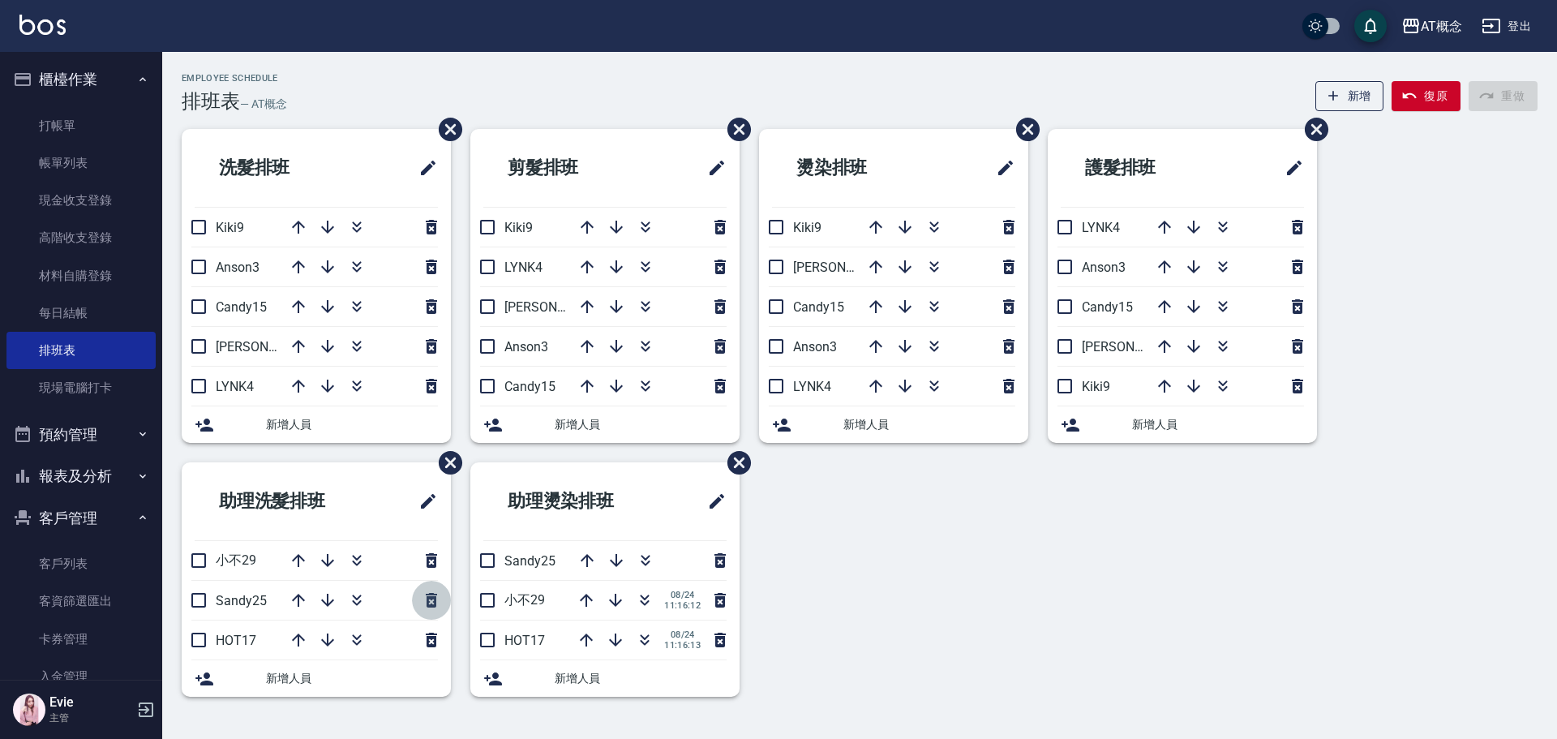
click at [423, 601] on icon "button" at bounding box center [431, 599] width 19 height 19
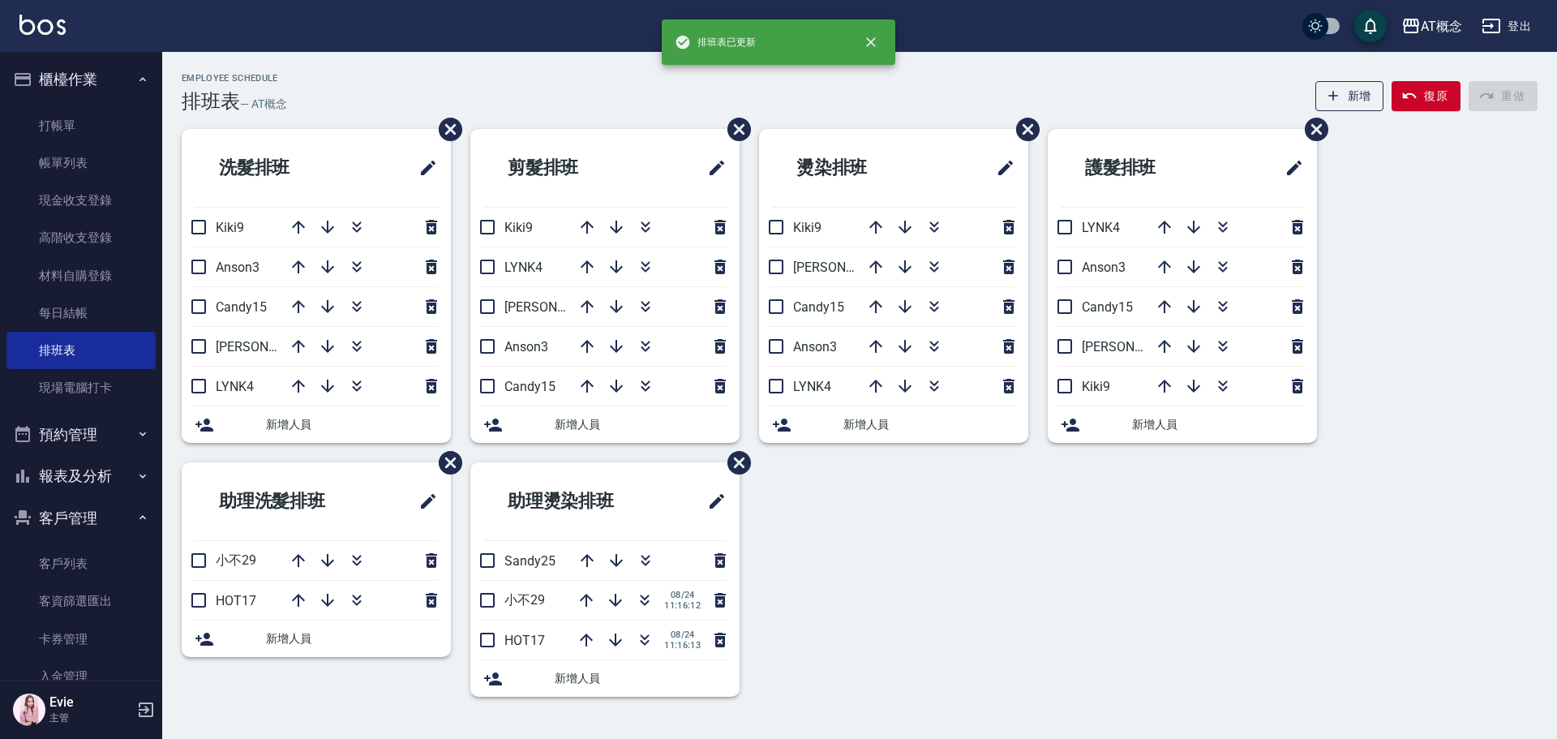
click at [281, 637] on span "新增人員" at bounding box center [352, 638] width 172 height 17
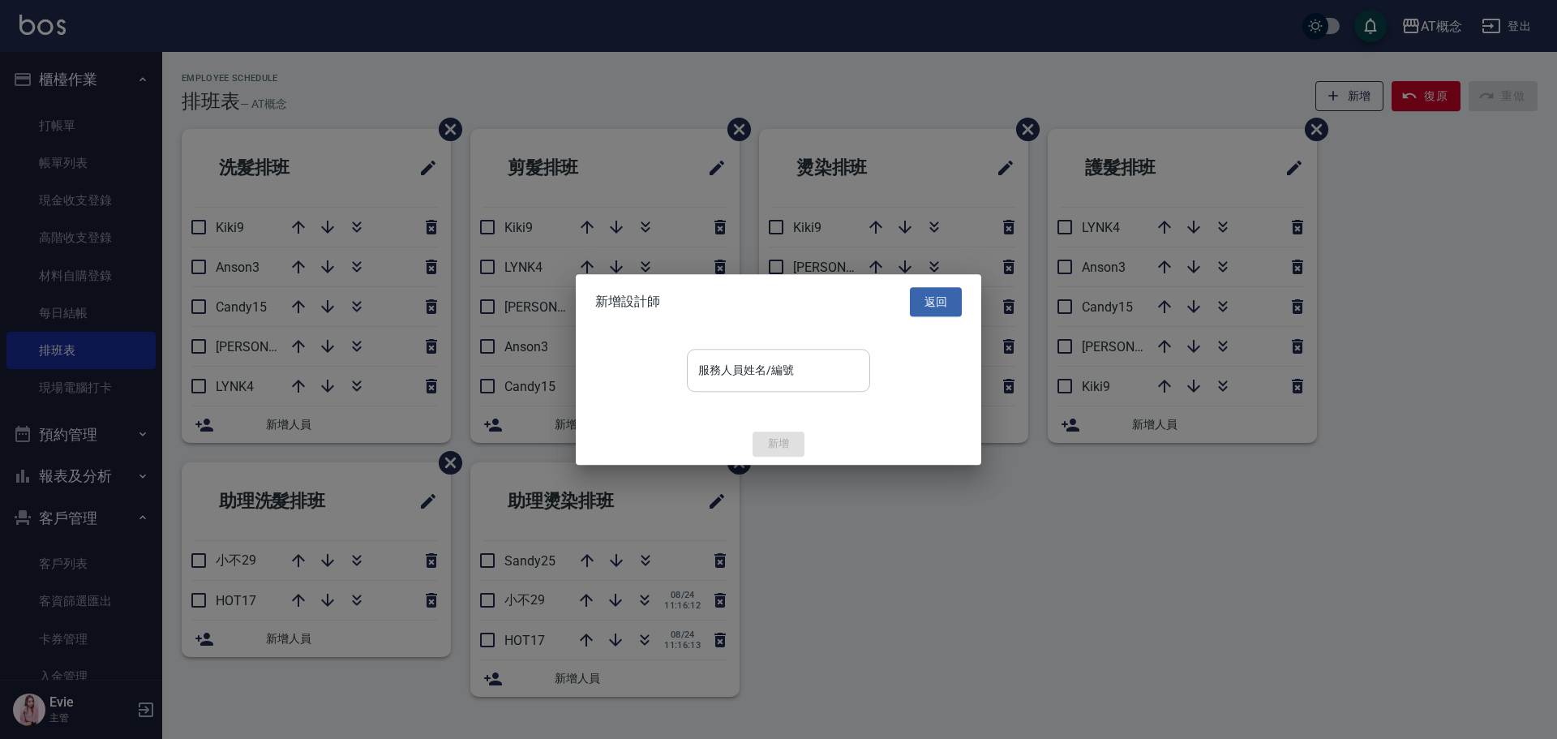
click at [719, 377] on input "服務人員姓名/編號" at bounding box center [778, 370] width 169 height 28
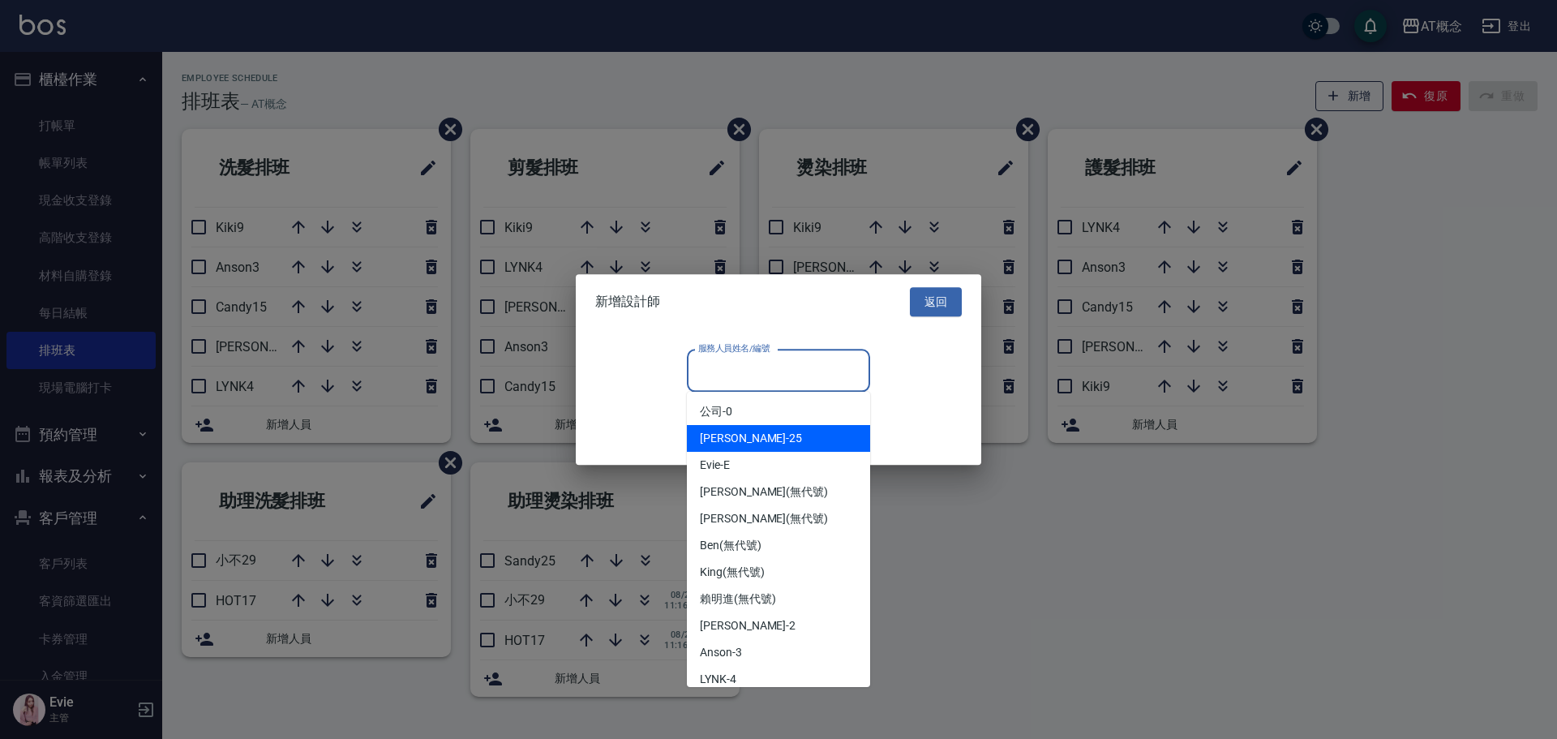
click at [742, 443] on span "Sandy -25" at bounding box center [751, 438] width 102 height 17
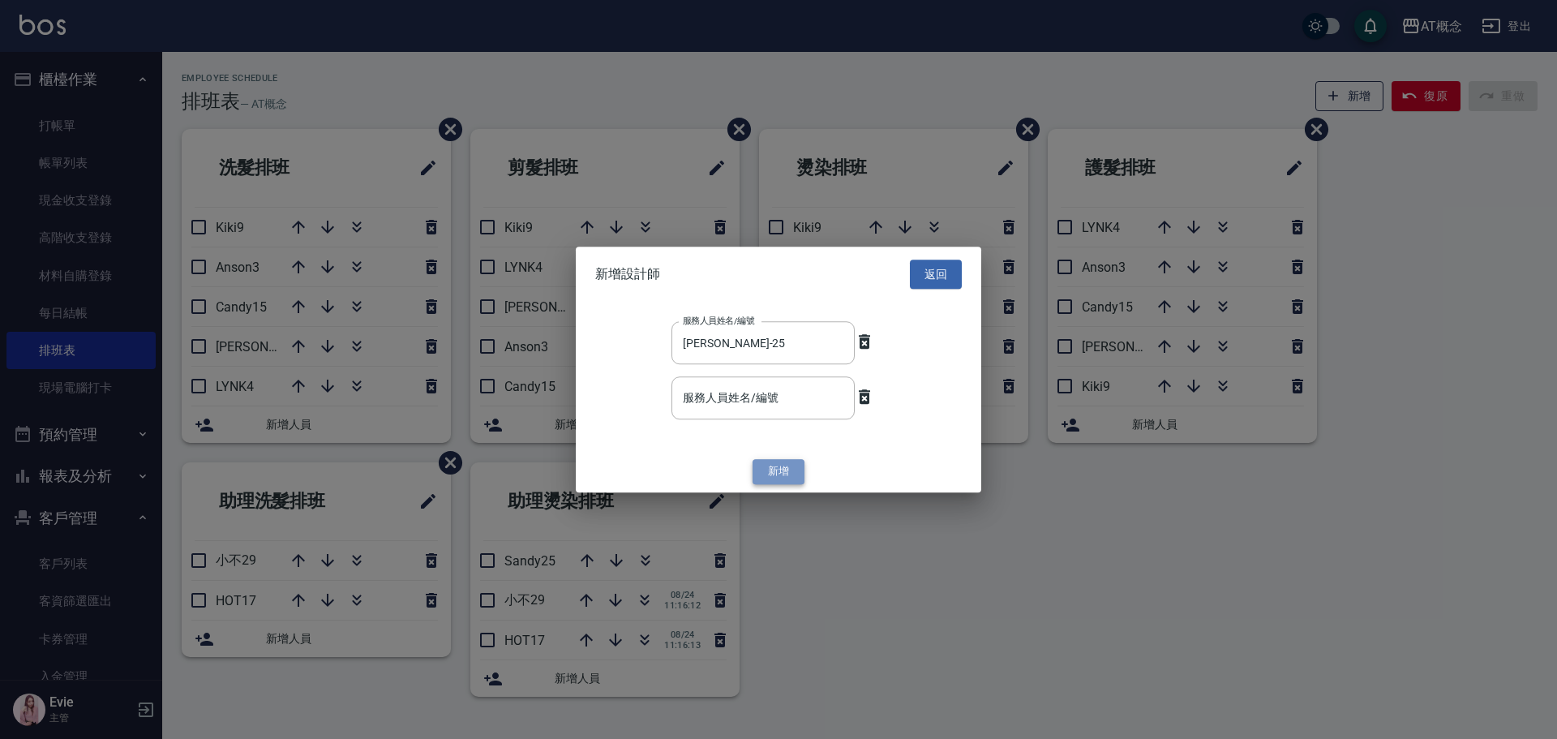
click at [795, 466] on button "新增" at bounding box center [778, 472] width 52 height 25
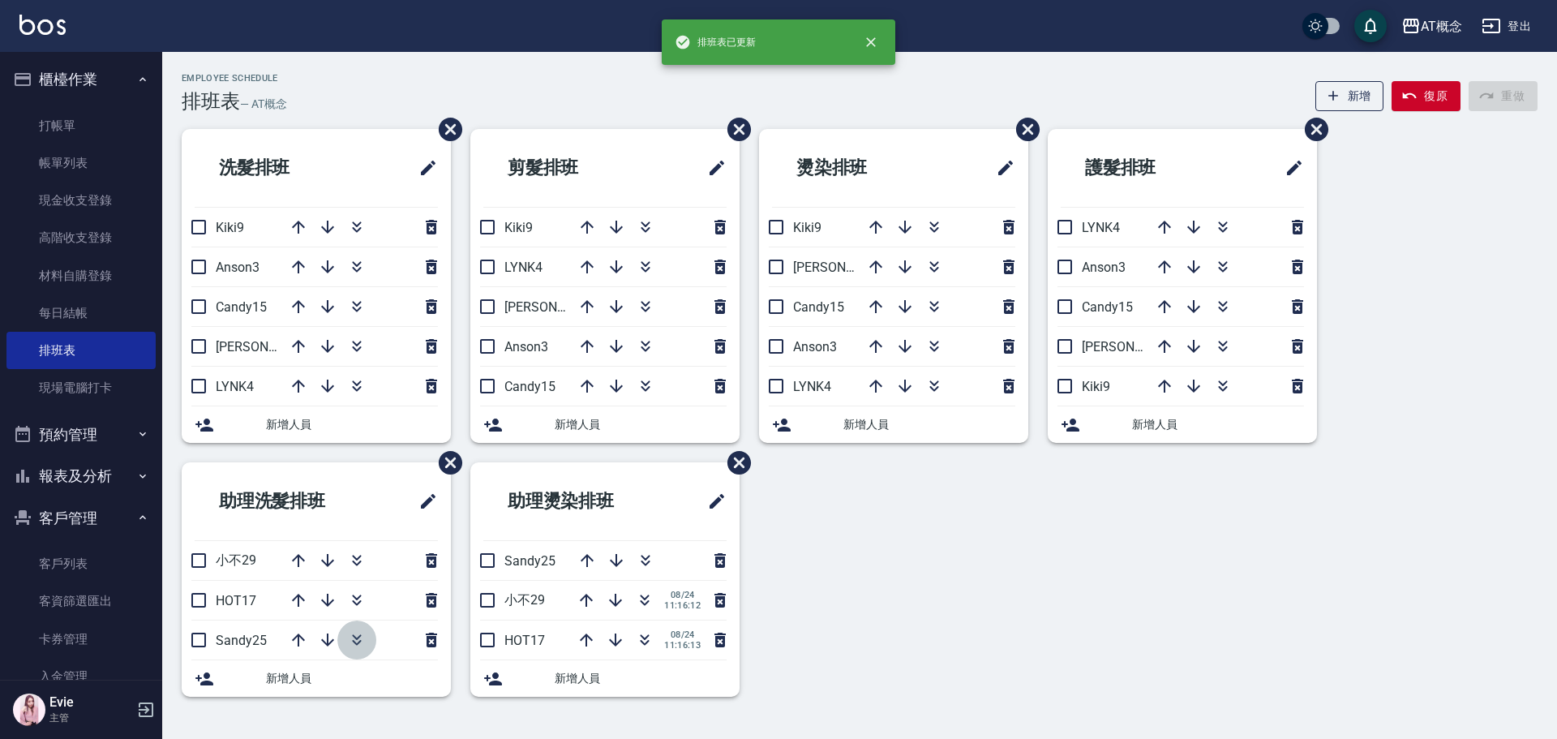
click at [359, 637] on icon "button" at bounding box center [356, 637] width 9 height 6
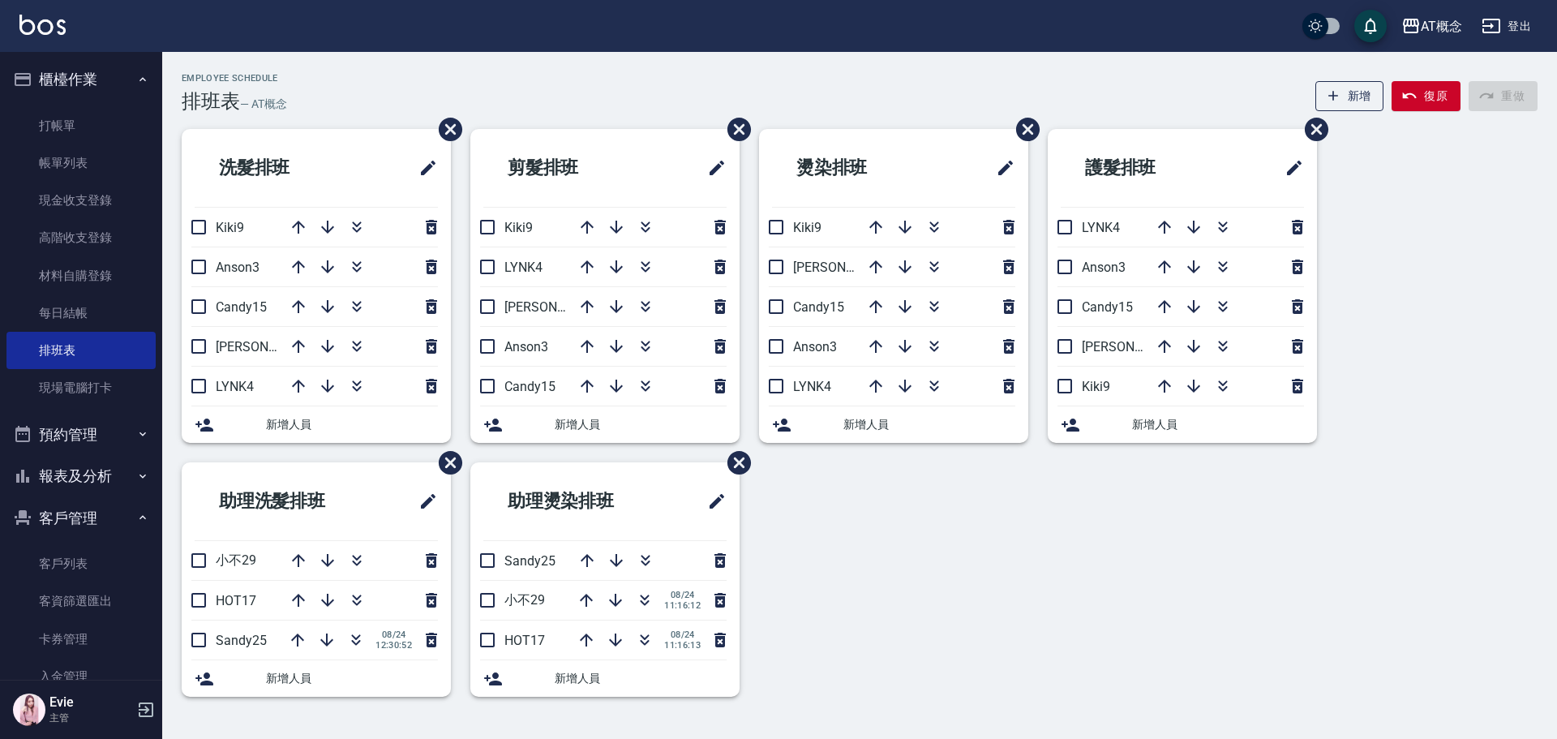
click at [77, 479] on button "報表及分析" at bounding box center [80, 476] width 149 height 42
click at [75, 629] on link "互助日報表" at bounding box center [80, 633] width 149 height 37
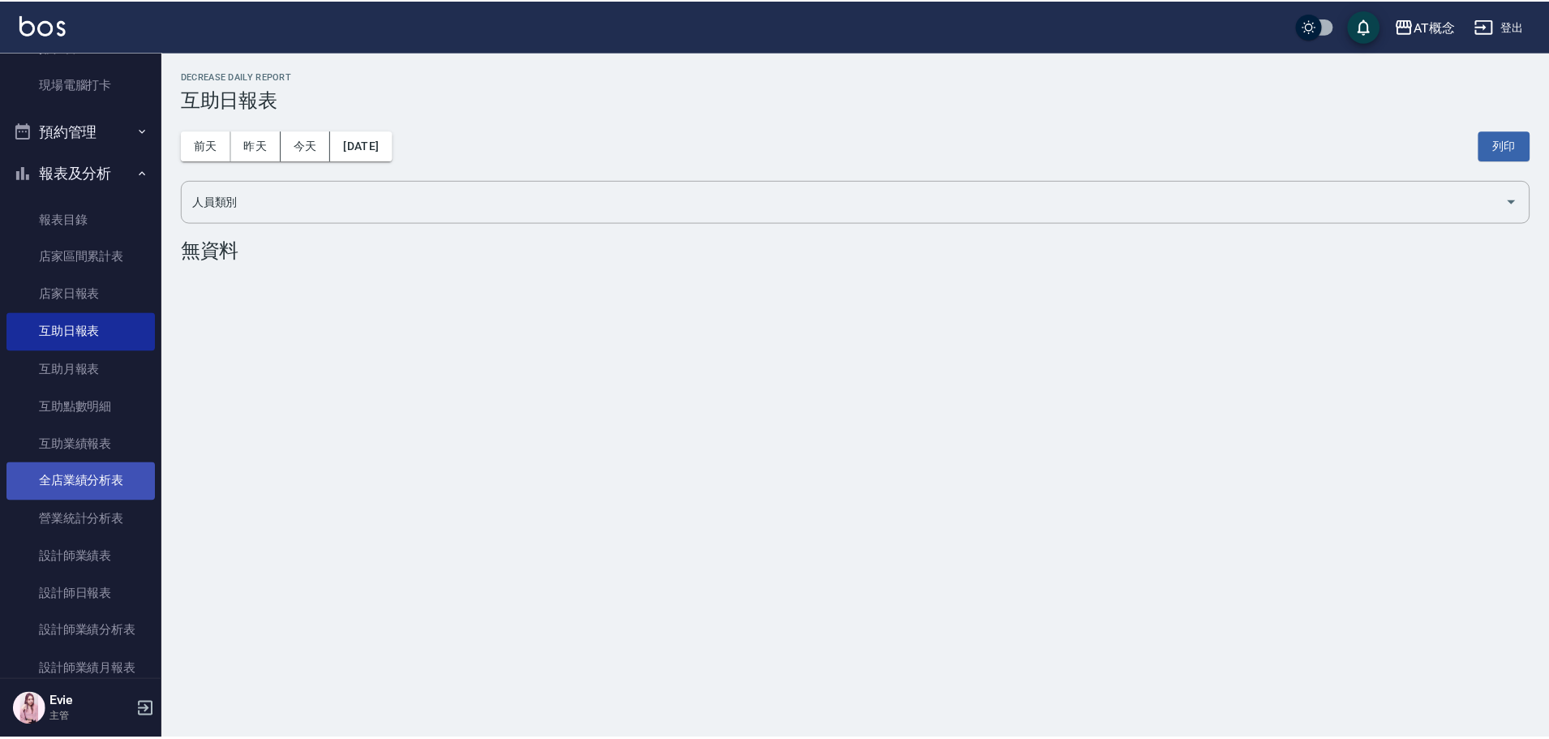
scroll to position [324, 0]
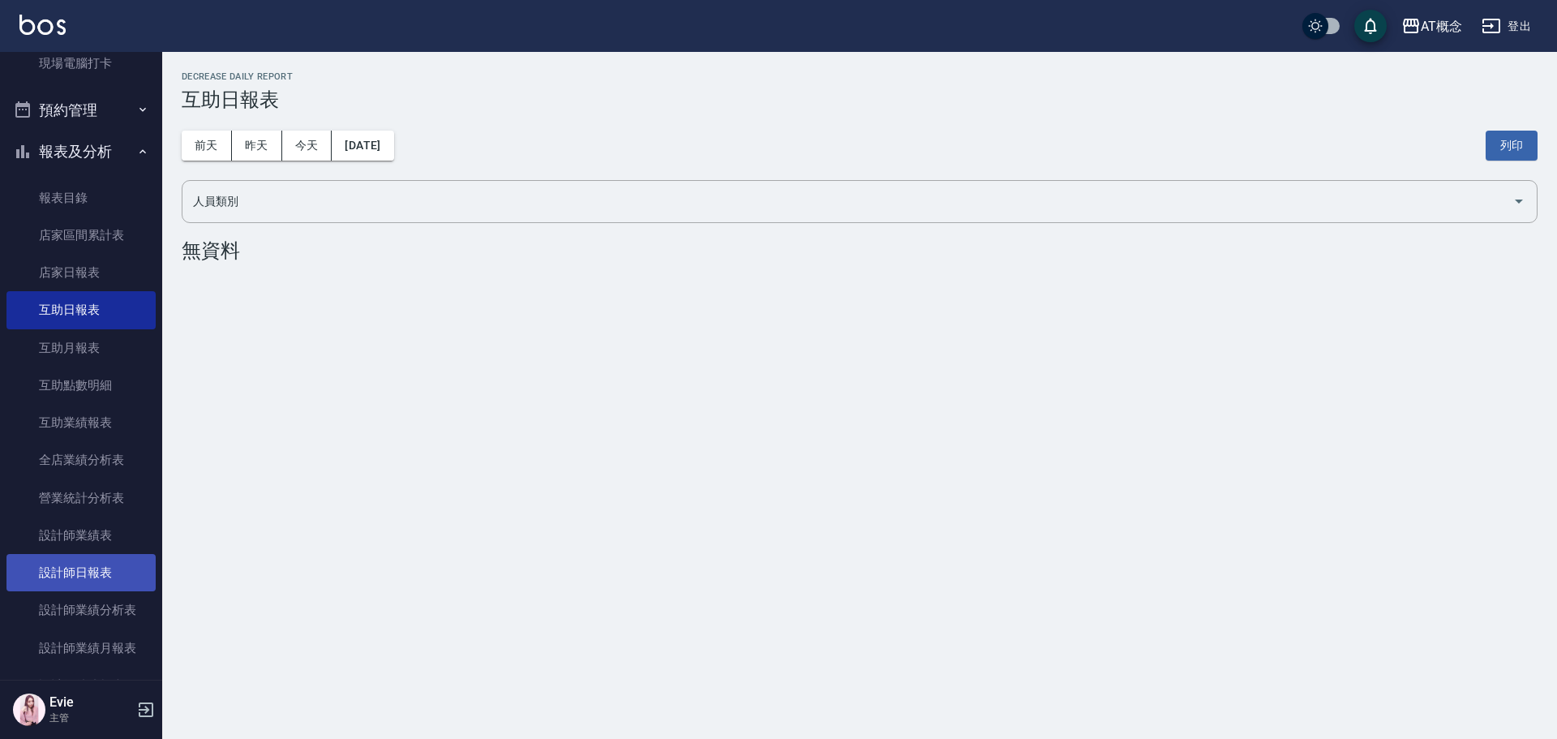
click at [86, 564] on link "設計師日報表" at bounding box center [80, 572] width 149 height 37
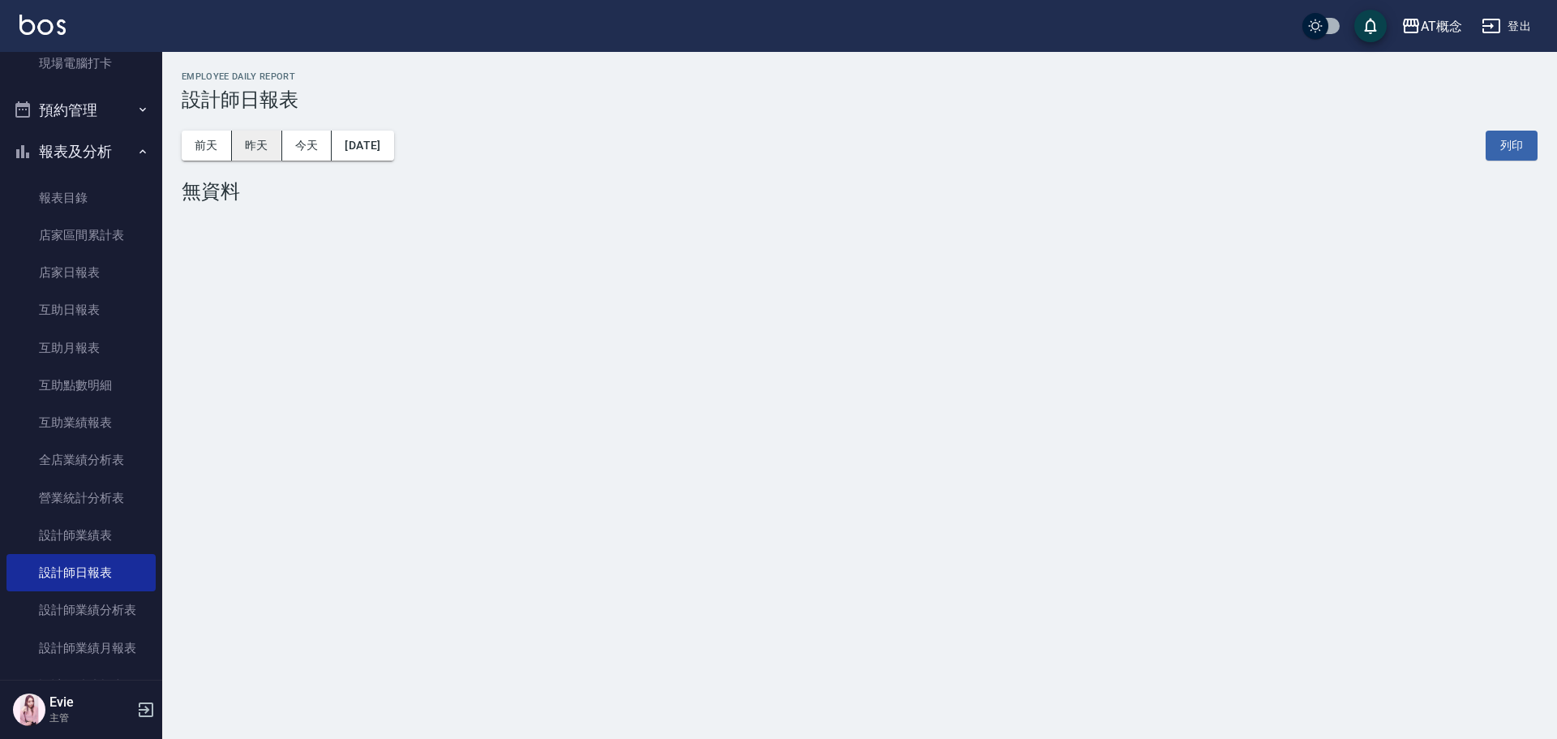
click at [251, 145] on button "昨天" at bounding box center [257, 146] width 50 height 30
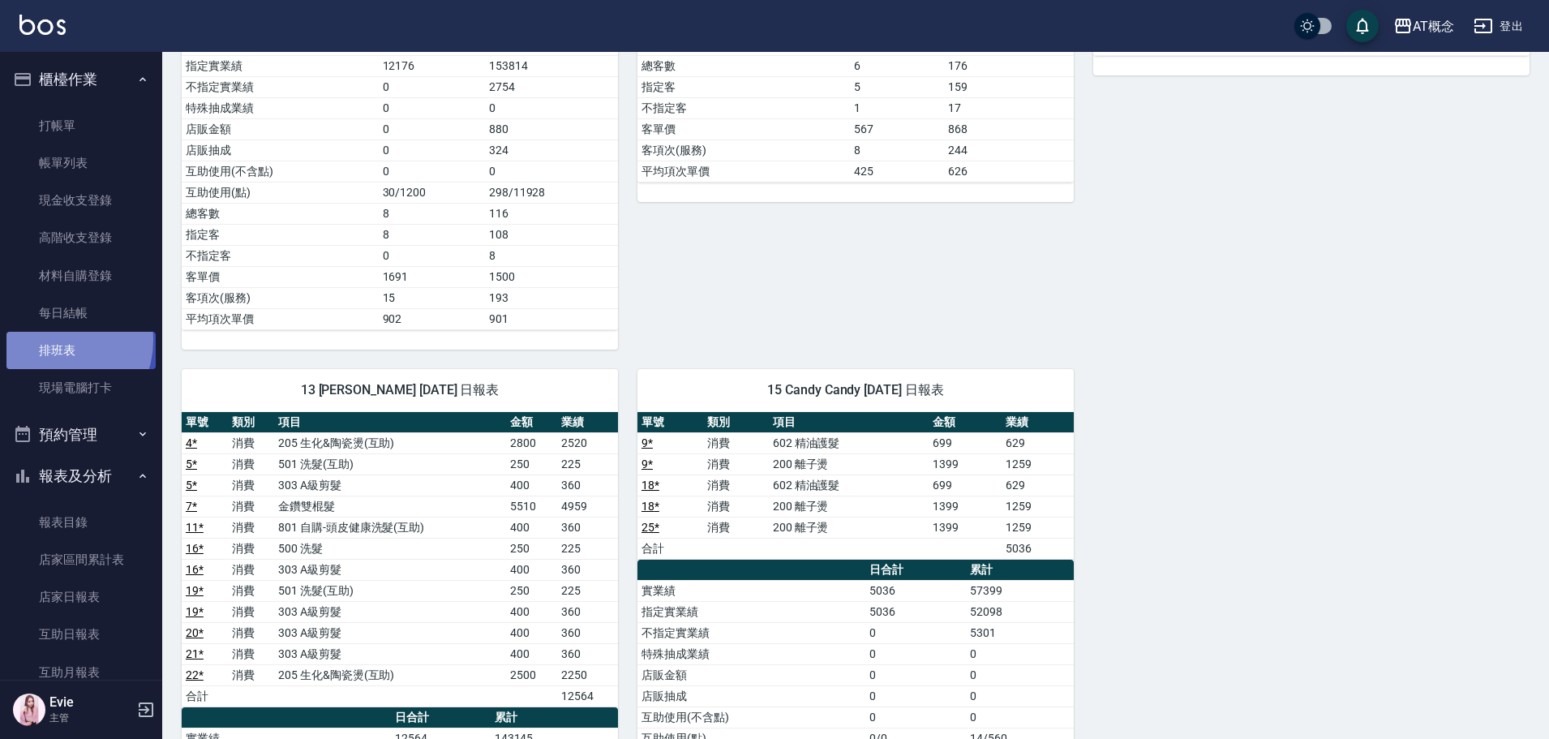
click at [52, 340] on link "排班表" at bounding box center [80, 350] width 149 height 37
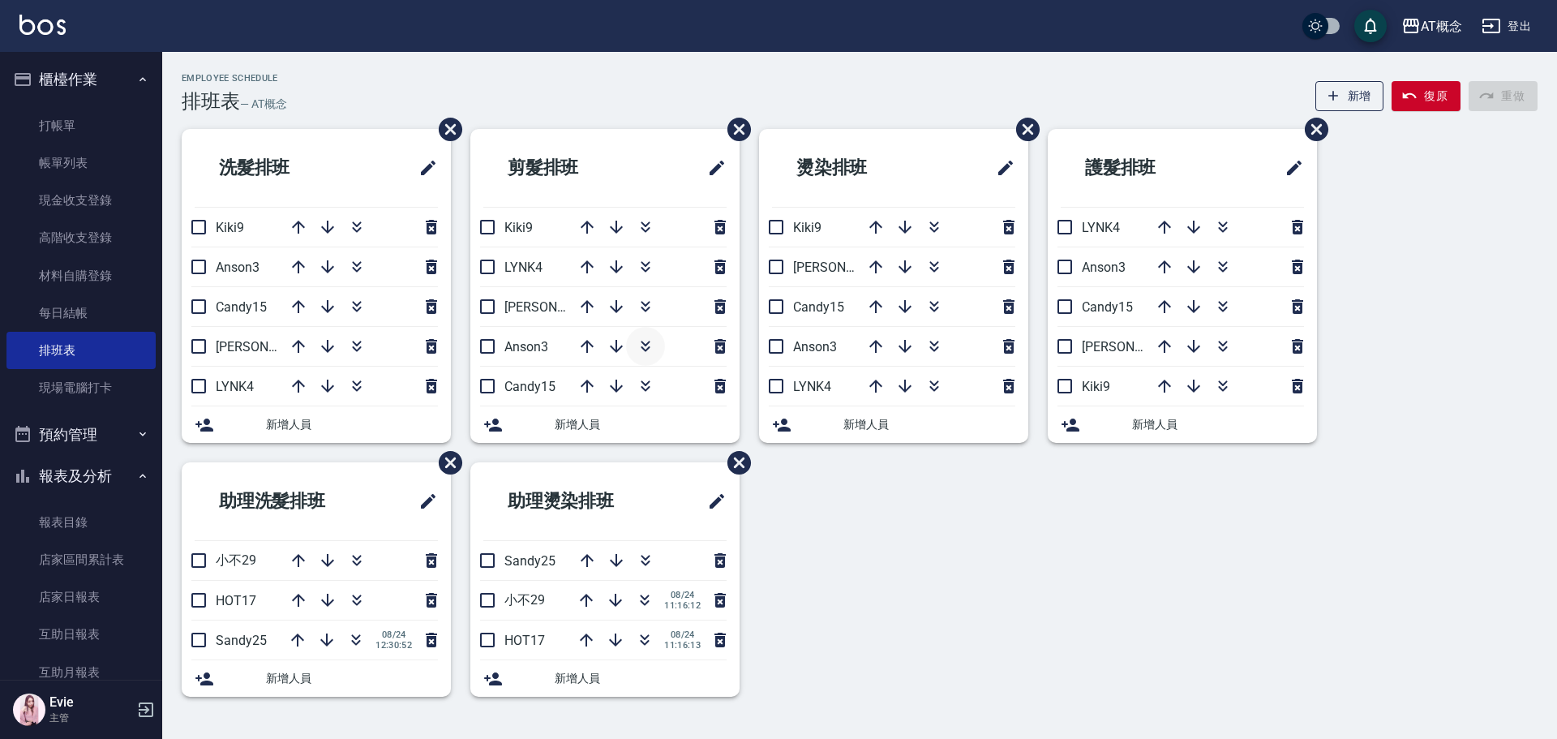
click at [641, 347] on icon "button" at bounding box center [645, 349] width 9 height 6
